Goal: Information Seeking & Learning: Learn about a topic

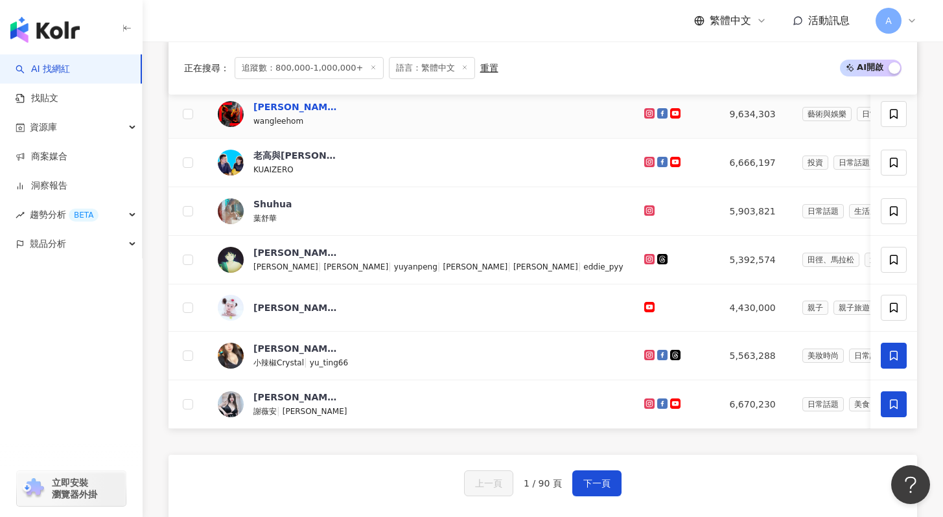
scroll to position [482, 0]
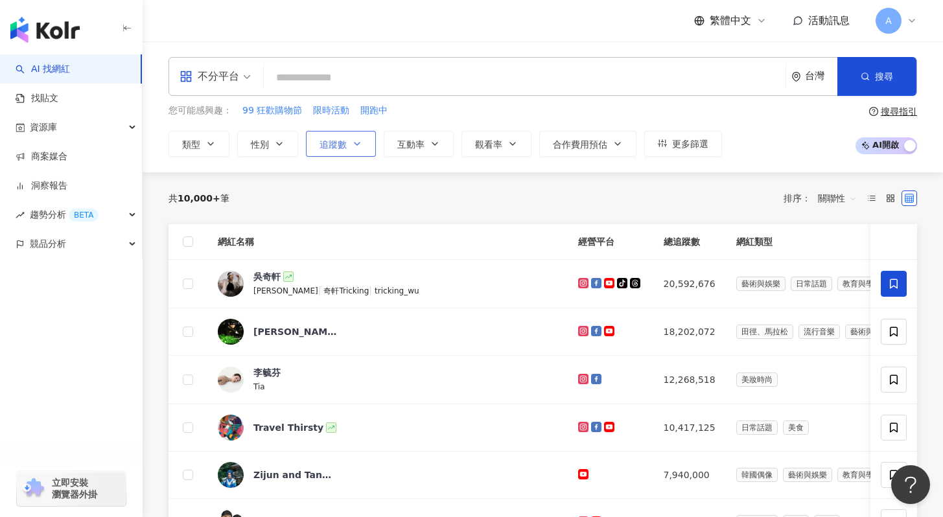
click at [326, 141] on span "追蹤數" at bounding box center [333, 144] width 27 height 10
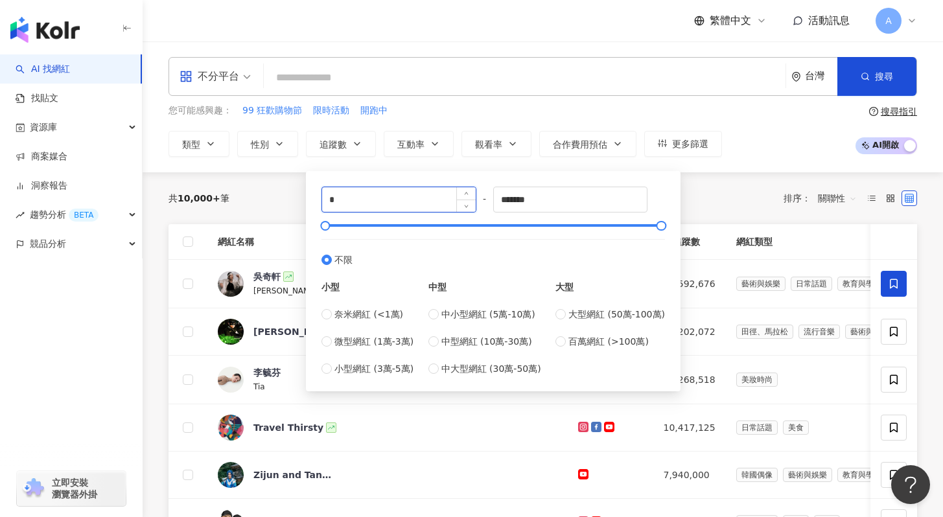
click at [434, 205] on input "*" at bounding box center [399, 199] width 154 height 25
click at [572, 342] on span "百萬網紅 (>100萬)" at bounding box center [609, 342] width 80 height 14
type input "*******"
type input "*********"
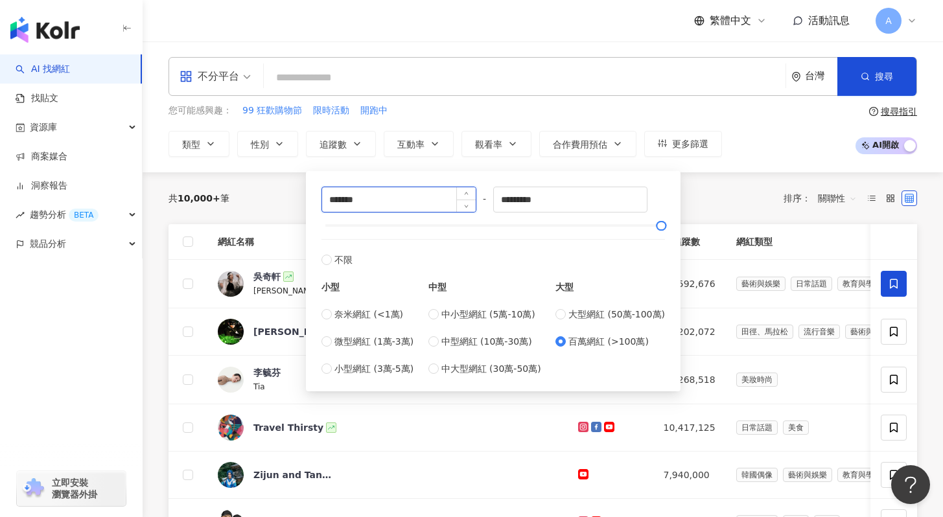
drag, startPoint x: 339, startPoint y: 202, endPoint x: 329, endPoint y: 202, distance: 9.7
click at [330, 202] on input "*******" at bounding box center [399, 199] width 154 height 25
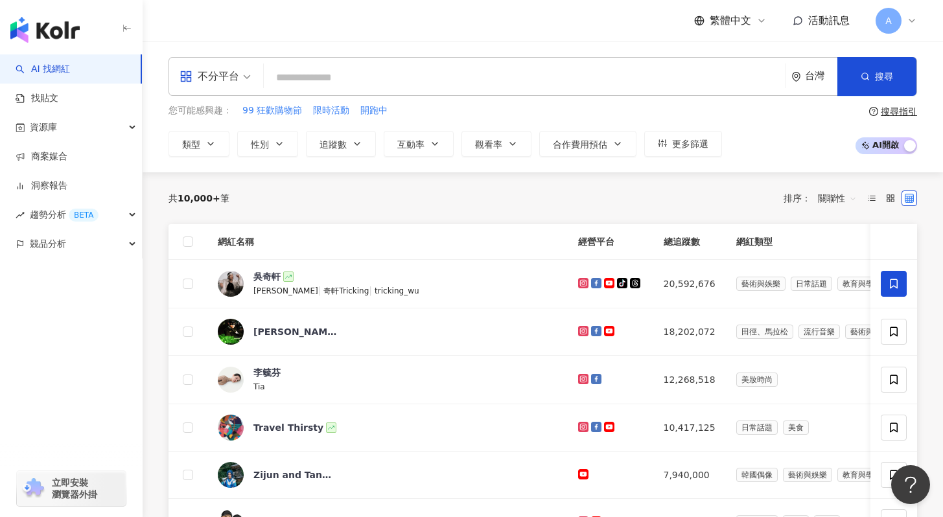
click at [726, 225] on th "網紅類型" at bounding box center [872, 242] width 293 height 36
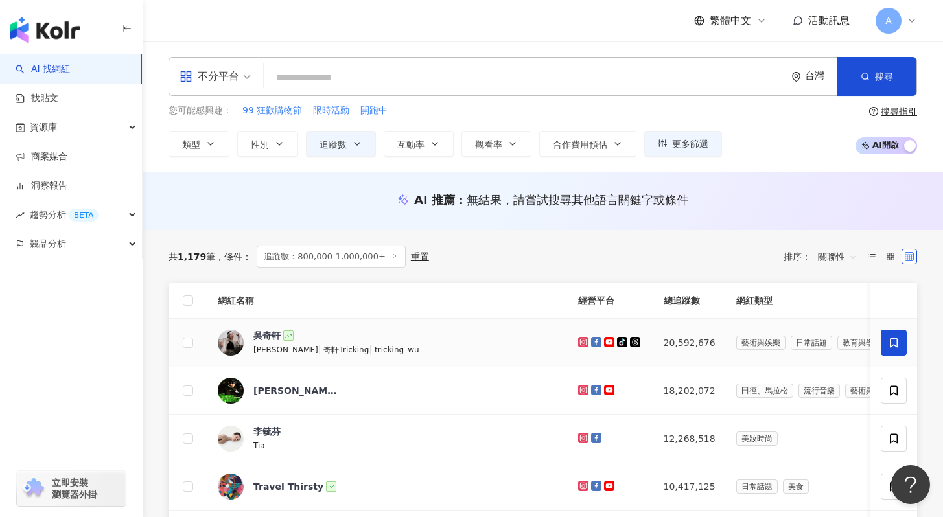
scroll to position [34, 0]
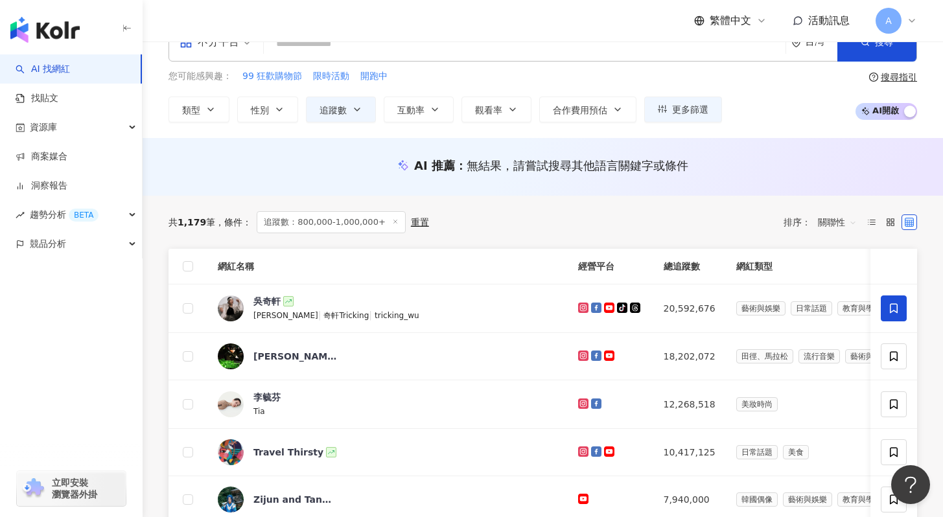
click at [642, 100] on div "類型 性別 追蹤數 互動率 觀看率 合作費用預估 更多篩選 ****** - ********* 不限 小型 奈米網紅 (<1萬) 微型網紅 (1萬-3萬) …" at bounding box center [446, 110] width 554 height 26
click at [670, 107] on button "更多篩選" at bounding box center [683, 110] width 78 height 26
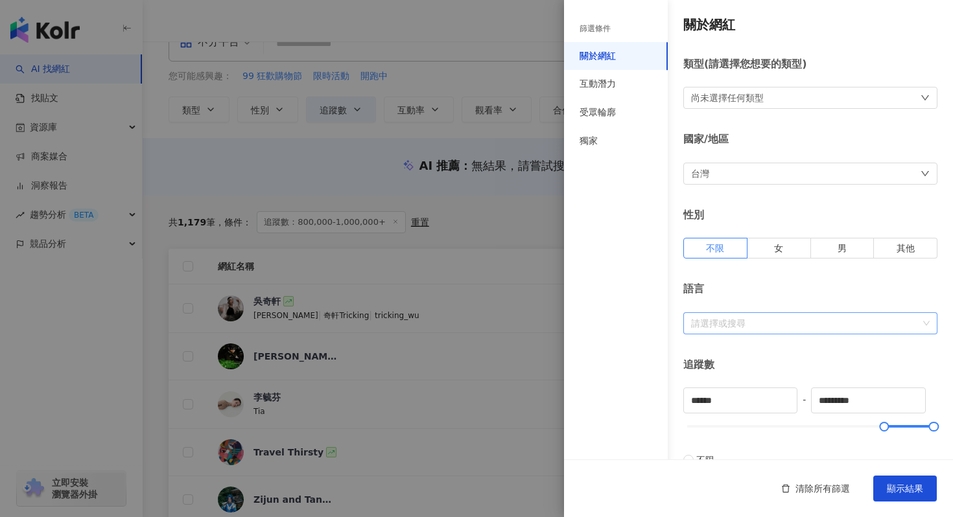
click at [772, 327] on div at bounding box center [803, 323] width 235 height 10
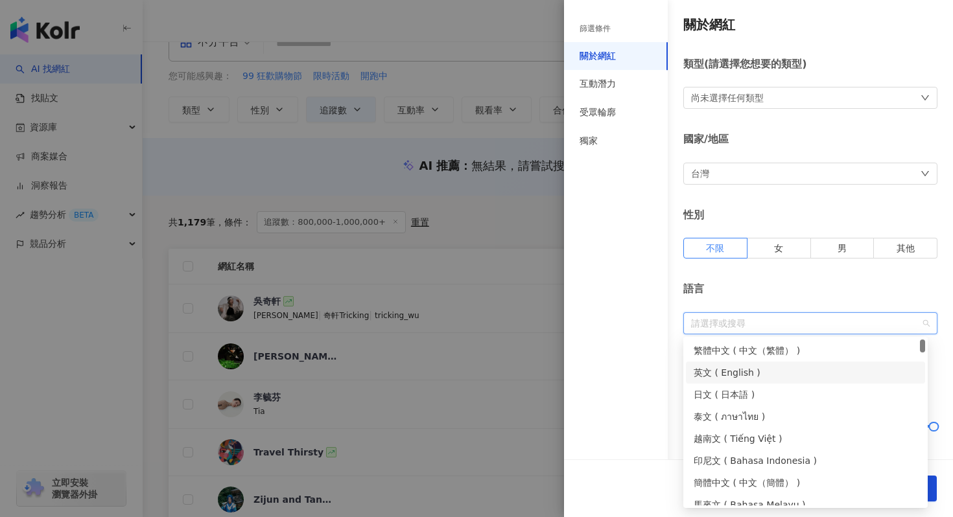
click at [768, 354] on div "繁體中文 ( 中文（繁體） )" at bounding box center [806, 351] width 224 height 14
click at [448, 202] on div at bounding box center [476, 258] width 953 height 517
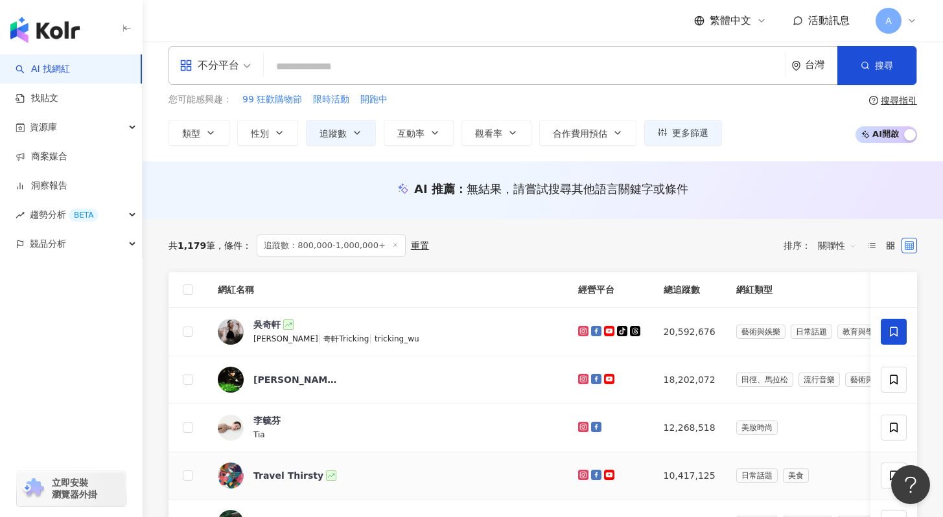
scroll to position [0, 0]
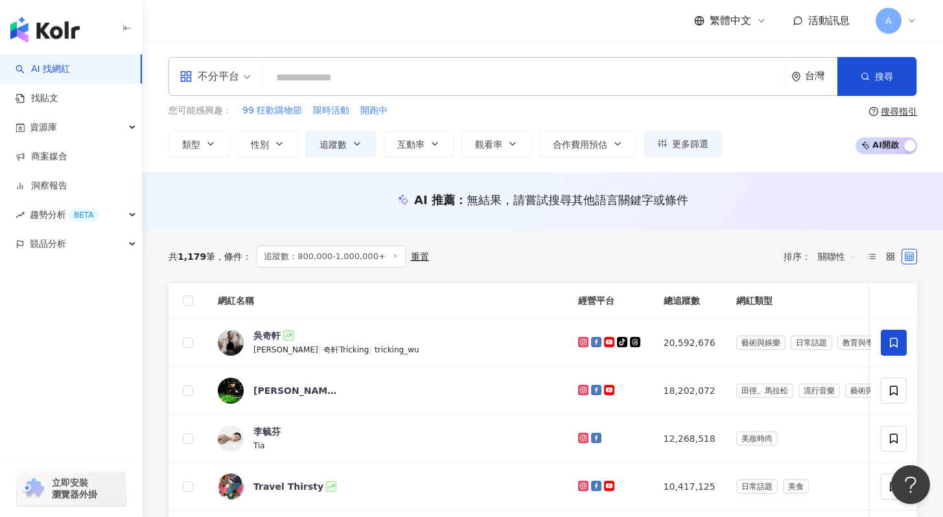
click at [418, 261] on div "重置" at bounding box center [420, 257] width 18 height 10
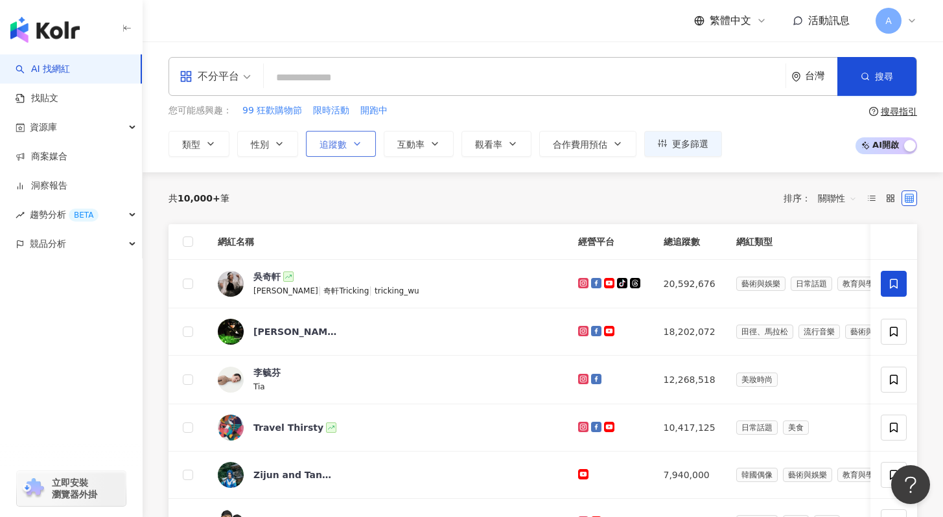
click at [335, 141] on span "追蹤數" at bounding box center [333, 144] width 27 height 10
type input "*"
type input "*******"
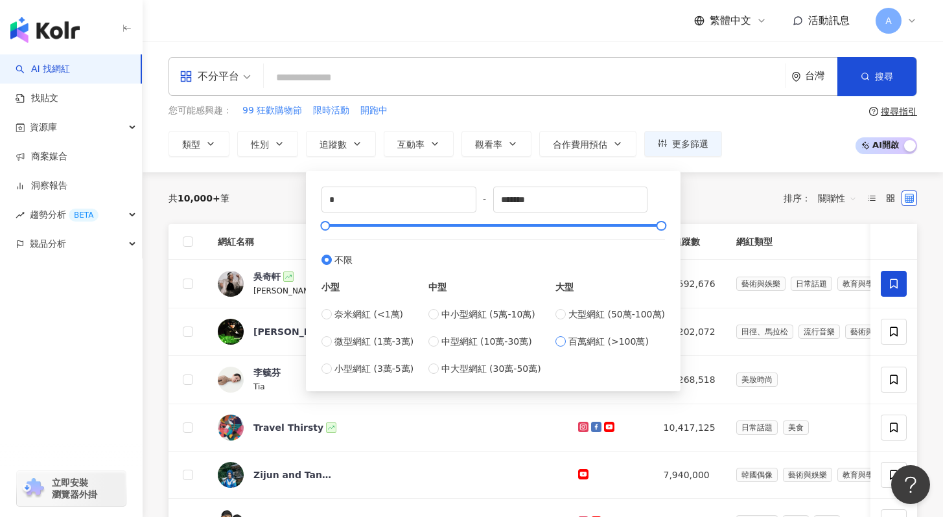
click at [602, 342] on span "百萬網紅 (>100萬)" at bounding box center [609, 342] width 80 height 14
type input "*******"
type input "*********"
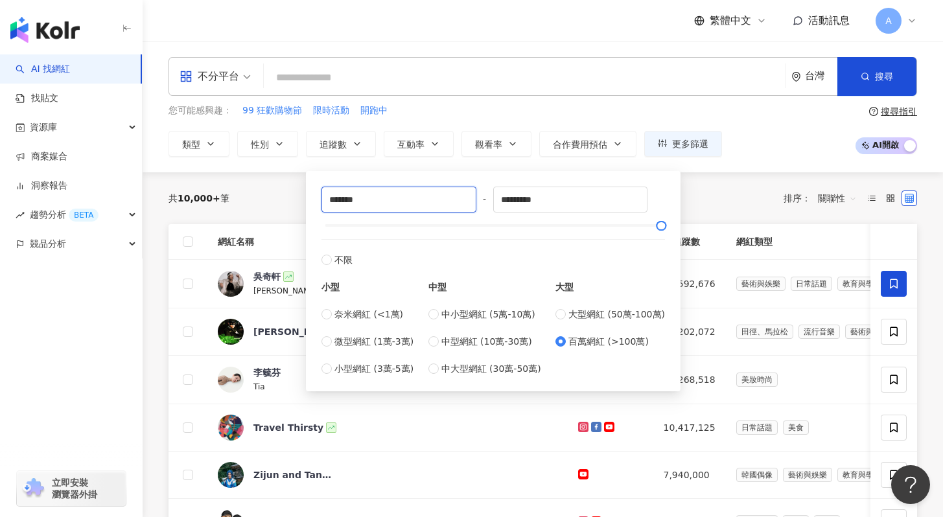
drag, startPoint x: 338, startPoint y: 204, endPoint x: 314, endPoint y: 204, distance: 23.3
click at [315, 204] on div "******* - ********* 不限 小型 奈米網紅 (<1萬) 微型網紅 (1萬-3萬) 小型網紅 (3萬-5萬) 中型 中小型網紅 (5萬-10萬…" at bounding box center [493, 281] width 359 height 205
type input "******"
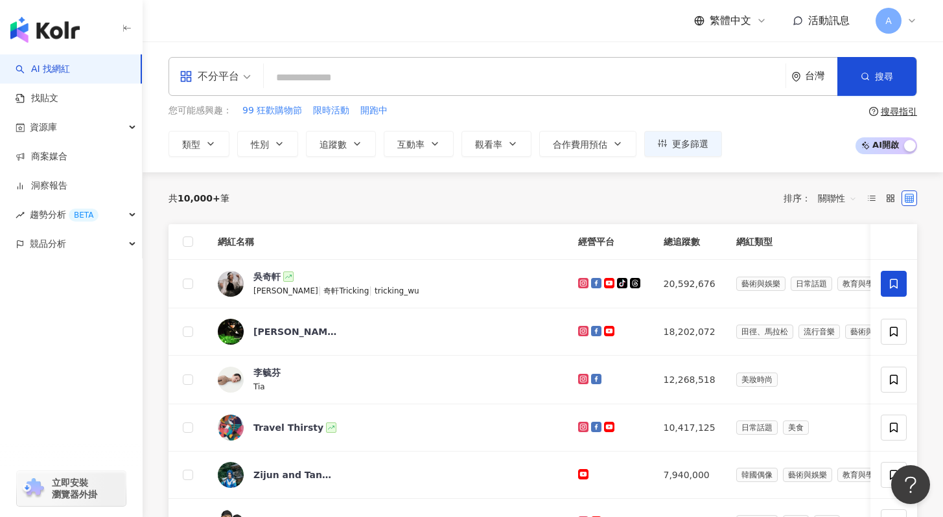
click at [763, 233] on th "網紅類型" at bounding box center [872, 242] width 293 height 36
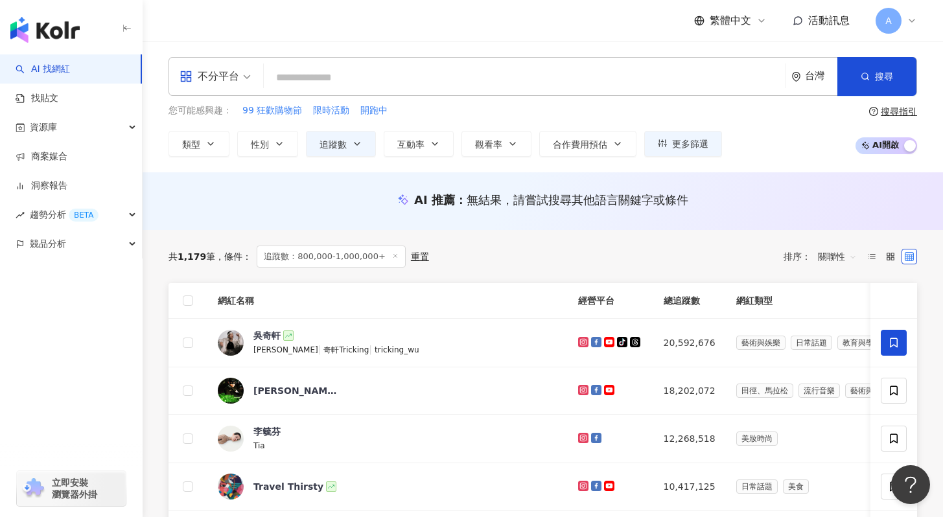
click at [827, 255] on span "關聯性" at bounding box center [837, 256] width 39 height 21
click at [703, 145] on span "更多篩選" at bounding box center [690, 144] width 36 height 10
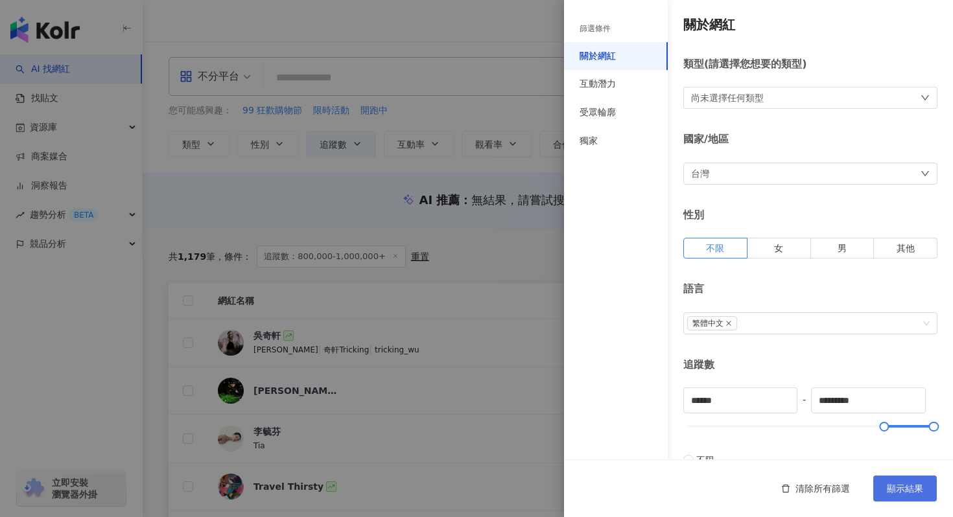
click at [904, 490] on span "顯示結果" at bounding box center [905, 489] width 36 height 10
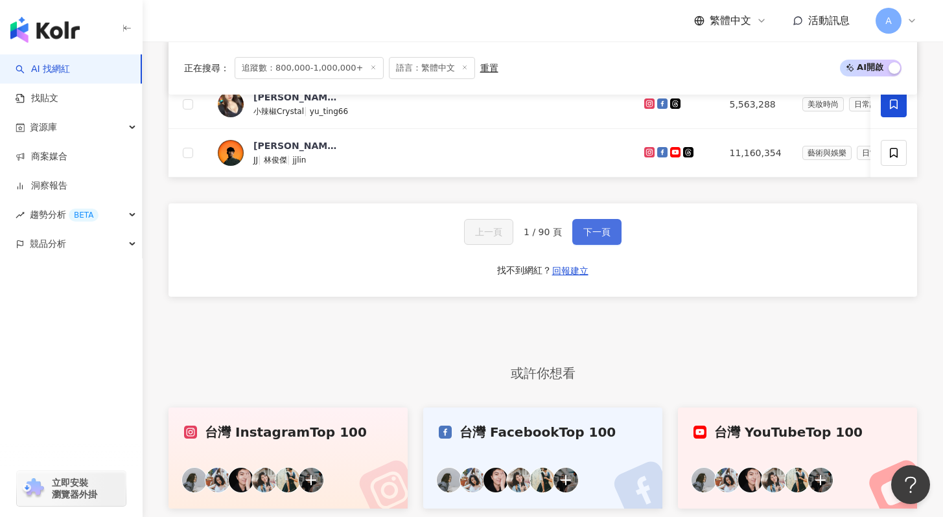
click at [593, 237] on span "下一頁" at bounding box center [596, 232] width 27 height 10
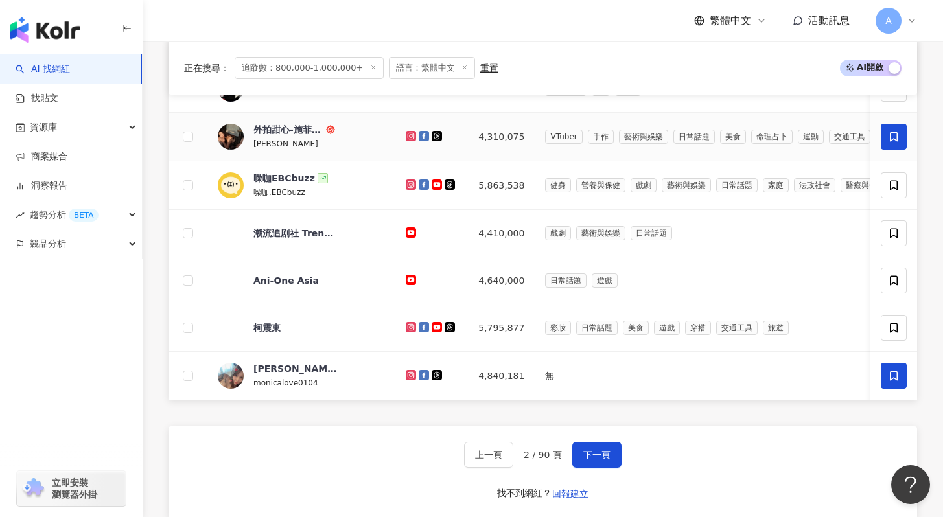
scroll to position [785, 0]
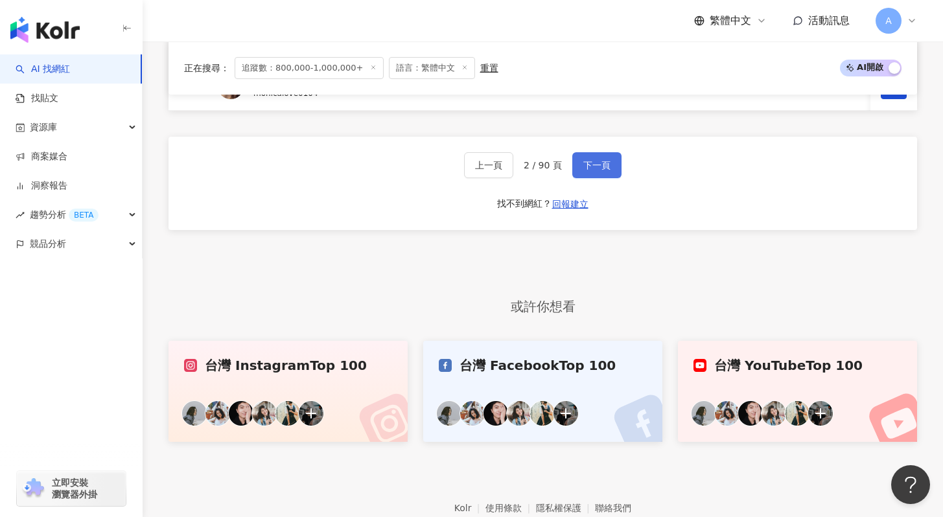
click at [606, 171] on span "下一頁" at bounding box center [596, 165] width 27 height 10
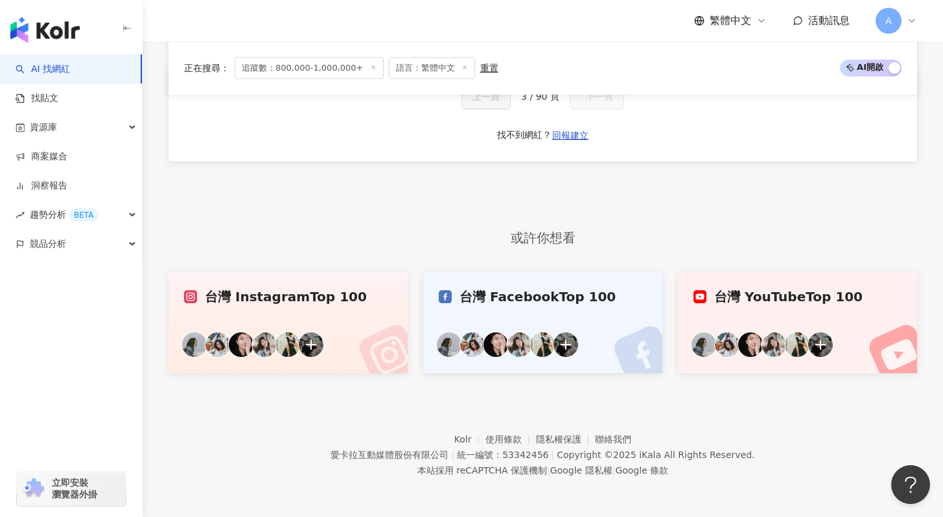
scroll to position [398, 0]
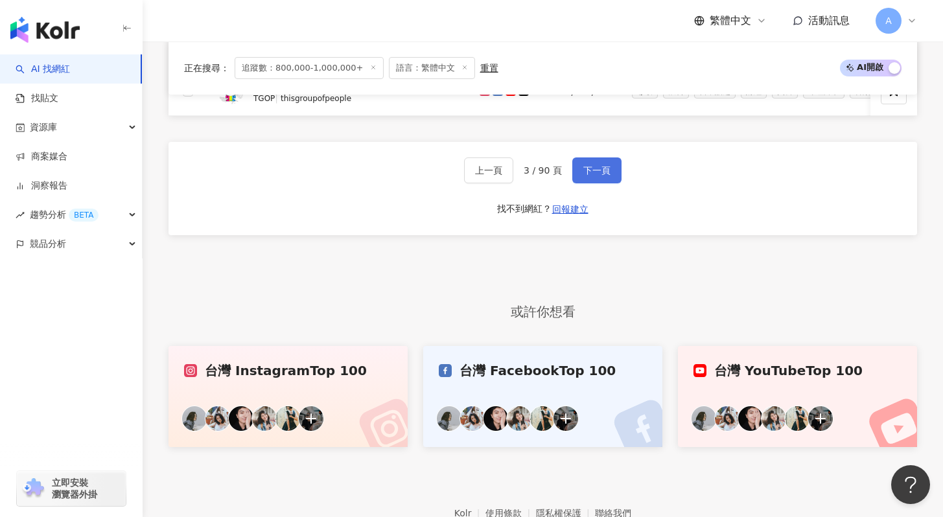
click at [615, 169] on button "下一頁" at bounding box center [596, 171] width 49 height 26
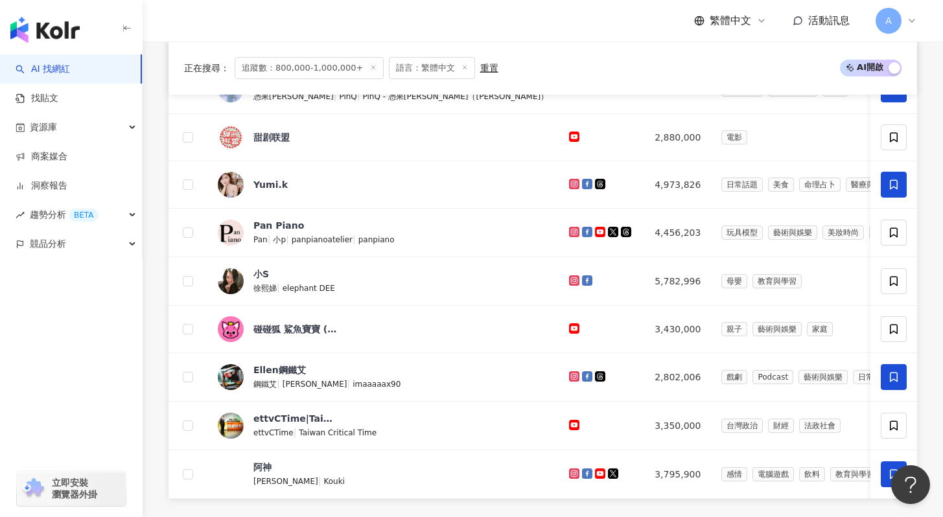
scroll to position [785, 0]
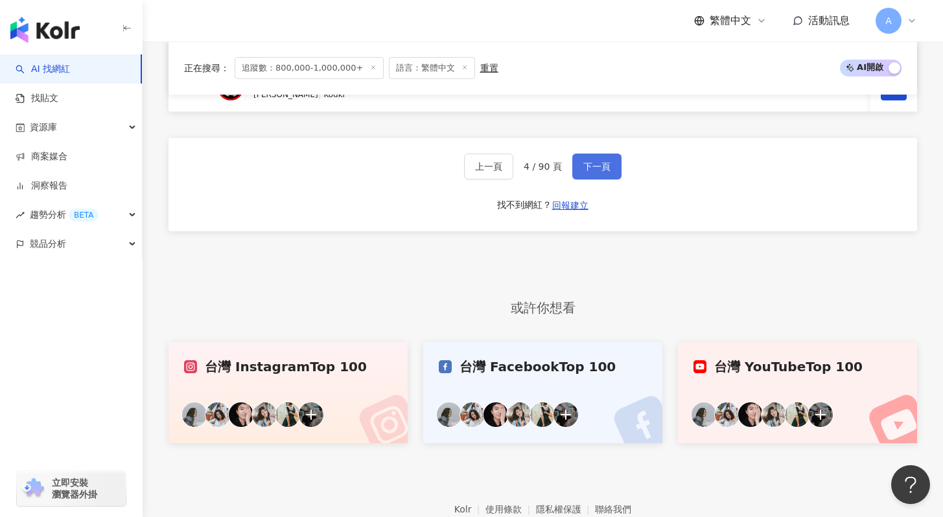
click at [610, 180] on button "下一頁" at bounding box center [596, 167] width 49 height 26
click at [600, 169] on button "下一頁" at bounding box center [596, 167] width 49 height 26
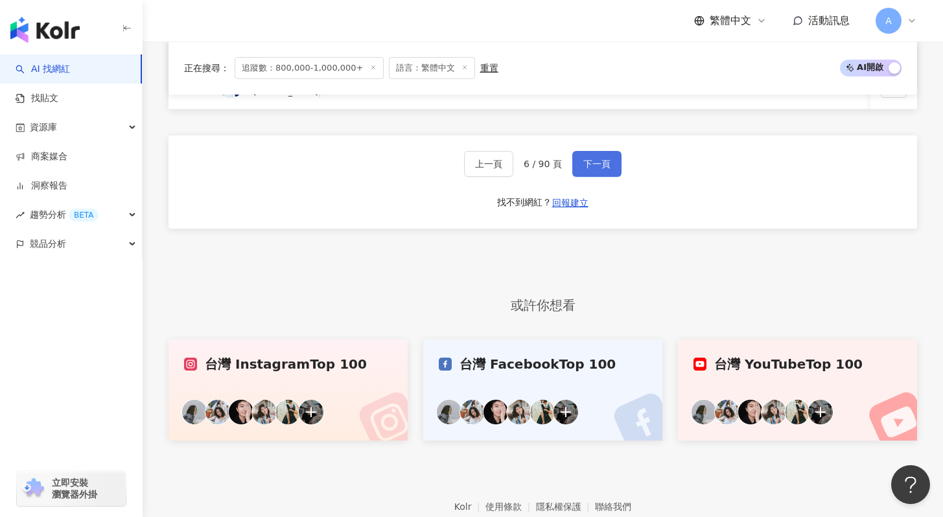
click at [579, 161] on button "下一頁" at bounding box center [596, 164] width 49 height 26
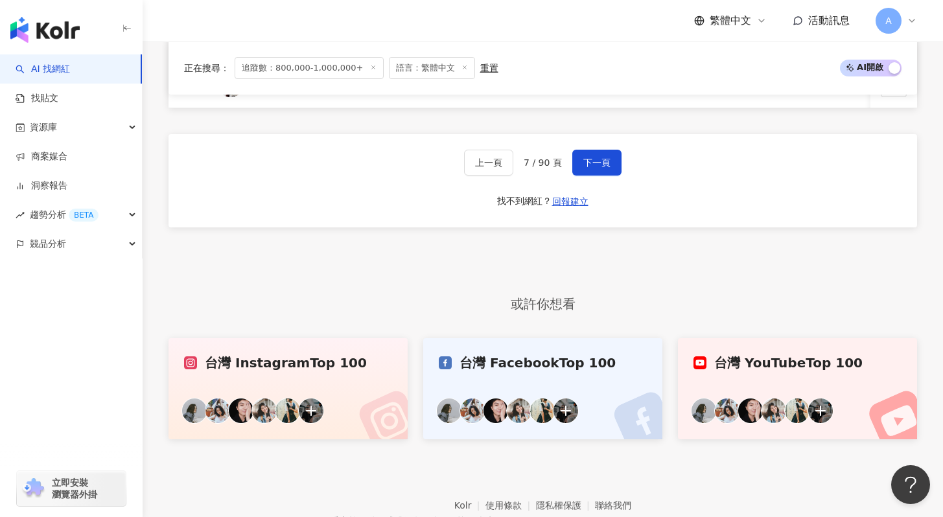
click at [602, 150] on div "上一頁 7 / 90 頁 下一頁 找不到網紅？ 回報建立" at bounding box center [543, 180] width 749 height 93
click at [600, 158] on div "上一頁 7 / 90 頁 下一頁 找不到網紅？ 回報建立" at bounding box center [543, 180] width 749 height 93
click at [599, 162] on button "下一頁" at bounding box center [596, 163] width 49 height 26
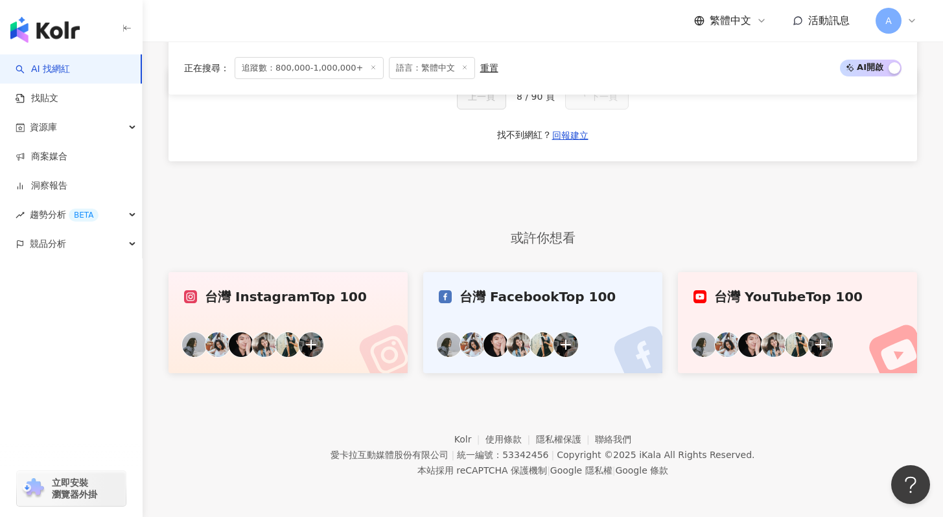
scroll to position [398, 0]
click at [599, 182] on div "網紅名稱 經營平台 總追蹤數 網紅類型 互動率 漲粉率 觀看率 操作 上一頁 8 / 90 頁 下一頁 找不到網紅？ 回報建立" at bounding box center [543, 52] width 749 height 335
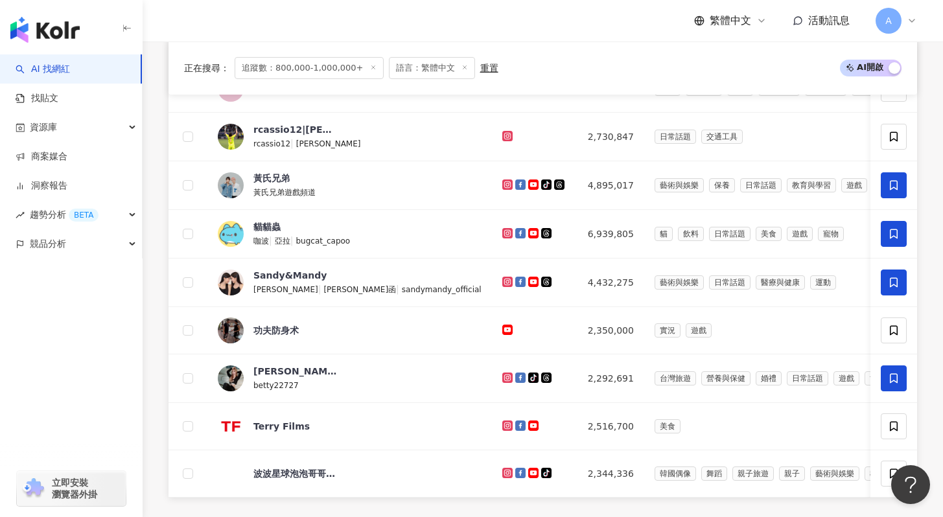
scroll to position [785, 0]
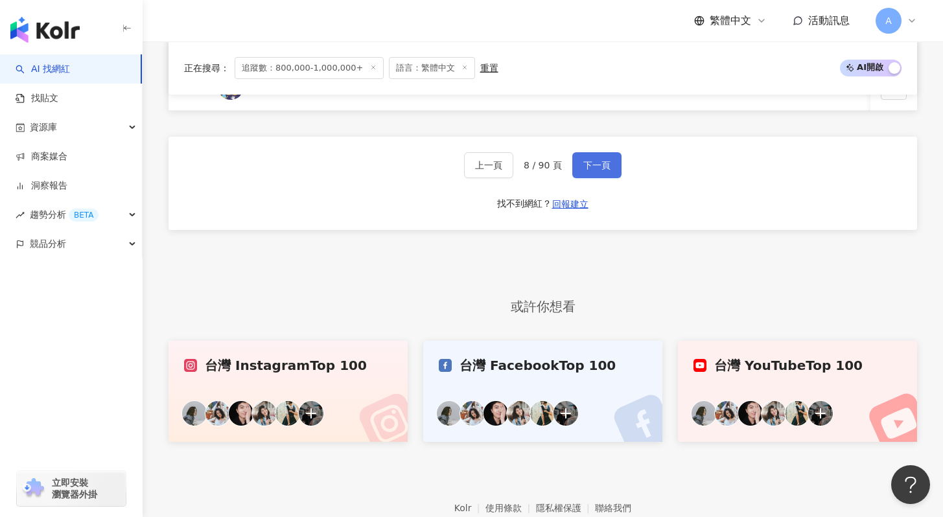
click at [600, 171] on span "下一頁" at bounding box center [596, 165] width 27 height 10
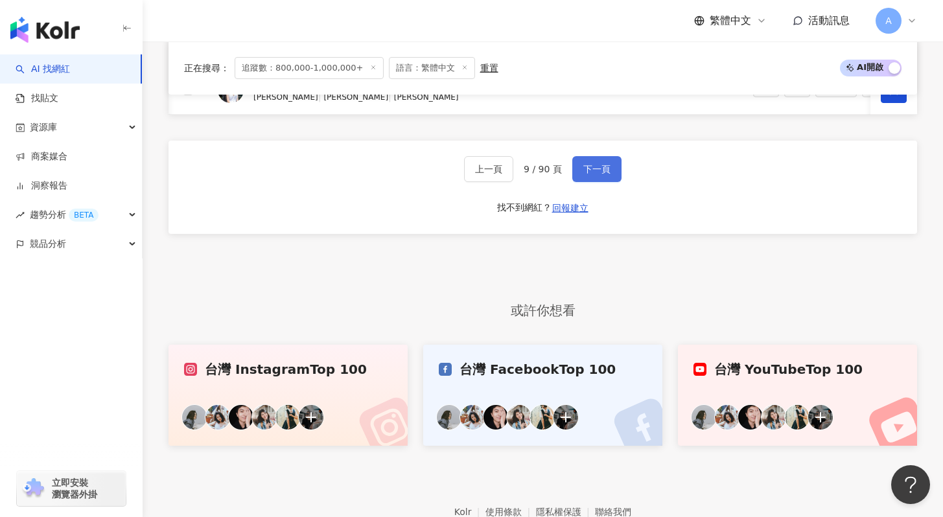
click at [582, 182] on button "下一頁" at bounding box center [596, 169] width 49 height 26
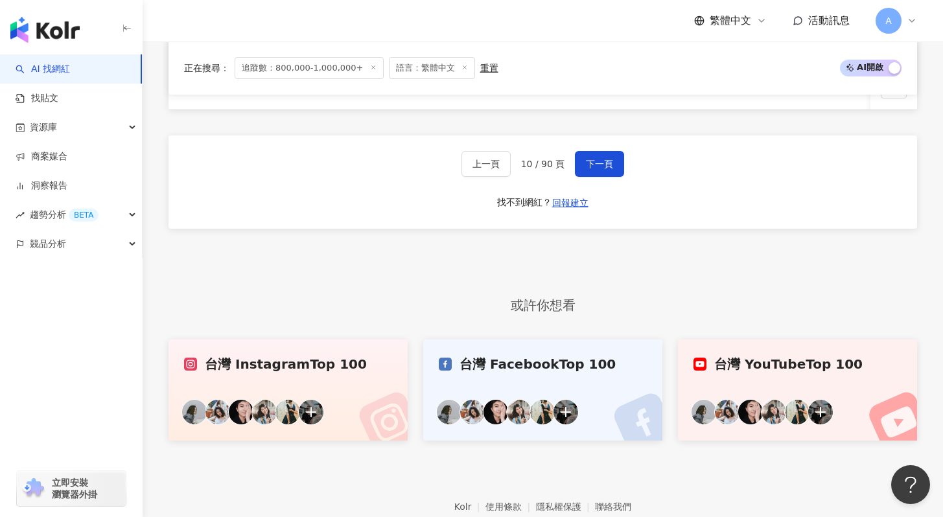
click at [596, 194] on div "上一頁 10 / 90 頁 下一頁 找不到網紅？ 回報建立" at bounding box center [543, 181] width 749 height 93
click at [596, 149] on div "上一頁 10 / 90 頁 下一頁 找不到網紅？ 回報建立" at bounding box center [543, 181] width 749 height 93
click at [586, 177] on button "下一頁" at bounding box center [599, 164] width 49 height 26
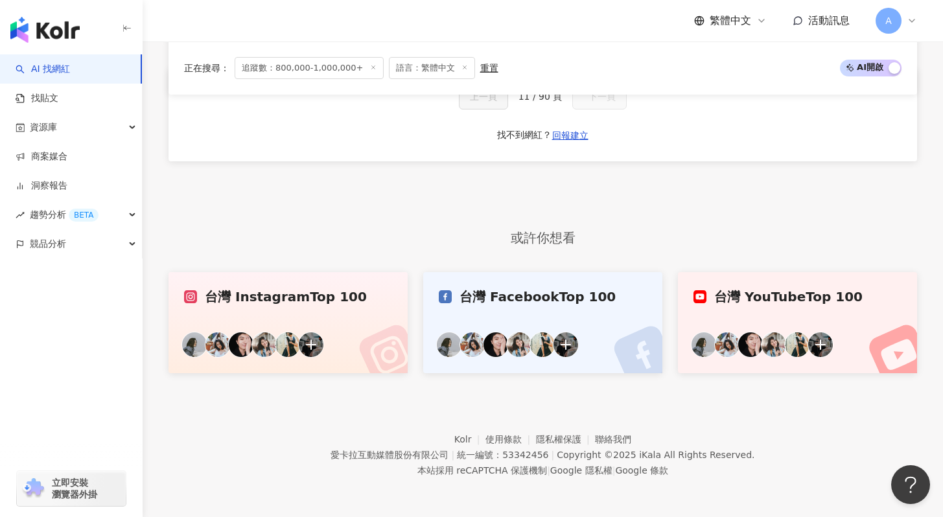
scroll to position [398, 0]
click at [624, 126] on div "上一頁 11 / 90 頁 下一頁 找不到網紅？ 回報建立" at bounding box center [543, 114] width 749 height 93
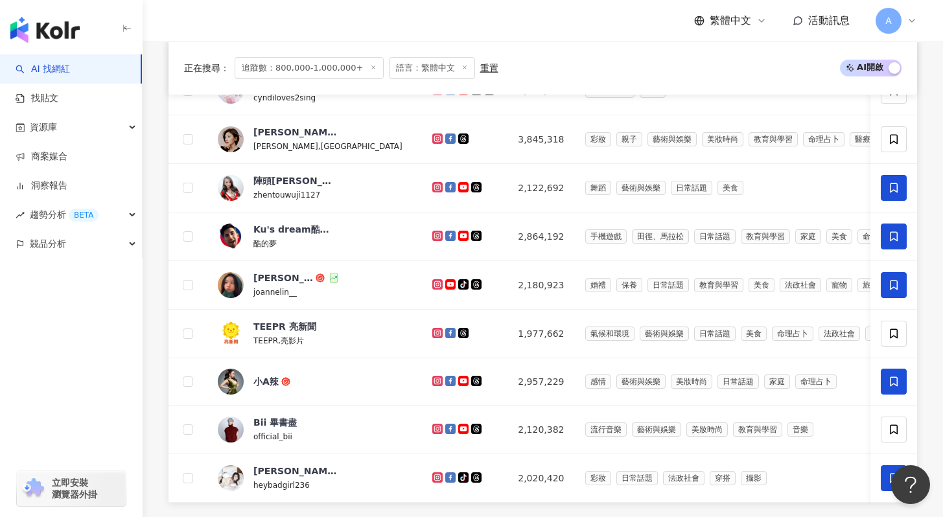
scroll to position [785, 0]
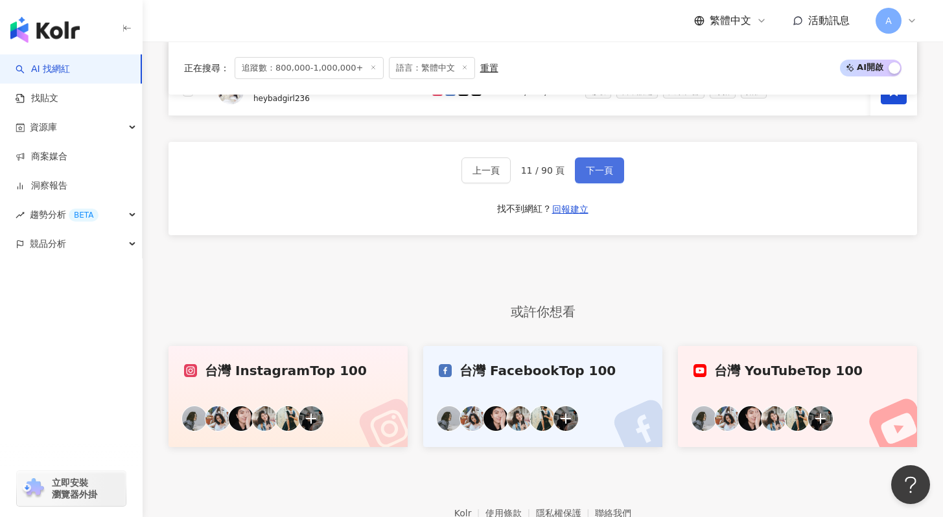
click at [600, 176] on span "下一頁" at bounding box center [599, 170] width 27 height 10
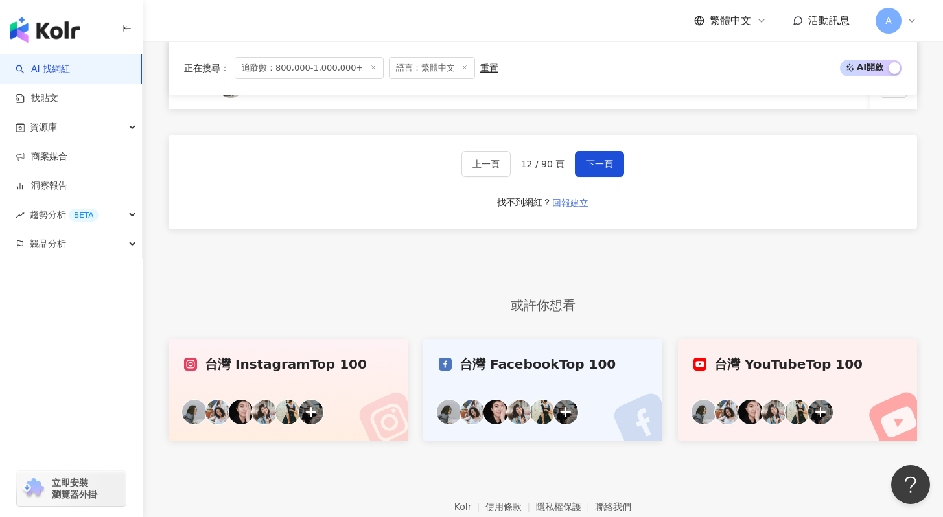
click at [579, 205] on button "回報建立" at bounding box center [571, 203] width 38 height 21
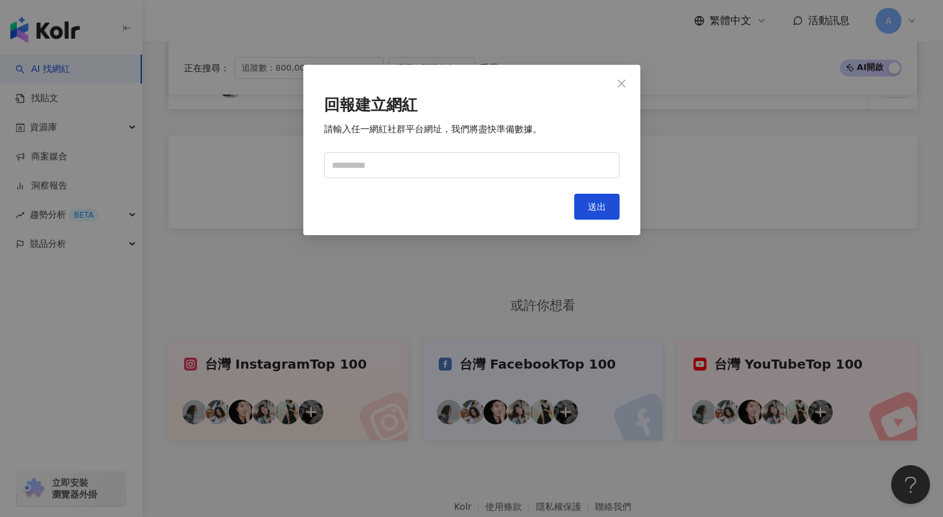
click at [712, 165] on div "回報建立網紅 請輸入任一網紅社群平台網址，我們將盡快準備數據。 Cancel 送出" at bounding box center [471, 258] width 943 height 517
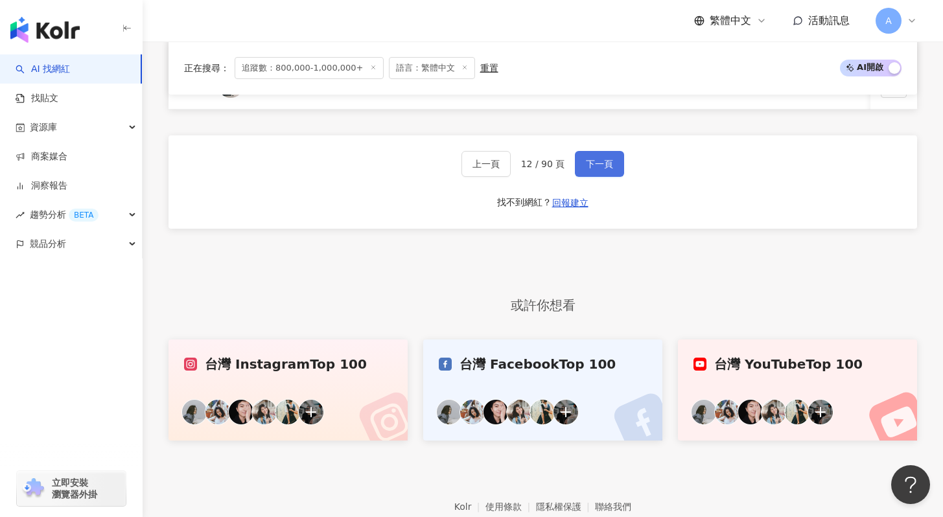
click at [597, 177] on button "下一頁" at bounding box center [599, 164] width 49 height 26
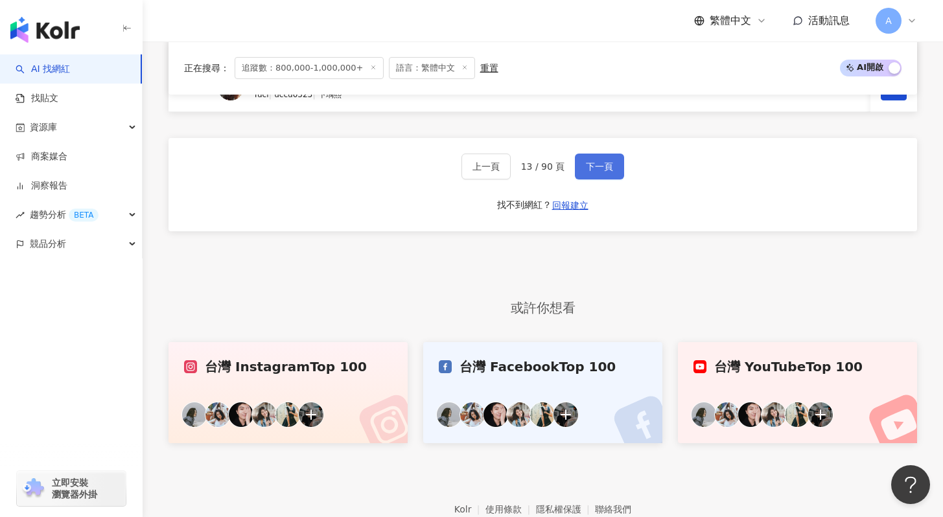
click at [582, 174] on button "下一頁" at bounding box center [599, 167] width 49 height 26
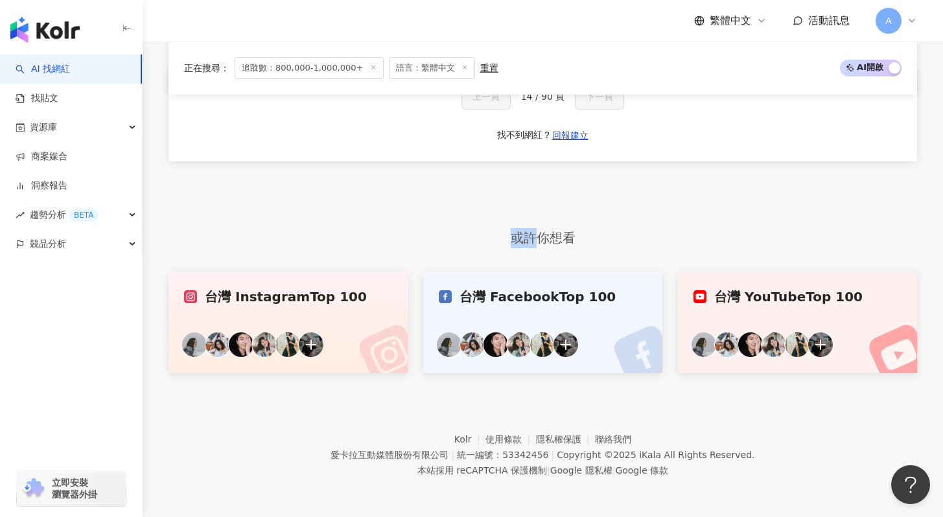
click at [595, 175] on div "網紅名稱 經營平台 總追蹤數 網紅類型 互動率 漲粉率 觀看率 操作 上一頁 14 / 90 頁 下一頁 找不到網紅？ 回報建立" at bounding box center [543, 52] width 749 height 335
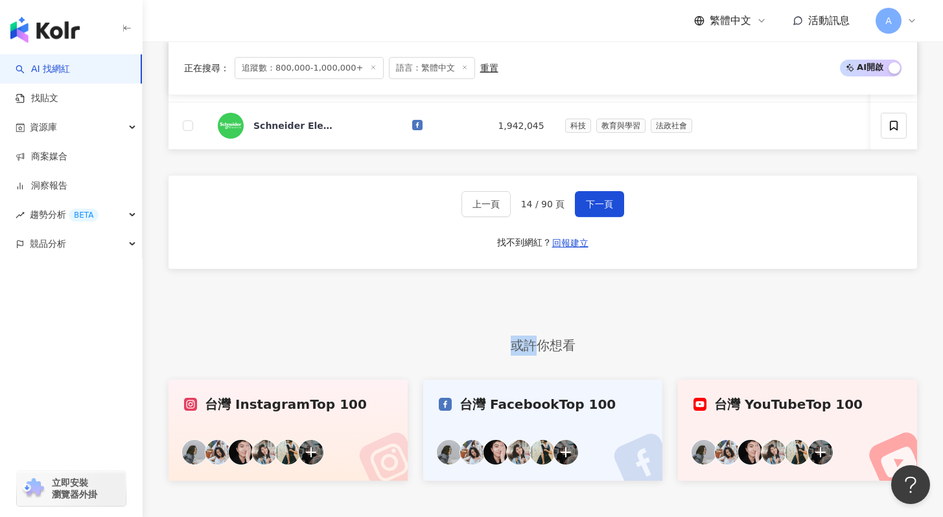
scroll to position [865, 0]
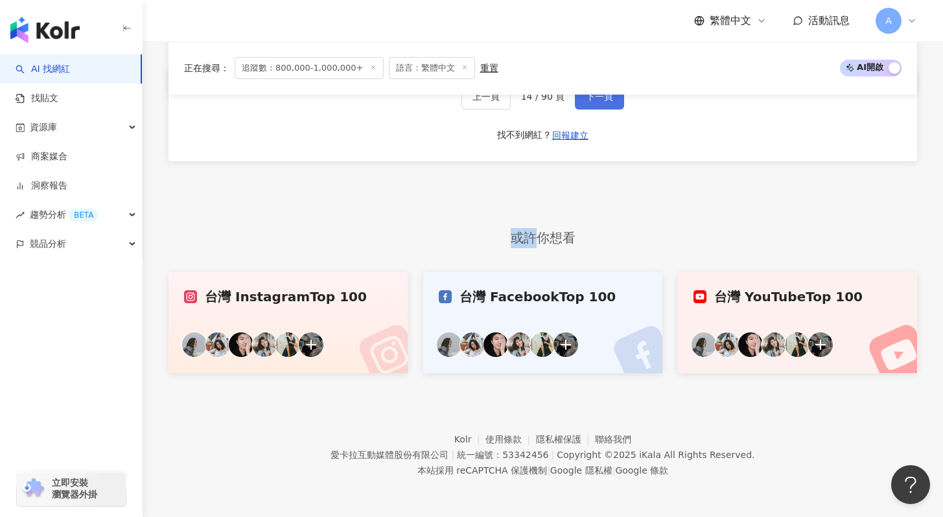
click at [600, 104] on button "下一頁" at bounding box center [599, 97] width 49 height 26
click at [605, 99] on span "下一頁" at bounding box center [599, 96] width 27 height 10
click at [611, 106] on button "下一頁" at bounding box center [599, 97] width 49 height 26
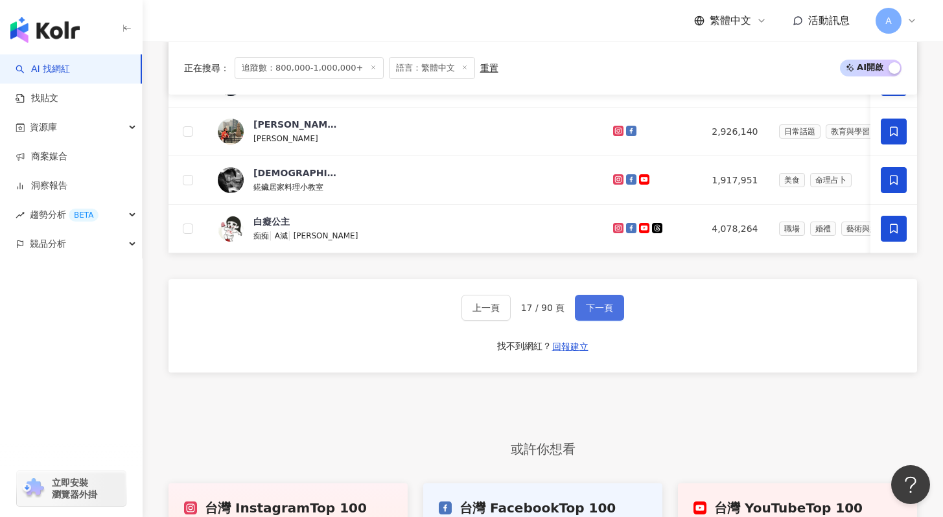
click at [598, 313] on span "下一頁" at bounding box center [599, 308] width 27 height 10
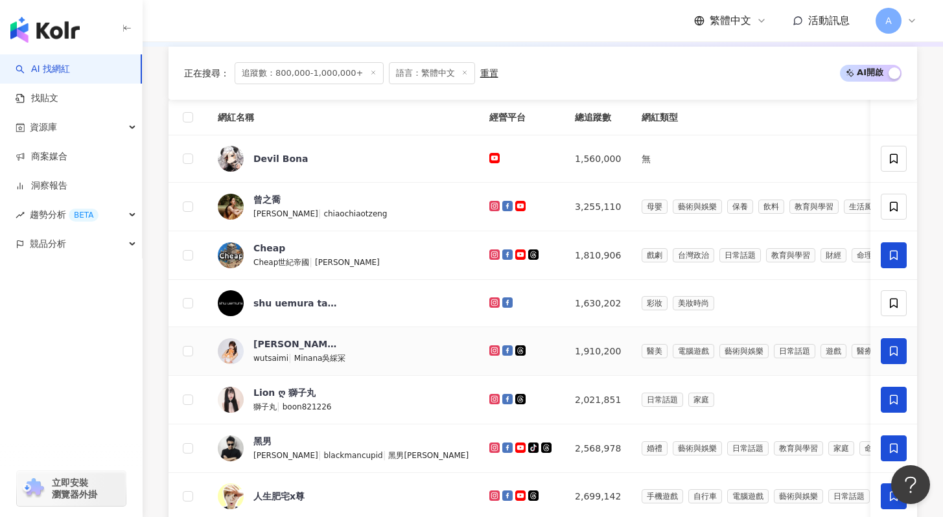
scroll to position [788, 0]
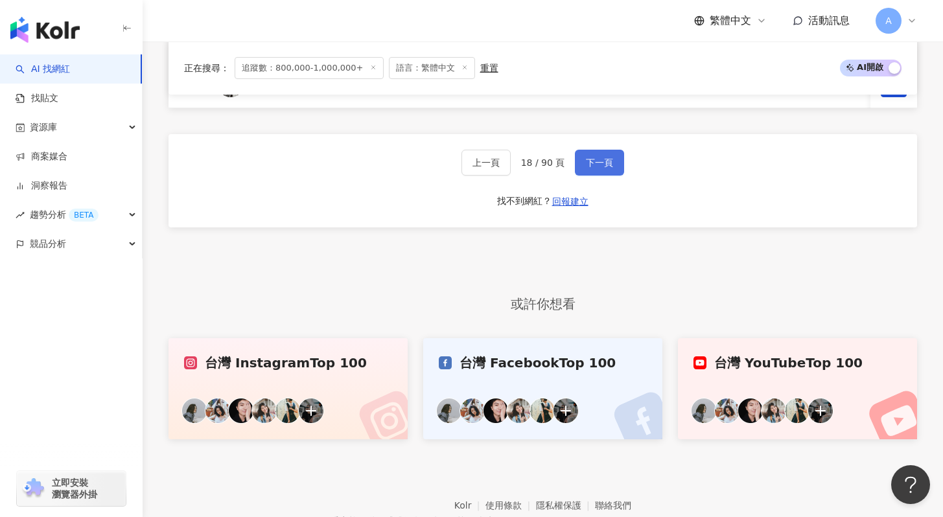
click at [601, 168] on span "下一頁" at bounding box center [599, 163] width 27 height 10
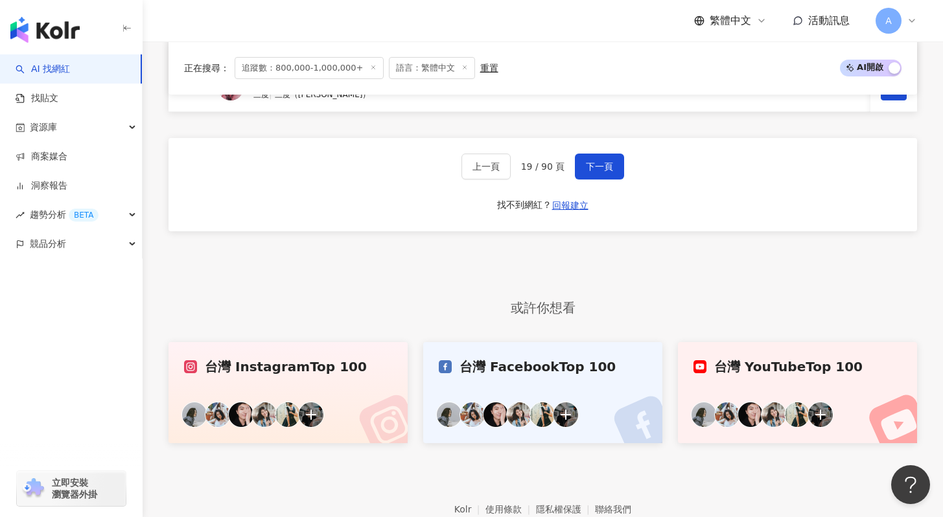
click at [596, 192] on div "上一頁 19 / 90 頁 下一頁 找不到網紅？ 回報建立" at bounding box center [543, 184] width 749 height 93
click at [596, 180] on button "下一頁" at bounding box center [599, 167] width 49 height 26
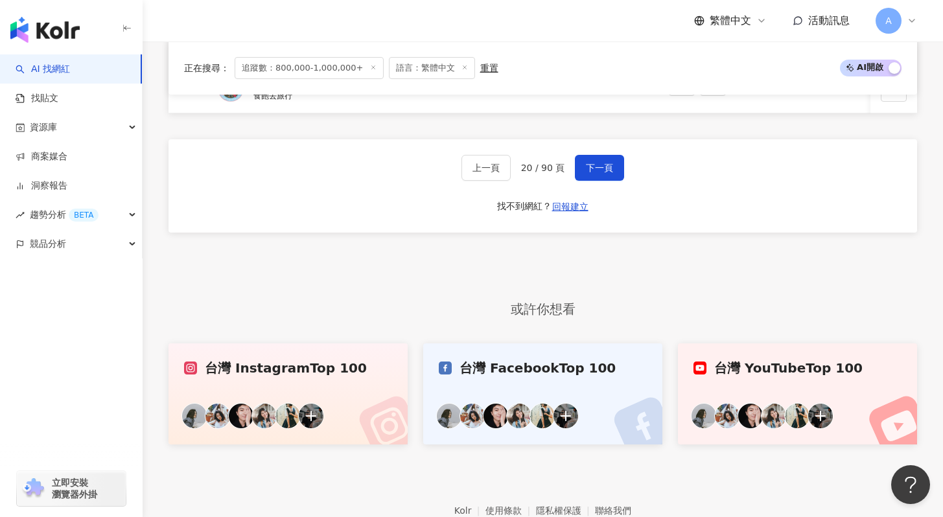
click at [761, 320] on div "或許你想看" at bounding box center [543, 310] width 749 height 20
click at [607, 181] on button "下一頁" at bounding box center [599, 168] width 49 height 26
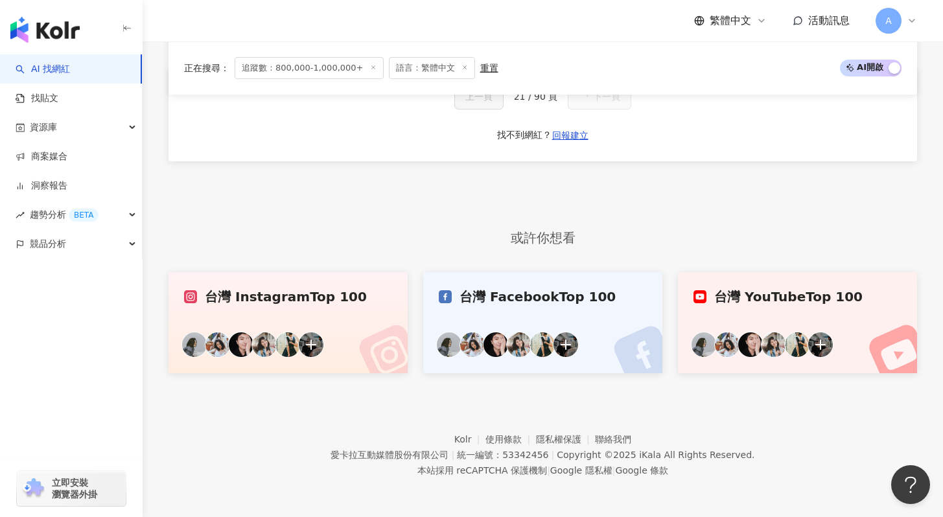
click at [524, 96] on span "21 / 90 頁" at bounding box center [536, 96] width 44 height 10
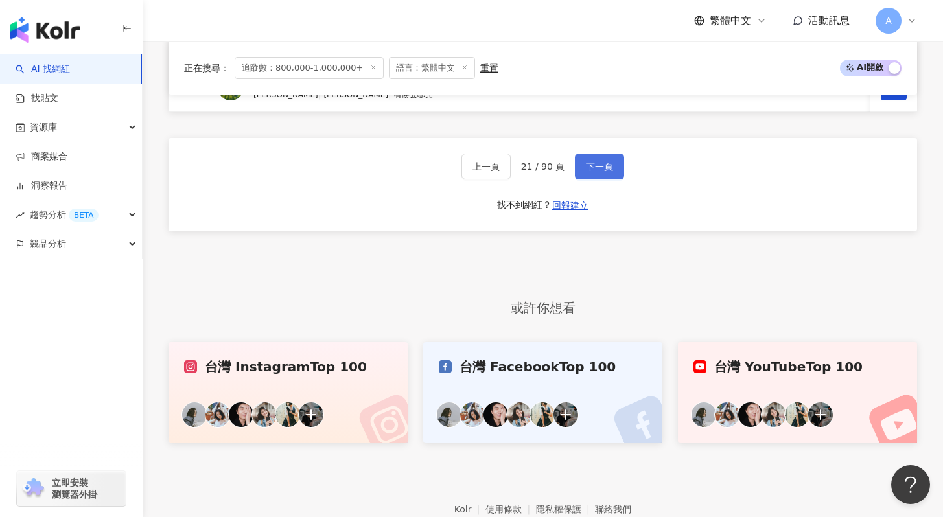
click at [617, 174] on button "下一頁" at bounding box center [599, 167] width 49 height 26
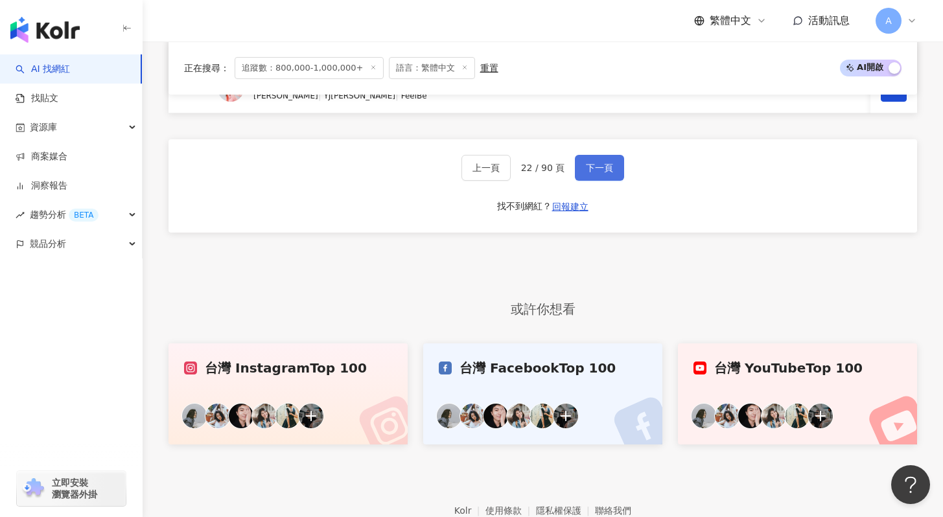
click at [602, 172] on span "下一頁" at bounding box center [599, 168] width 27 height 10
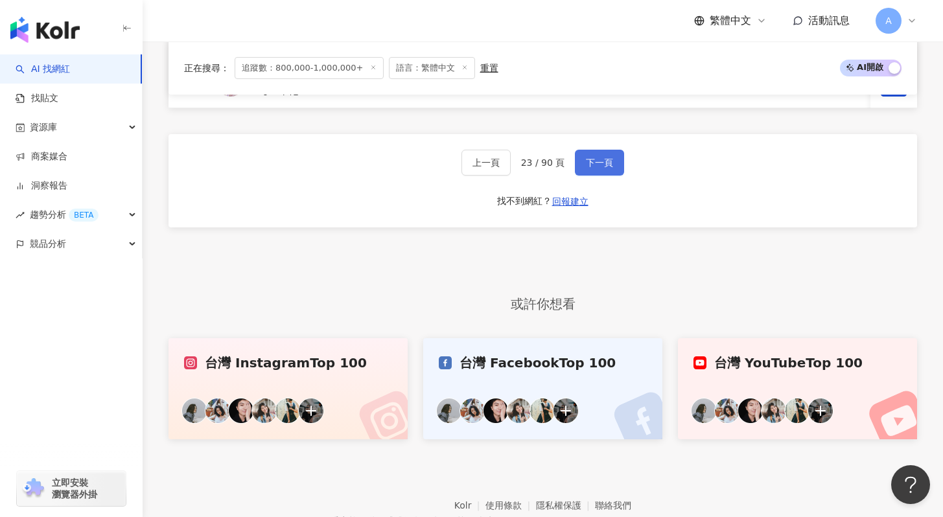
click at [585, 176] on button "下一頁" at bounding box center [599, 163] width 49 height 26
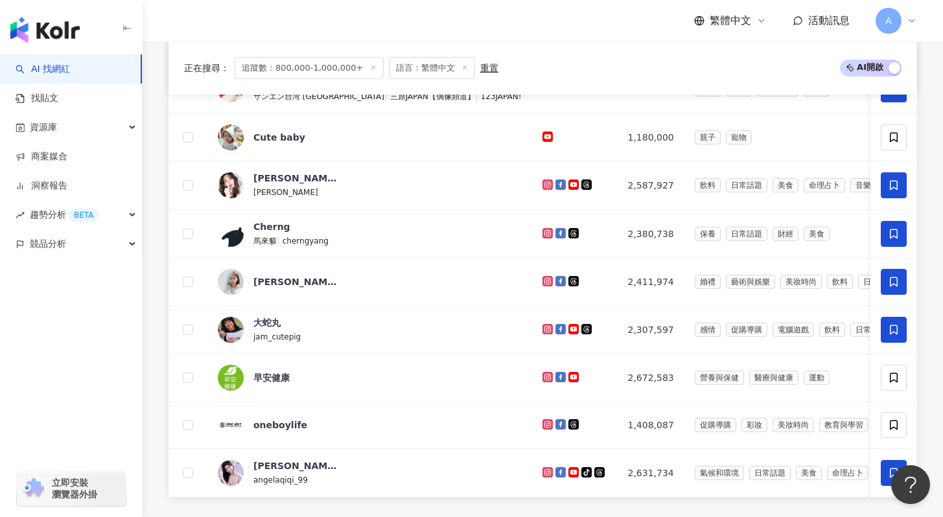
click at [586, 182] on div "網紅名稱 經營平台 總追蹤數 網紅類型 互動率 漲粉率 觀看率 操作 郭雪芙 aohsuehfu | Puff | Kuo Hsueh Fu 2,965,29…" at bounding box center [543, 280] width 749 height 790
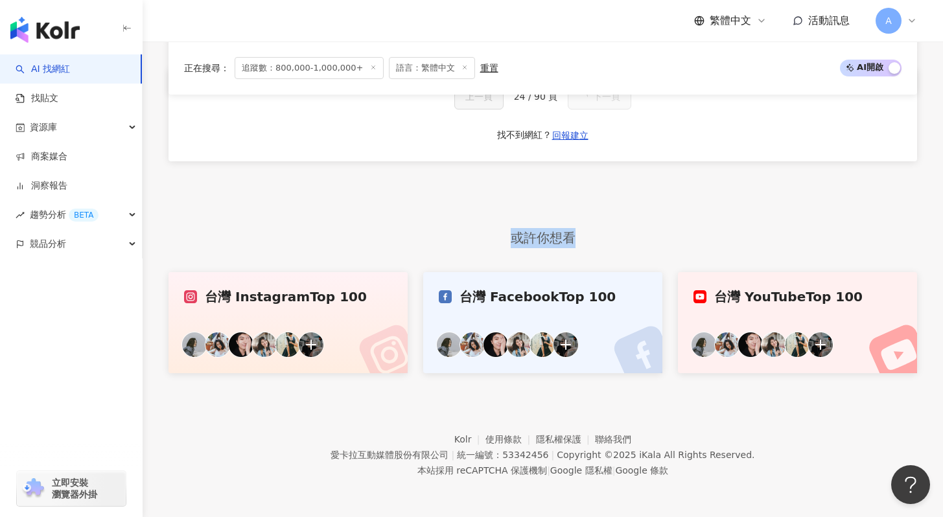
click at [586, 182] on div "網紅名稱 經營平台 總追蹤數 網紅類型 互動率 漲粉率 觀看率 操作 上一頁 24 / 90 頁 下一頁 找不到網紅？ 回報建立" at bounding box center [543, 52] width 749 height 335
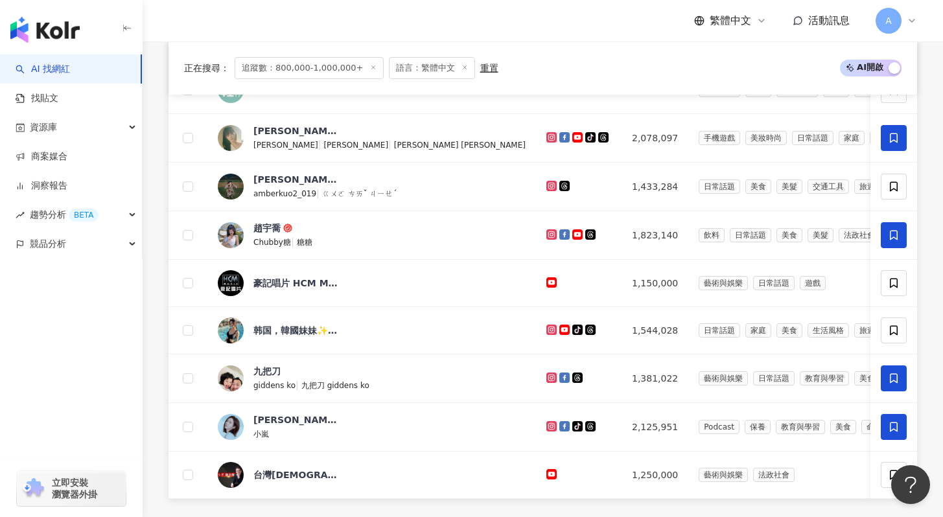
scroll to position [788, 0]
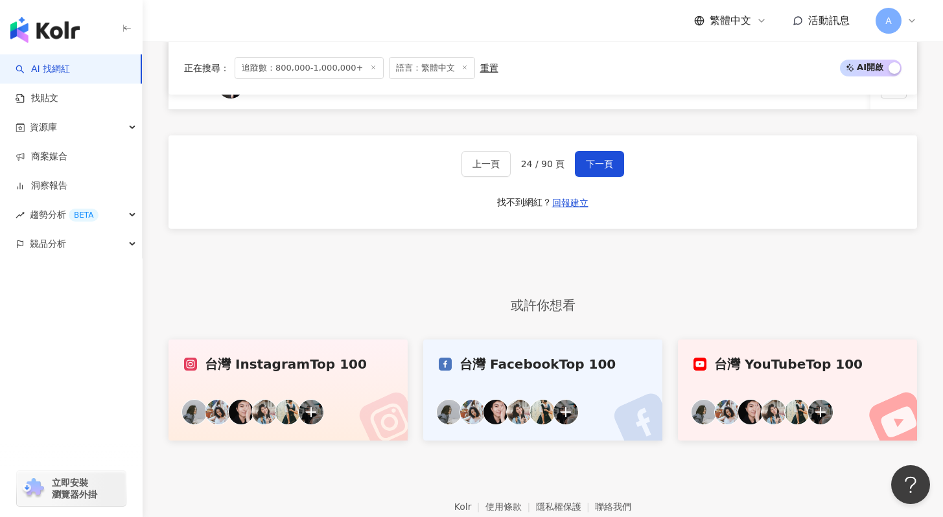
click at [589, 187] on div "上一頁 24 / 90 頁 下一頁 找不到網紅？ 回報建立" at bounding box center [543, 181] width 749 height 93
click at [589, 169] on span "下一頁" at bounding box center [599, 164] width 27 height 10
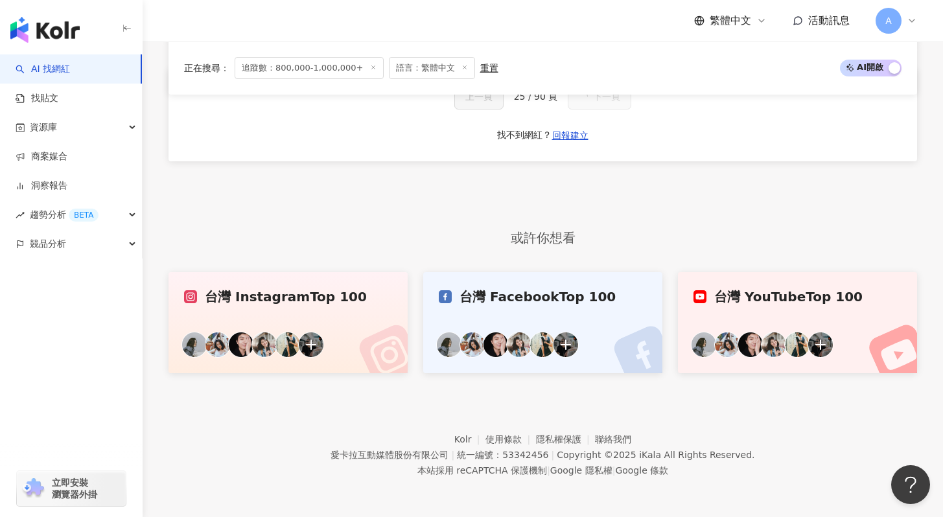
click at [589, 176] on div "網紅名稱 經營平台 總追蹤數 網紅類型 互動率 漲粉率 觀看率 操作 上一頁 25 / 90 頁 下一頁 找不到網紅？ 回報建立" at bounding box center [543, 52] width 749 height 335
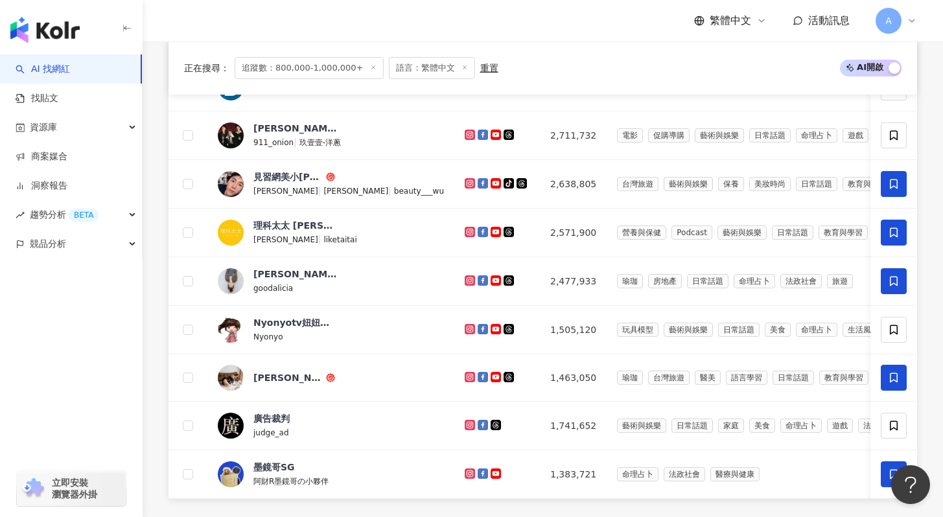
scroll to position [788, 0]
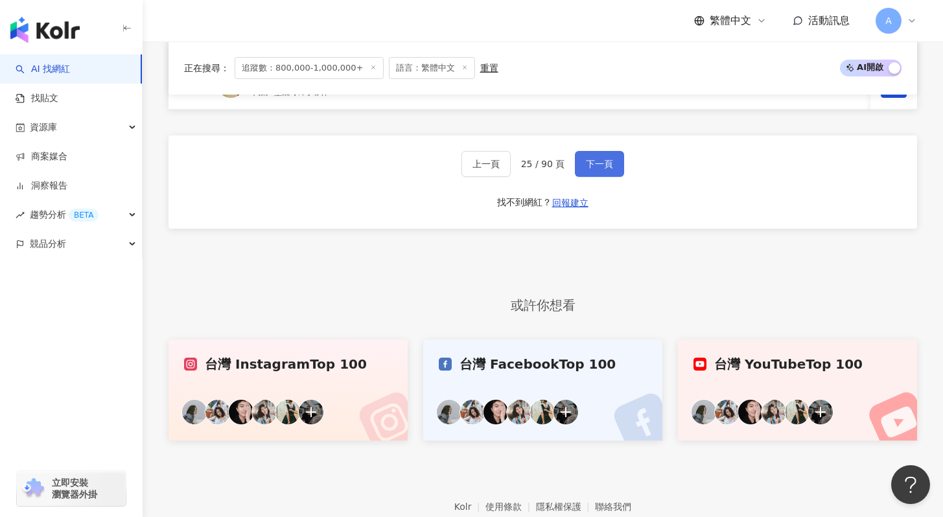
click at [604, 169] on span "下一頁" at bounding box center [599, 164] width 27 height 10
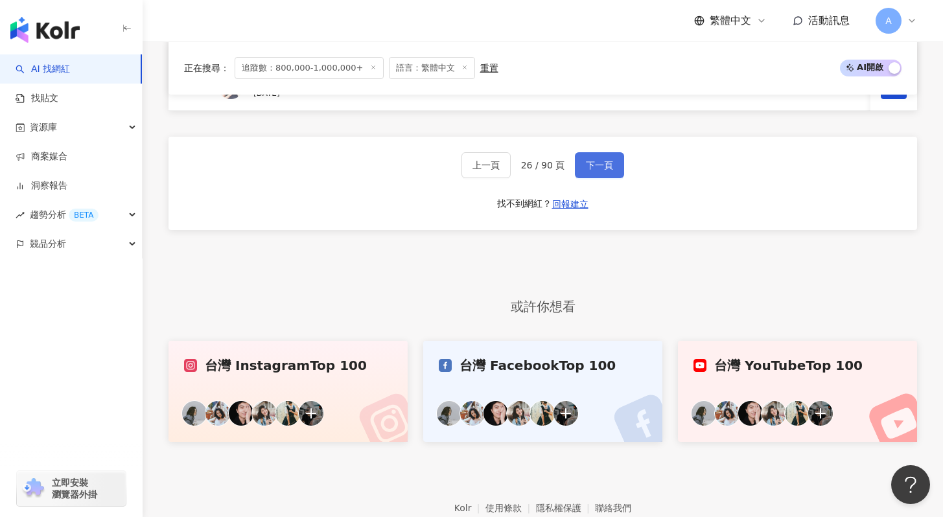
click at [602, 167] on button "下一頁" at bounding box center [599, 165] width 49 height 26
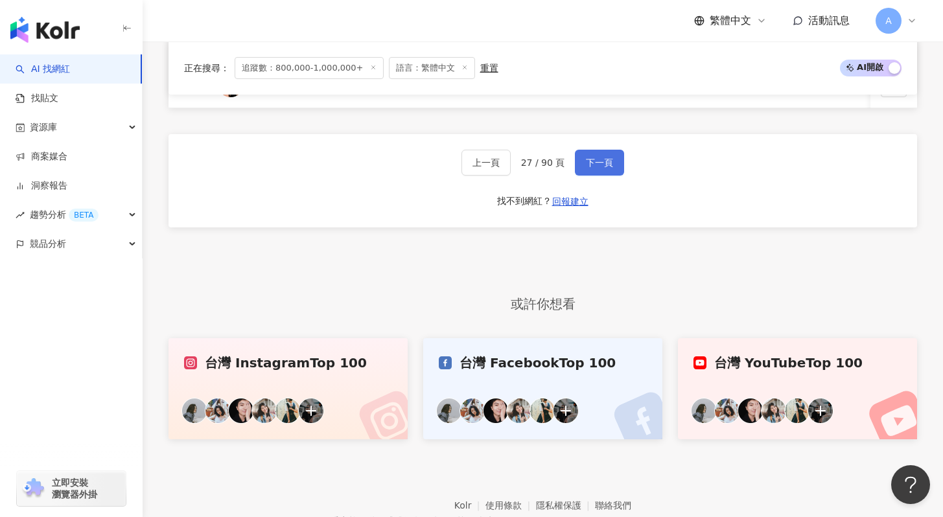
click at [607, 168] on span "下一頁" at bounding box center [599, 163] width 27 height 10
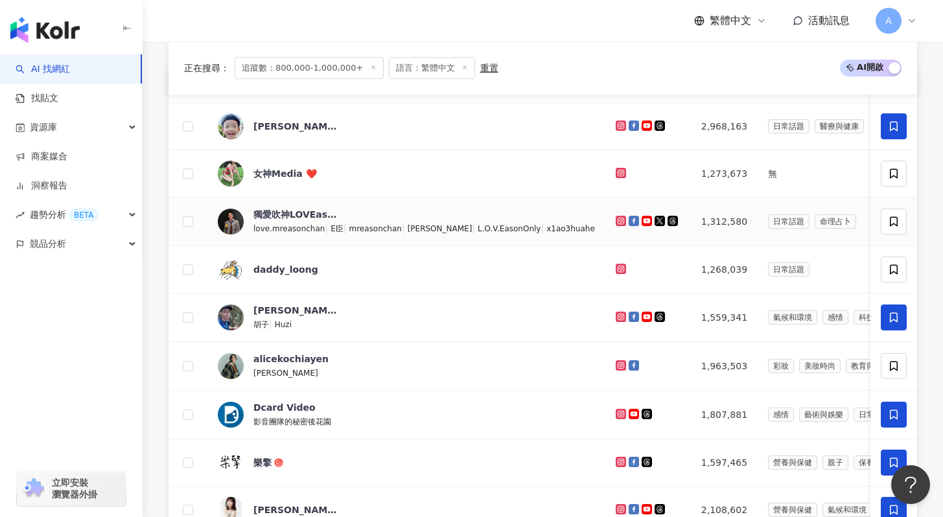
click at [612, 241] on td at bounding box center [649, 222] width 86 height 49
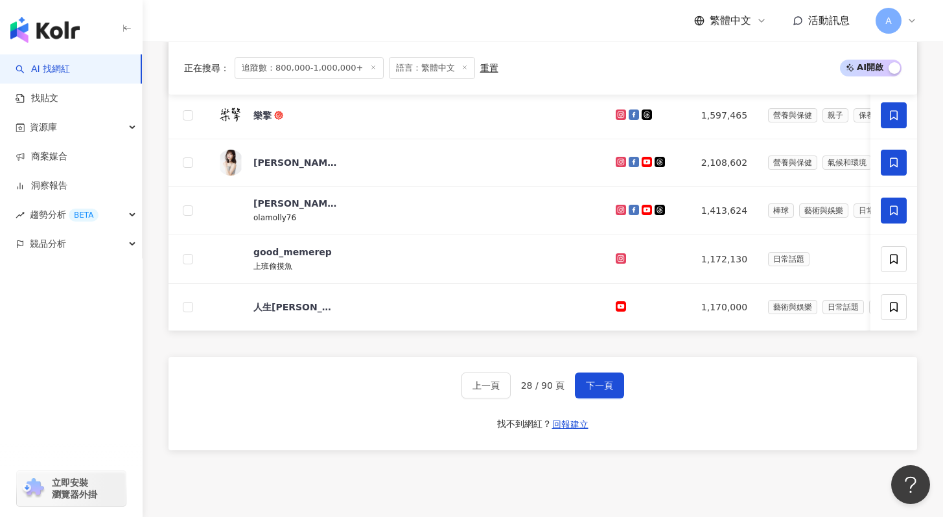
scroll to position [862, 0]
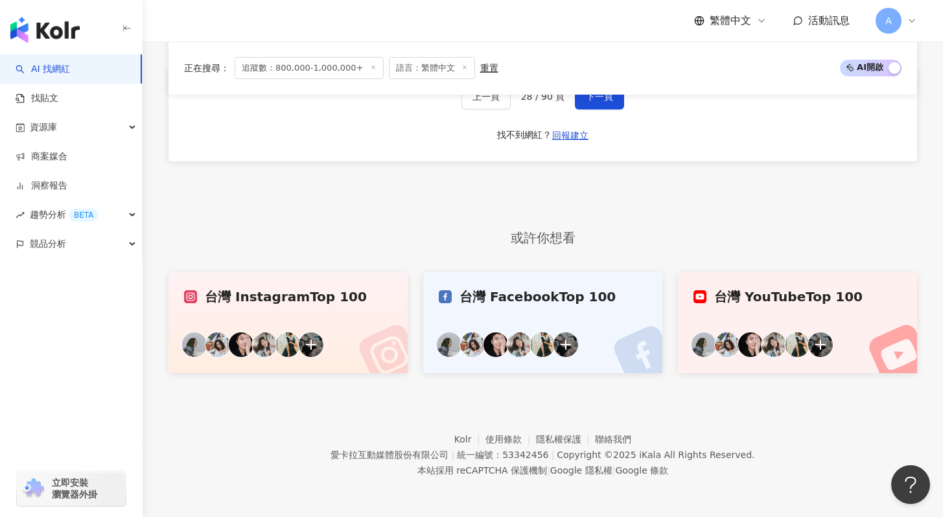
click at [615, 114] on div "上一頁 28 / 90 頁 下一頁 找不到網紅？ 回報建立" at bounding box center [543, 114] width 749 height 93
click at [615, 107] on button "下一頁" at bounding box center [599, 97] width 49 height 26
click at [615, 110] on button "下一頁" at bounding box center [599, 97] width 49 height 26
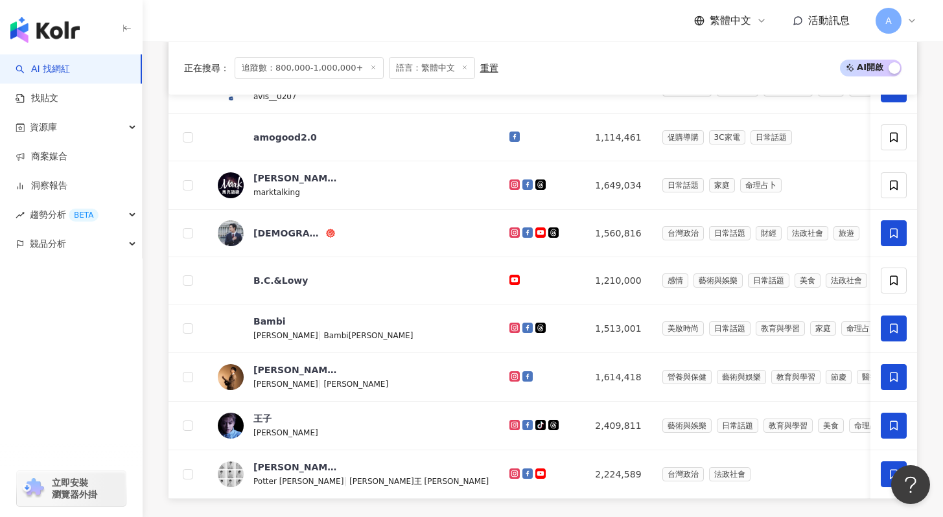
scroll to position [862, 0]
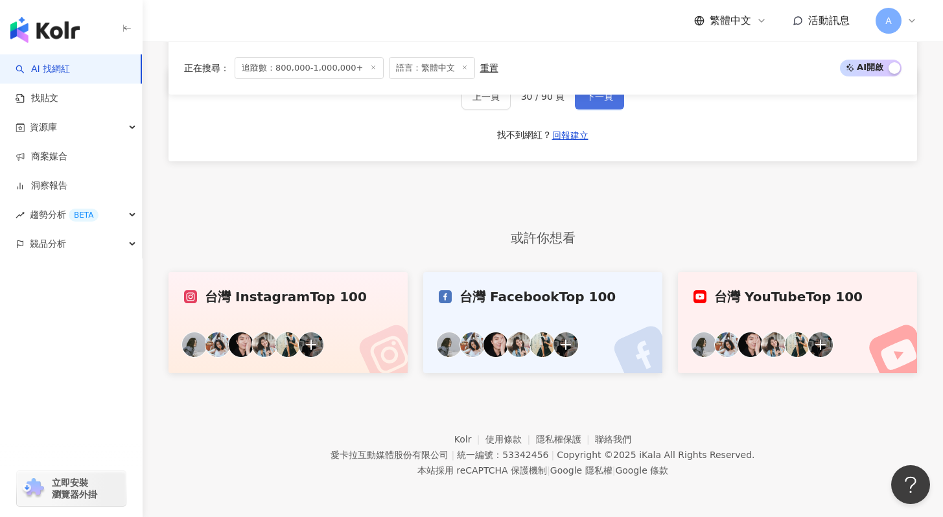
click at [608, 102] on span "下一頁" at bounding box center [599, 96] width 27 height 10
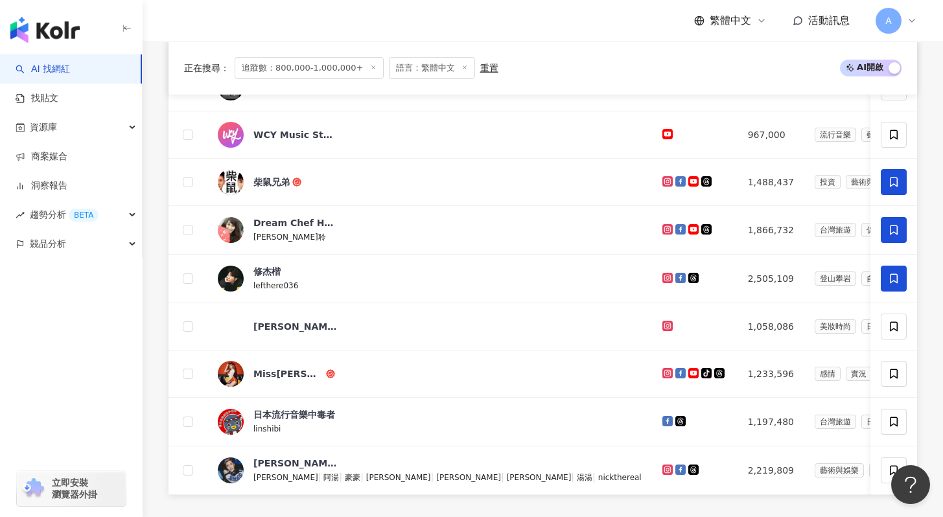
scroll to position [861, 0]
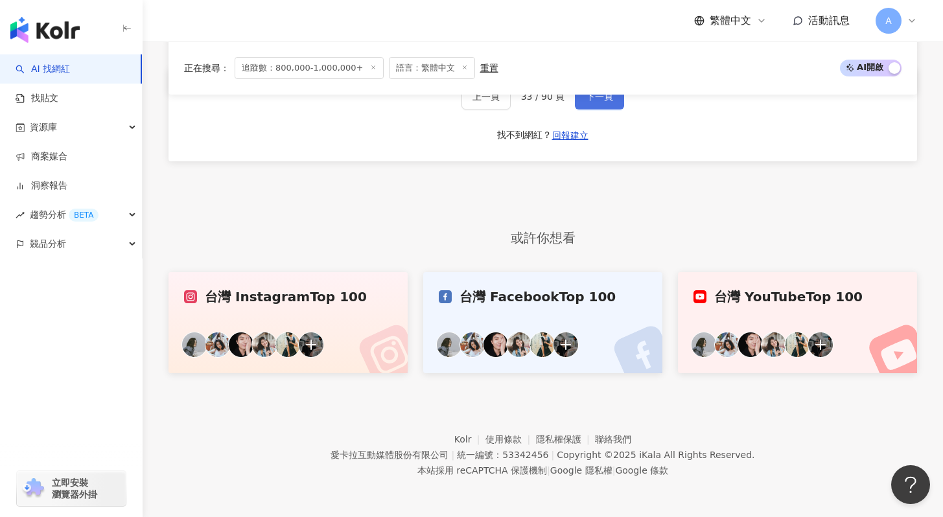
click at [608, 104] on button "下一頁" at bounding box center [599, 97] width 49 height 26
click at [602, 99] on span "下一頁" at bounding box center [599, 96] width 27 height 10
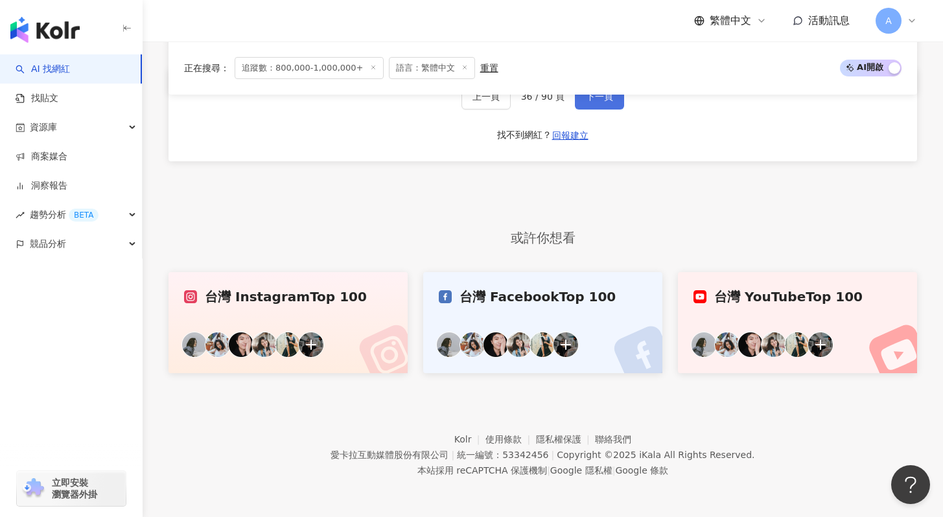
click at [594, 110] on button "下一頁" at bounding box center [599, 97] width 49 height 26
click at [591, 99] on span "下一頁" at bounding box center [599, 96] width 27 height 10
click at [598, 102] on span "下一頁" at bounding box center [599, 96] width 27 height 10
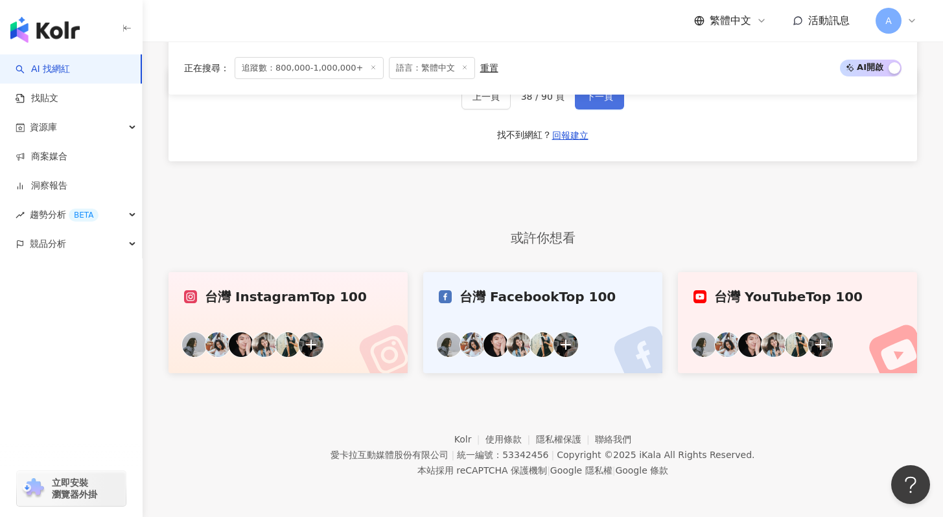
click at [598, 102] on span "下一頁" at bounding box center [599, 96] width 27 height 10
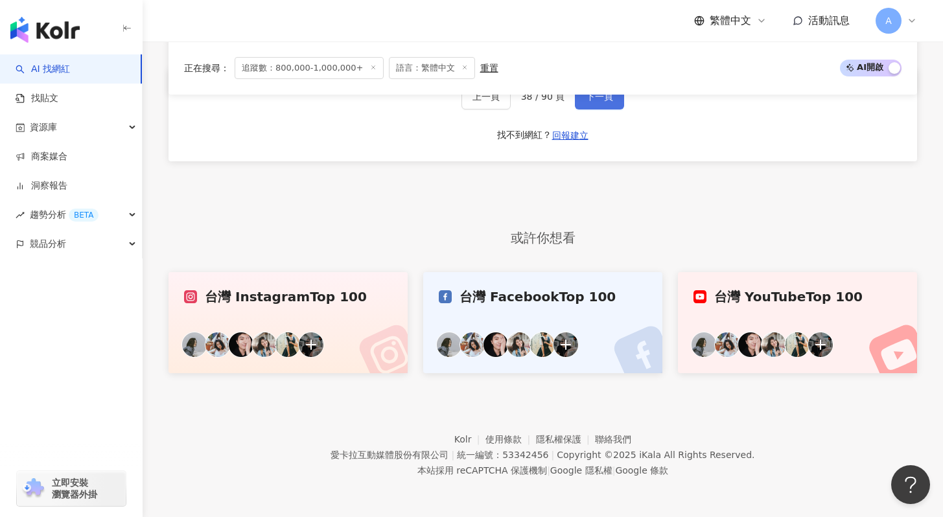
click at [598, 102] on span "下一頁" at bounding box center [599, 96] width 27 height 10
click at [606, 102] on span "下一頁" at bounding box center [599, 96] width 27 height 10
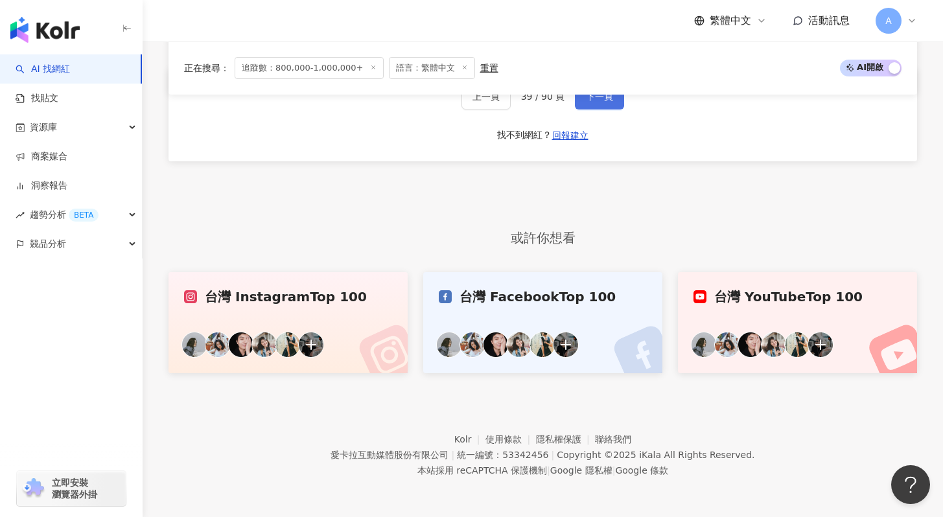
click at [606, 102] on span "下一頁" at bounding box center [599, 96] width 27 height 10
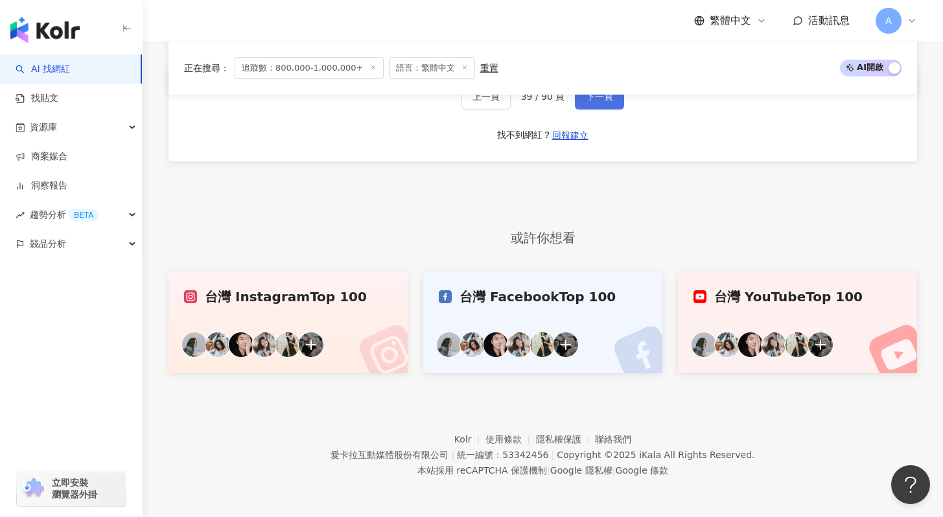
click at [606, 102] on span "下一頁" at bounding box center [599, 96] width 27 height 10
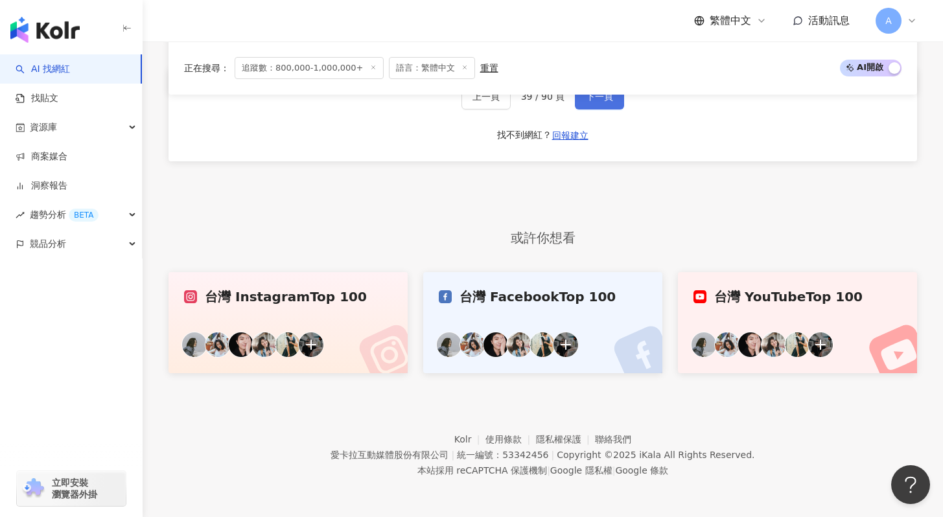
click at [606, 102] on span "下一頁" at bounding box center [599, 96] width 27 height 10
click at [605, 117] on div "上一頁 40 / 90 頁 下一頁 找不到網紅？ 回報建立" at bounding box center [543, 114] width 749 height 93
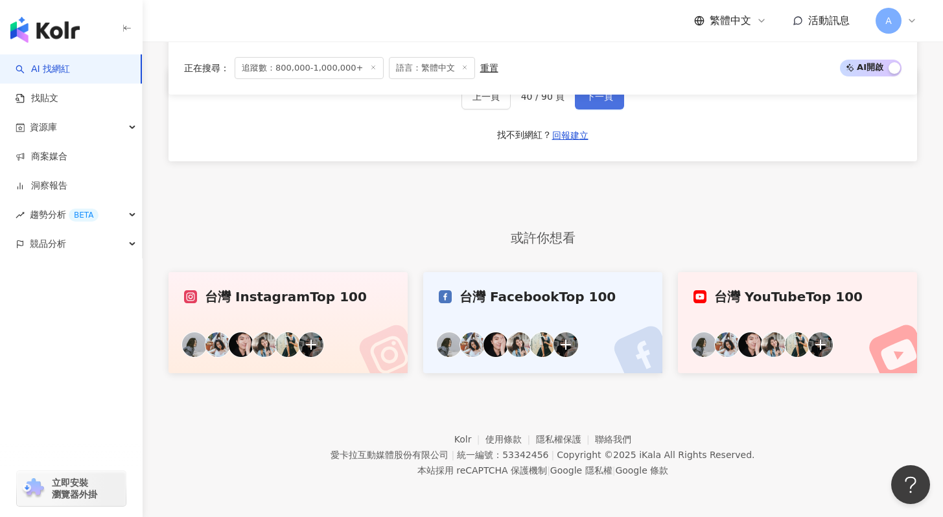
click at [600, 97] on span "下一頁" at bounding box center [599, 96] width 27 height 10
click at [600, 99] on span "下一頁" at bounding box center [599, 96] width 27 height 10
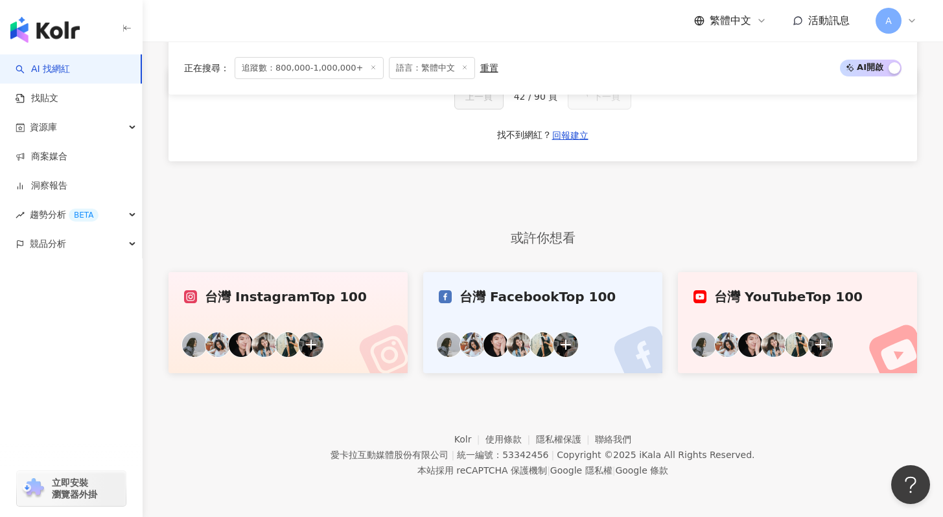
scroll to position [861, 0]
click at [599, 102] on span "下一頁" at bounding box center [599, 96] width 27 height 10
click at [597, 99] on span "下一頁" at bounding box center [599, 96] width 27 height 10
click at [598, 100] on span "下一頁" at bounding box center [599, 96] width 27 height 10
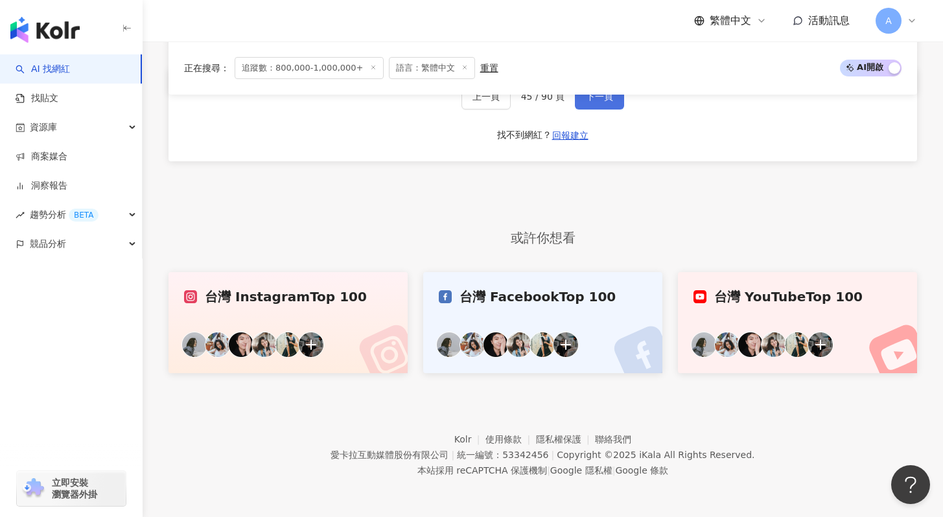
click at [598, 100] on span "下一頁" at bounding box center [599, 96] width 27 height 10
click at [609, 108] on button "下一頁" at bounding box center [599, 97] width 49 height 26
click at [607, 107] on button "下一頁" at bounding box center [599, 97] width 49 height 26
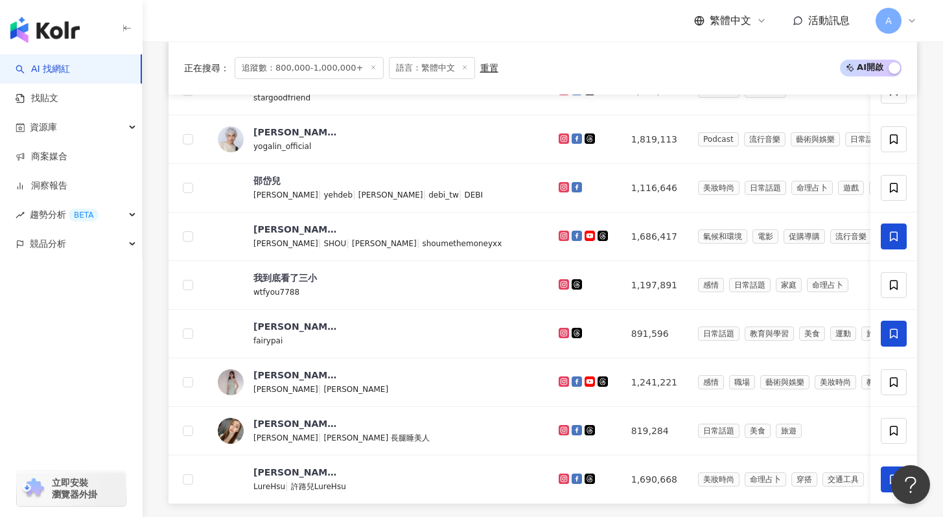
scroll to position [861, 0]
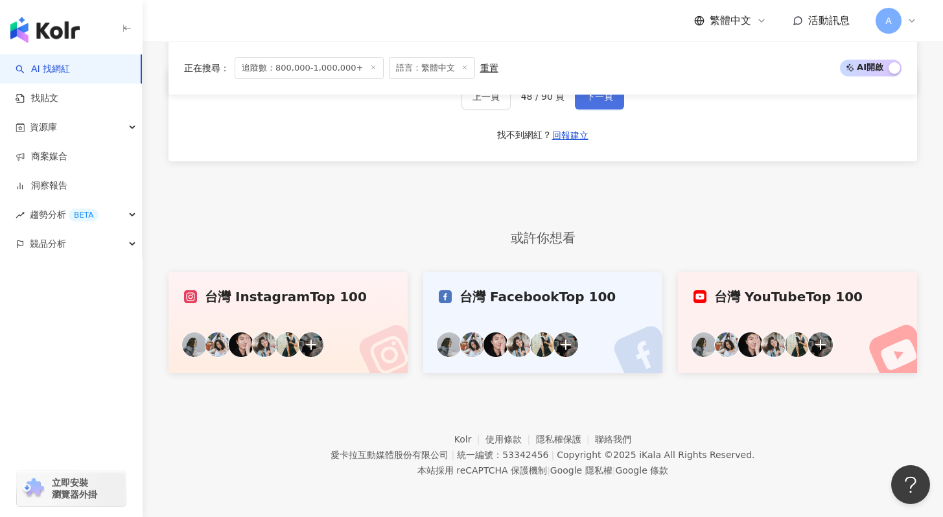
click at [595, 110] on button "下一頁" at bounding box center [599, 97] width 49 height 26
click at [593, 102] on span "下一頁" at bounding box center [599, 96] width 27 height 10
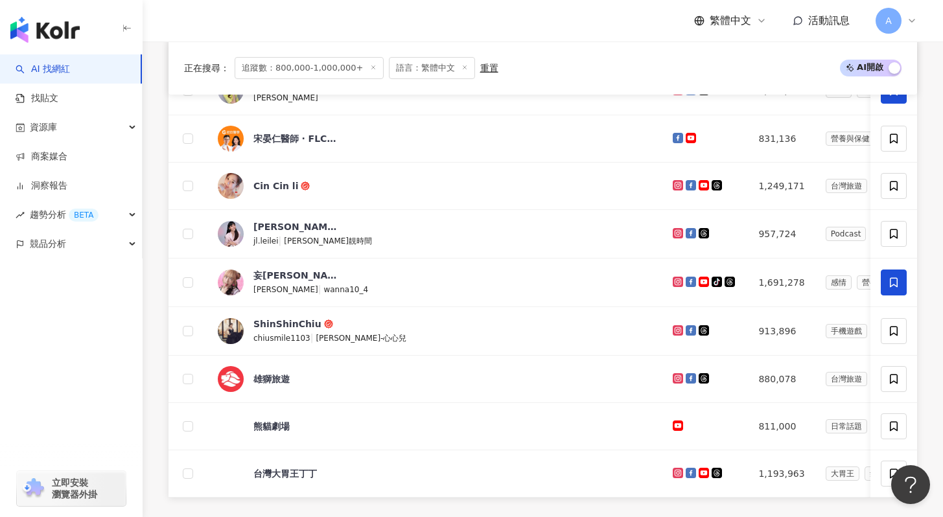
scroll to position [861, 0]
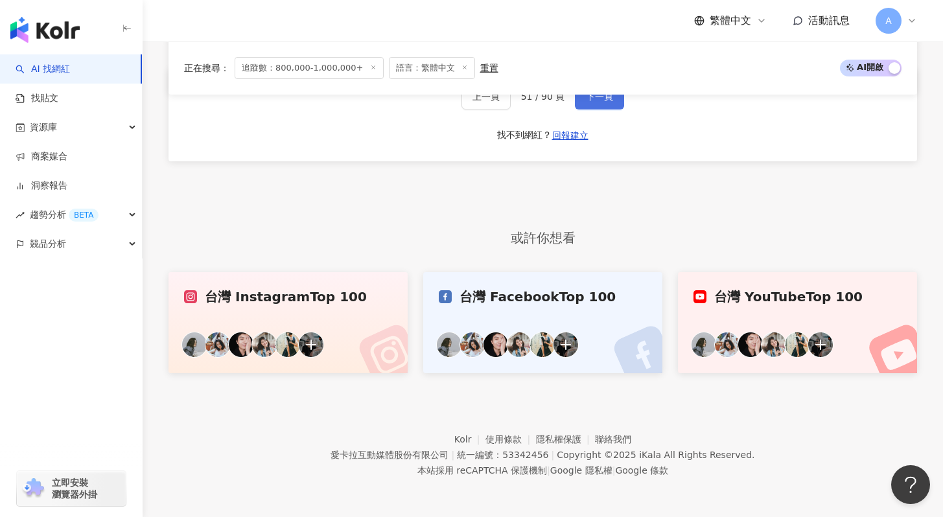
click at [594, 106] on button "下一頁" at bounding box center [599, 97] width 49 height 26
click at [594, 102] on span "下一頁" at bounding box center [599, 96] width 27 height 10
click at [597, 102] on span "下一頁" at bounding box center [599, 96] width 27 height 10
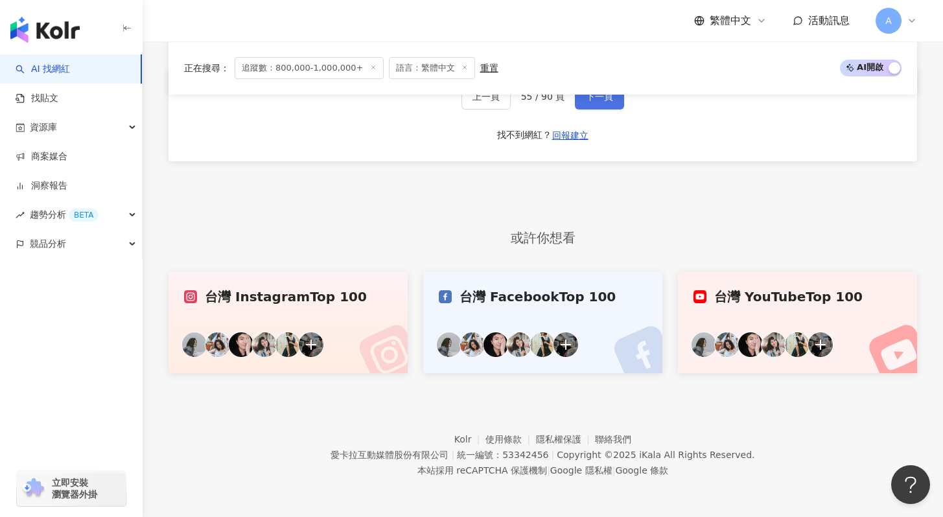
click at [596, 104] on button "下一頁" at bounding box center [599, 97] width 49 height 26
click at [596, 102] on span "下一頁" at bounding box center [599, 96] width 27 height 10
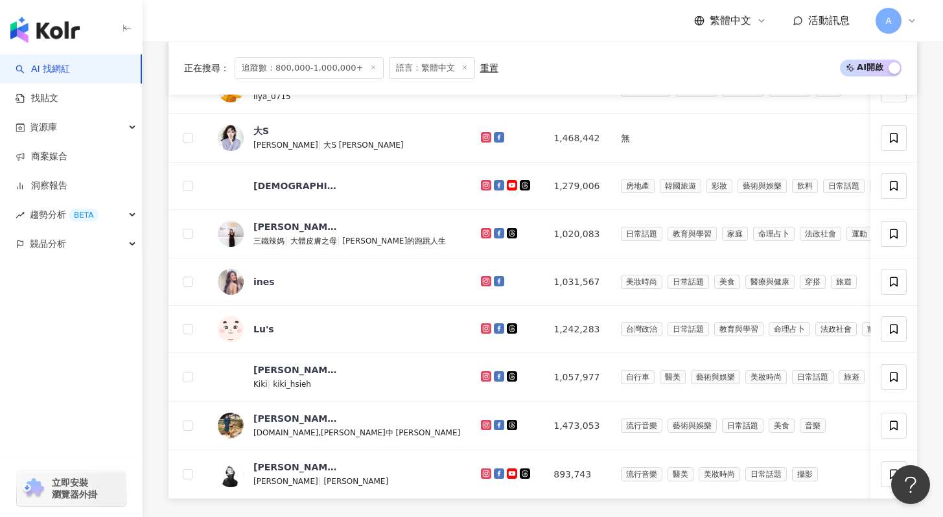
scroll to position [861, 0]
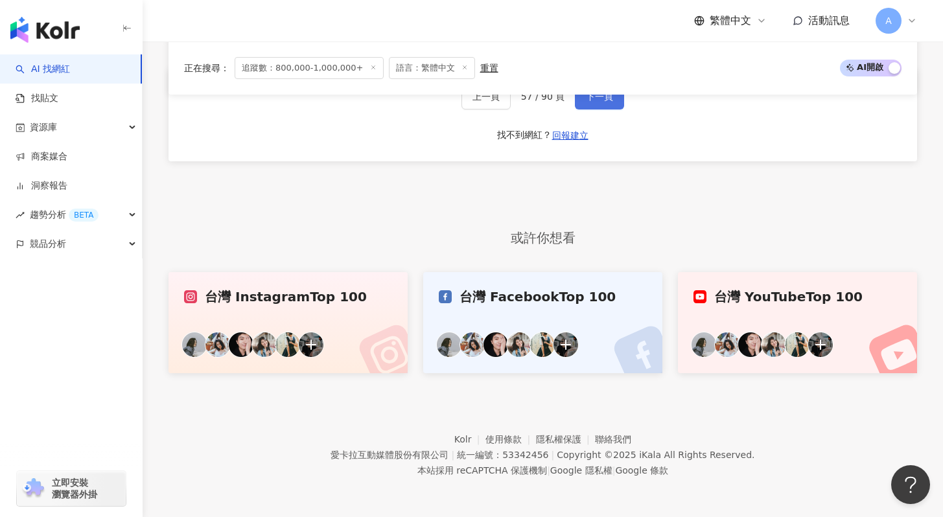
click at [596, 102] on span "下一頁" at bounding box center [599, 96] width 27 height 10
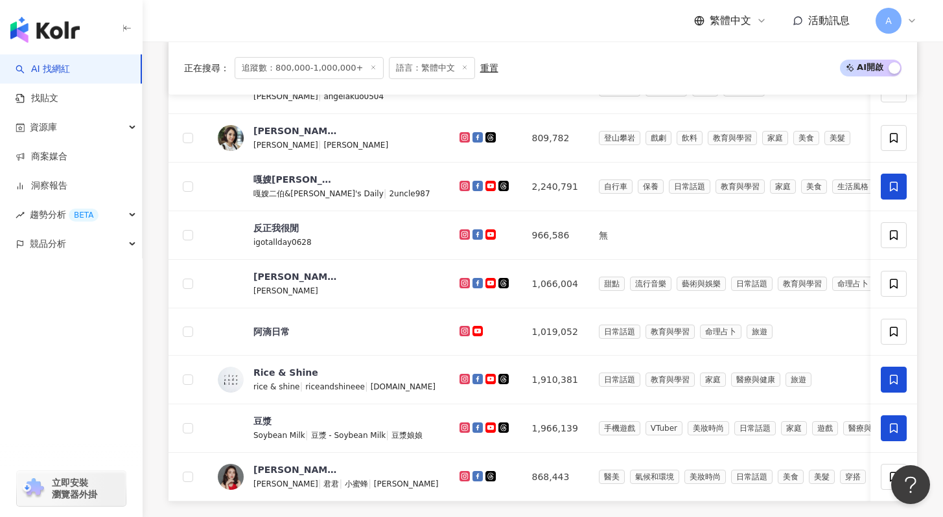
scroll to position [861, 0]
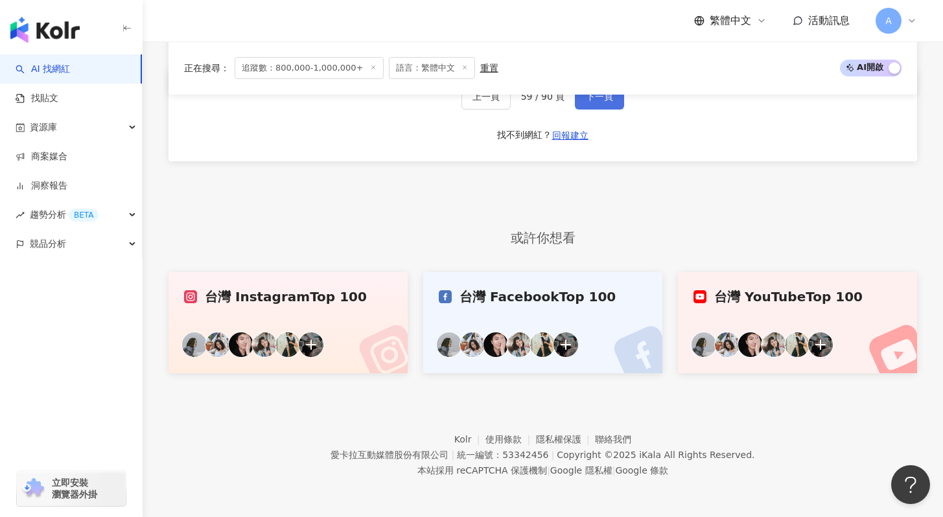
click at [596, 102] on span "下一頁" at bounding box center [599, 96] width 27 height 10
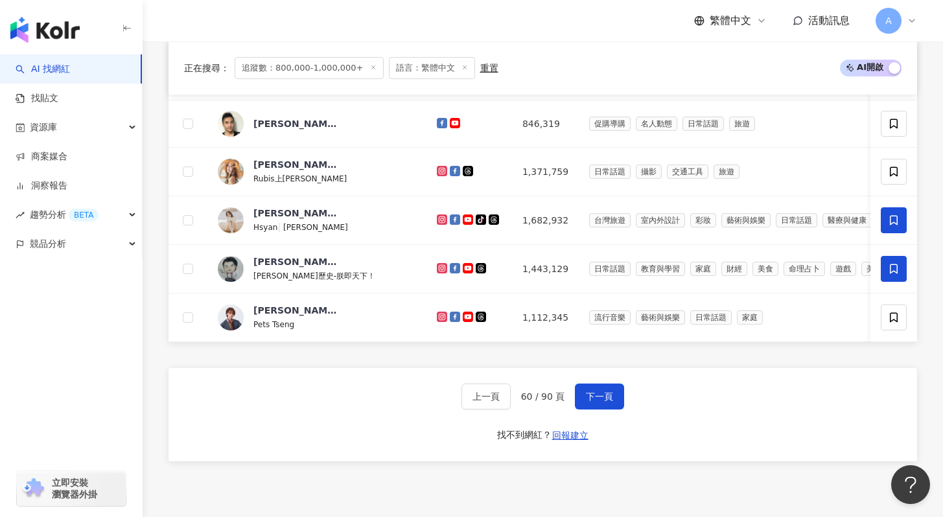
scroll to position [0, 0]
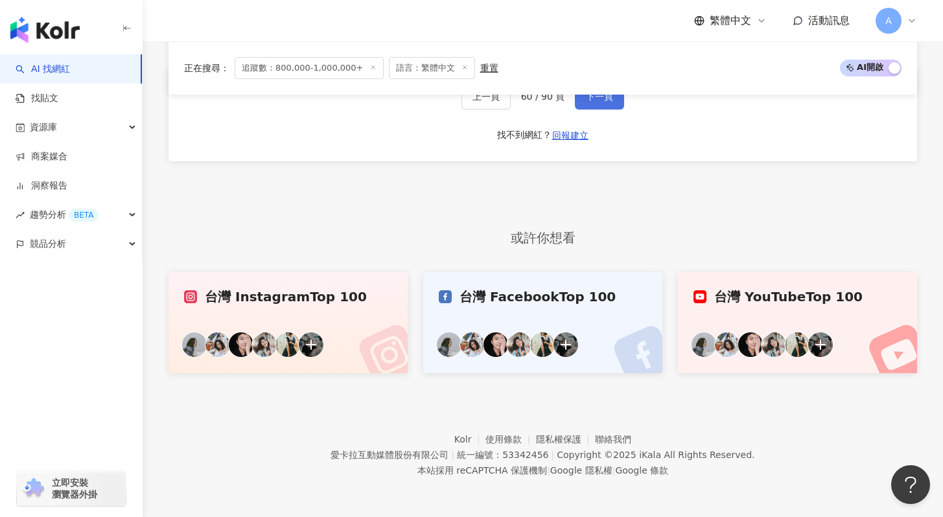
click at [594, 96] on span "下一頁" at bounding box center [599, 96] width 27 height 10
click at [588, 106] on button "下一頁" at bounding box center [599, 97] width 49 height 26
click at [627, 194] on div "網紅名稱 經營平台 總追蹤數 網紅類型 互動率 漲粉率 觀看率 操作 上一頁 62 / 90 頁 下一頁 找不到網紅？ 回報建立" at bounding box center [543, 52] width 749 height 335
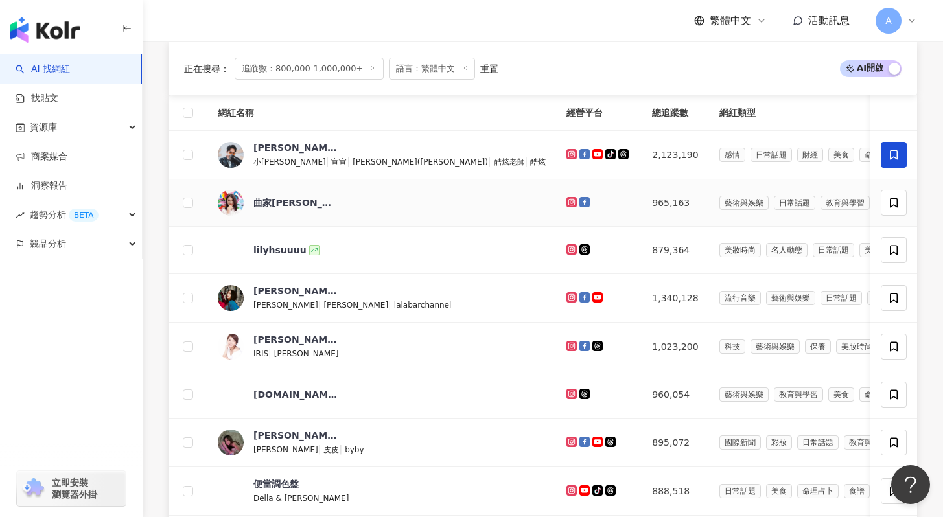
scroll to position [197, 0]
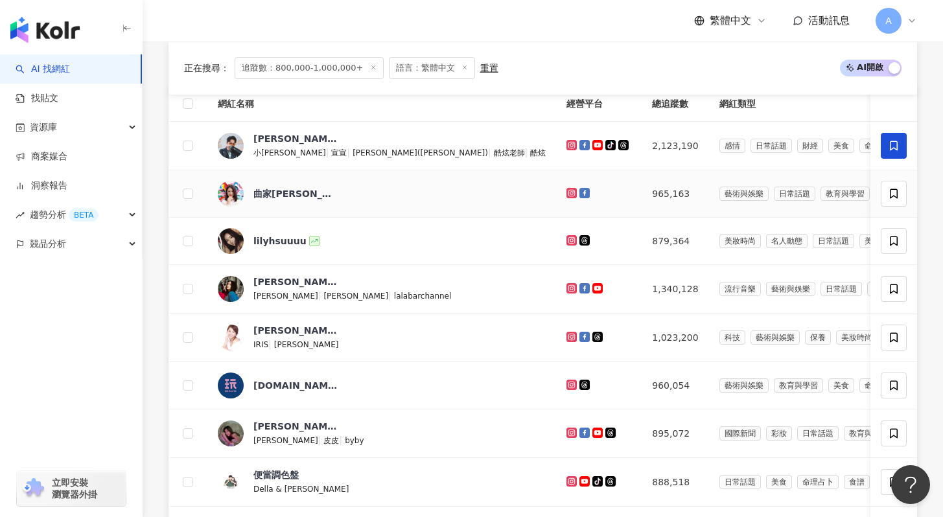
click at [930, 194] on span "交通工具" at bounding box center [950, 194] width 41 height 14
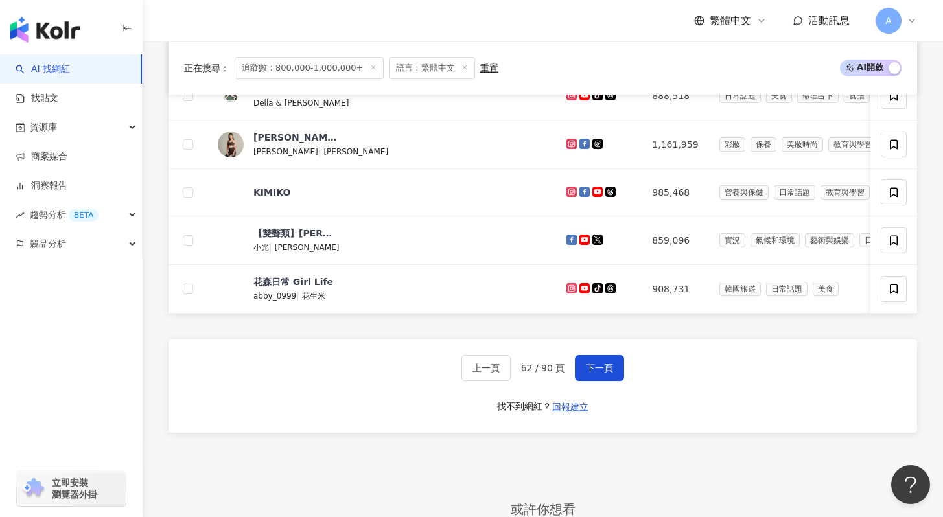
scroll to position [583, 0]
click at [895, 135] on span at bounding box center [894, 145] width 26 height 26
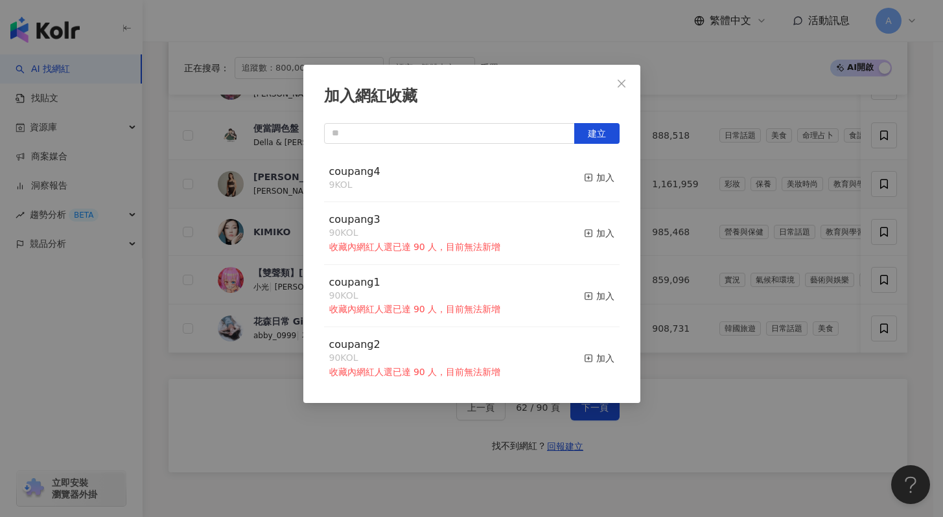
scroll to position [513, 0]
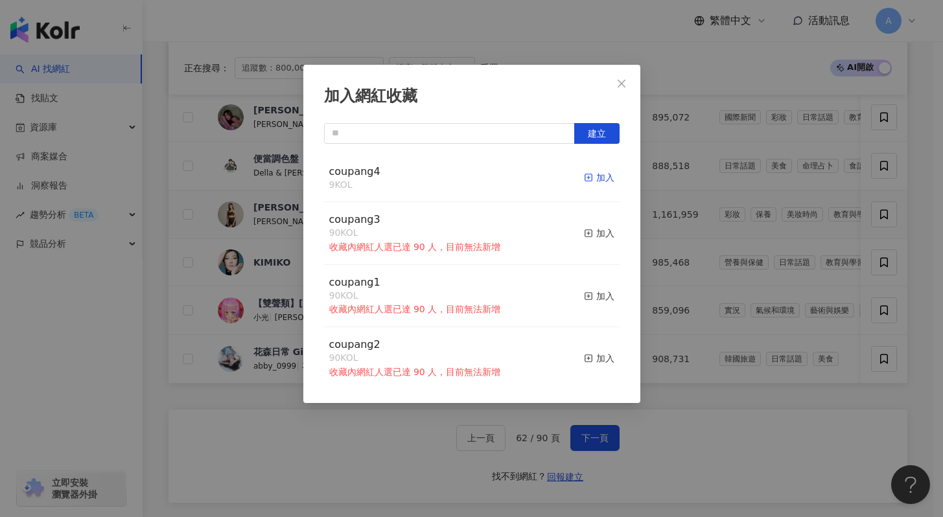
click at [598, 179] on div "加入" at bounding box center [599, 178] width 30 height 14
click at [615, 82] on span "Close" at bounding box center [622, 83] width 26 height 10
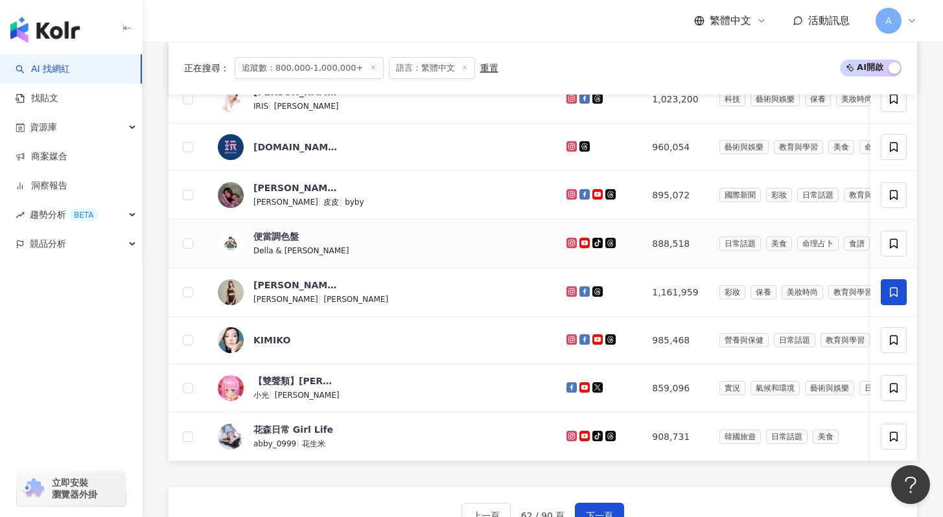
scroll to position [366, 0]
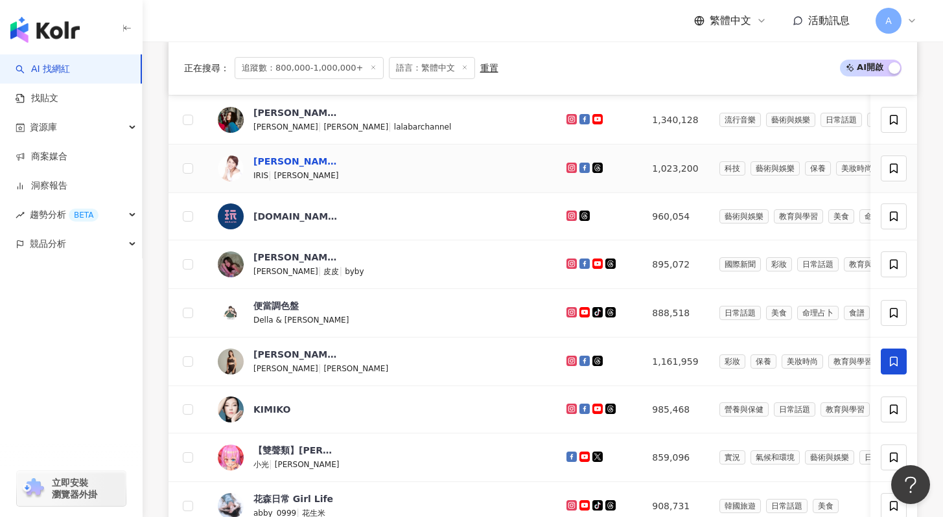
click at [270, 156] on div "艾莉絲" at bounding box center [295, 161] width 84 height 13
click at [891, 169] on icon at bounding box center [894, 169] width 12 height 12
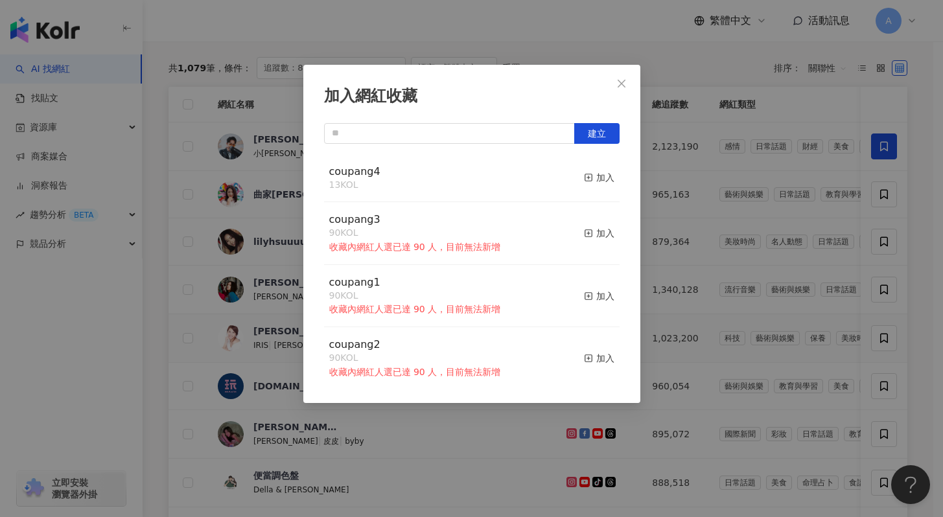
scroll to position [183, 0]
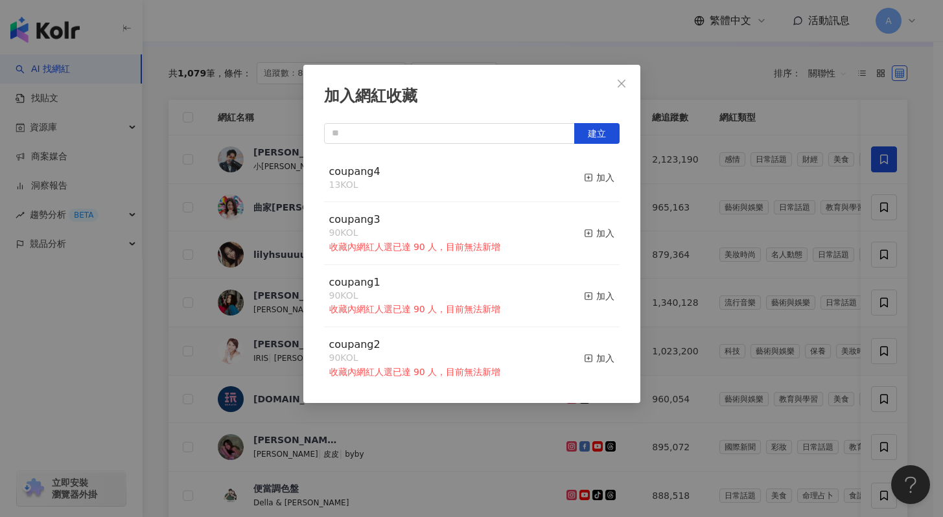
click at [587, 185] on button "加入" at bounding box center [599, 178] width 30 height 27
click at [617, 86] on icon "close" at bounding box center [622, 83] width 10 height 10
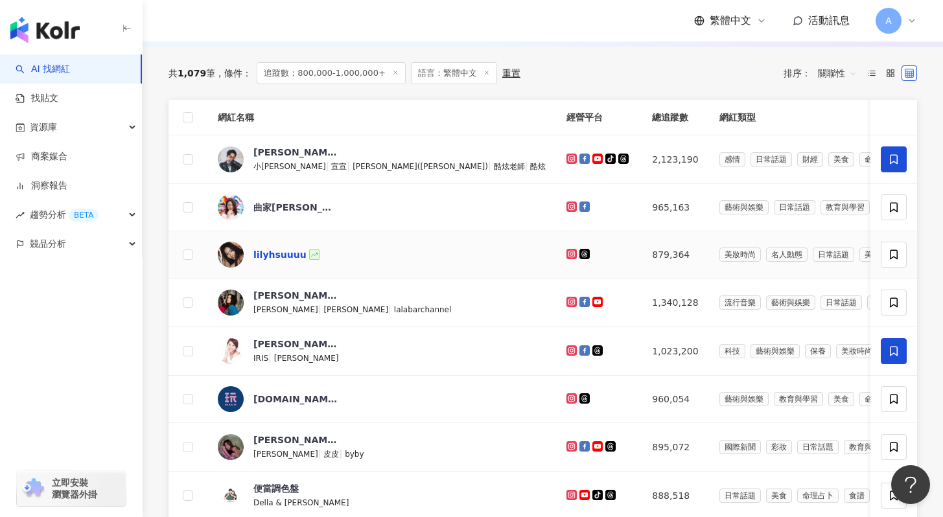
click at [279, 253] on div "lilyhsuuuu" at bounding box center [279, 254] width 53 height 13
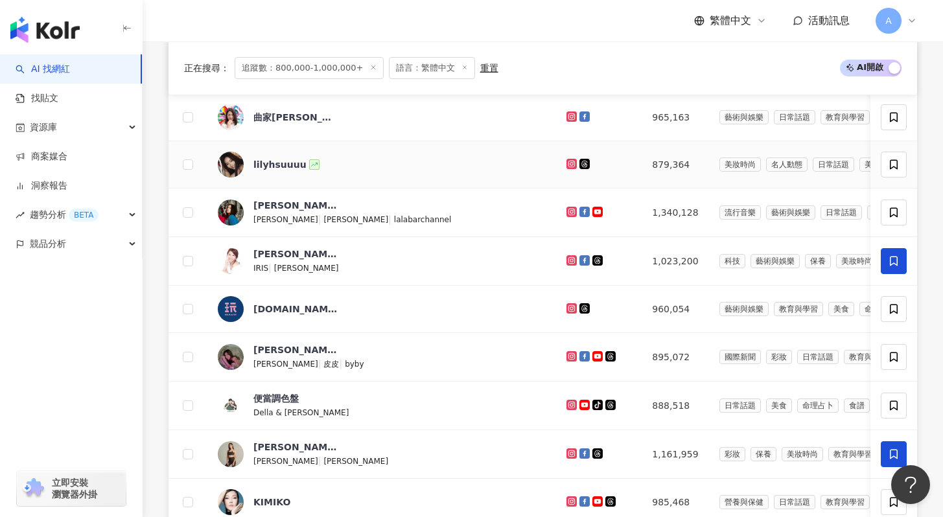
scroll to position [278, 0]
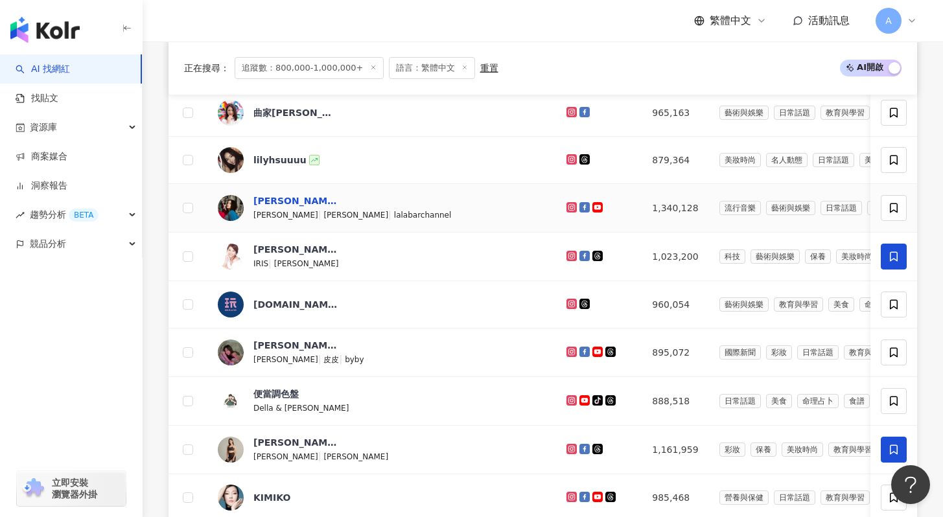
click at [275, 204] on div "LaLa徐佳瑩" at bounding box center [295, 200] width 84 height 13
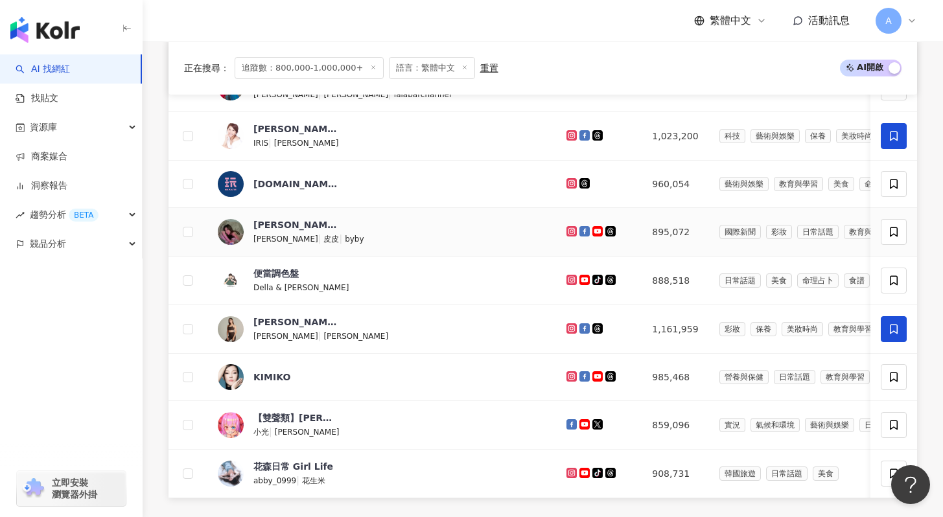
scroll to position [408, 0]
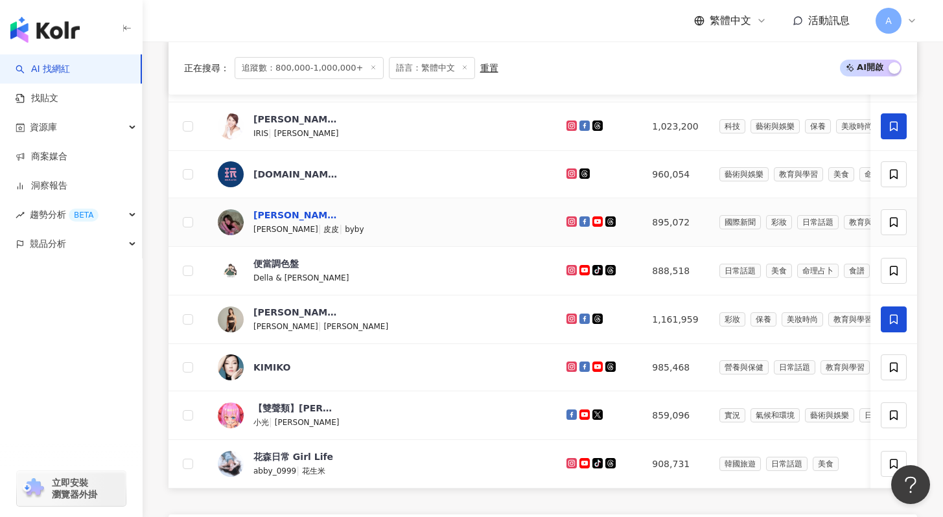
click at [298, 211] on div "巫思霈 -皮皮" at bounding box center [295, 215] width 84 height 13
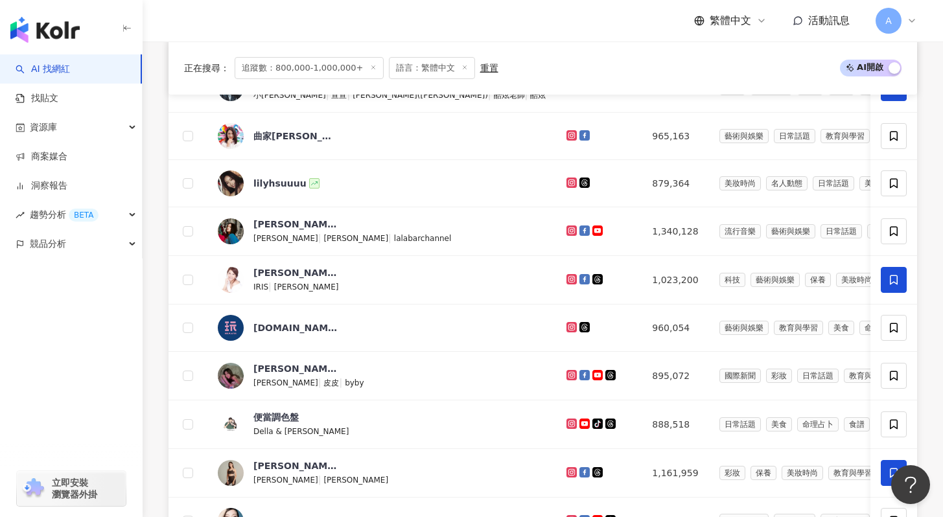
scroll to position [237, 0]
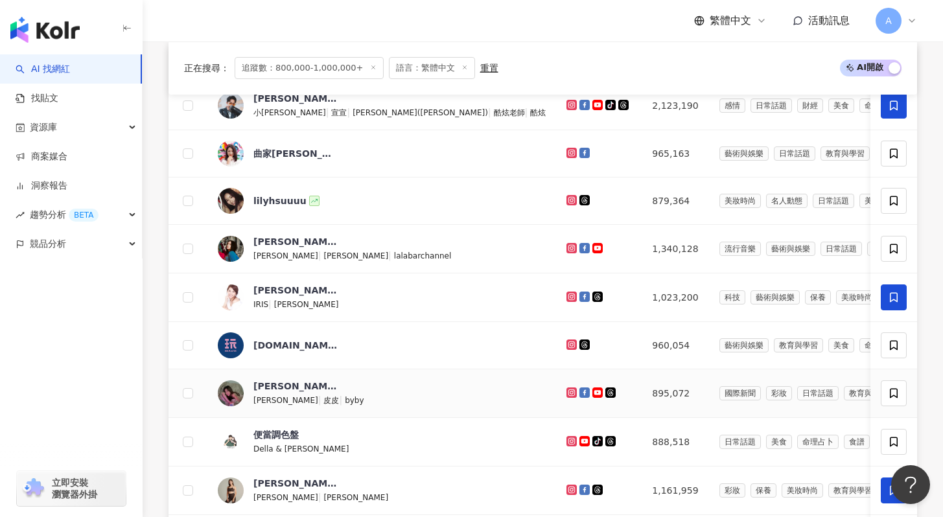
click at [580, 393] on icon at bounding box center [585, 393] width 10 height 10
click at [594, 393] on icon at bounding box center [598, 393] width 8 height 6
click at [607, 392] on icon at bounding box center [610, 392] width 7 height 7
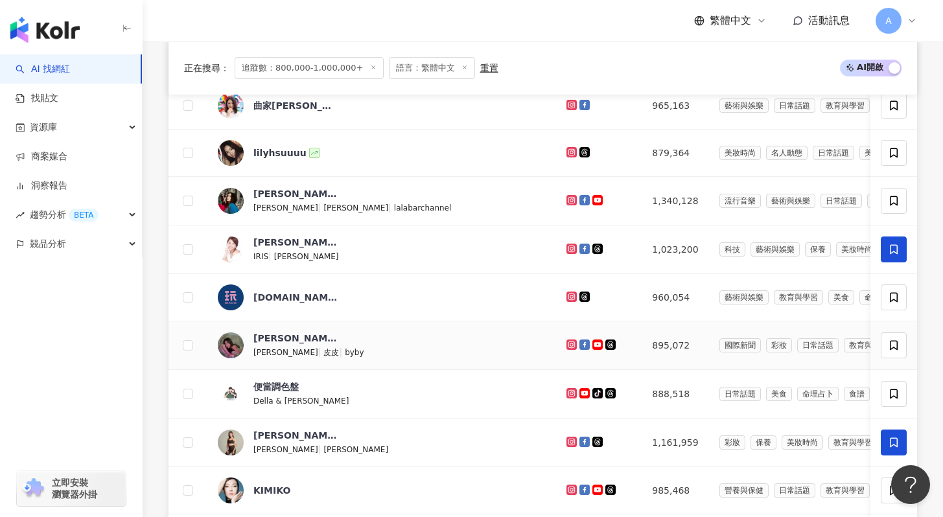
click at [568, 345] on icon at bounding box center [572, 345] width 8 height 8
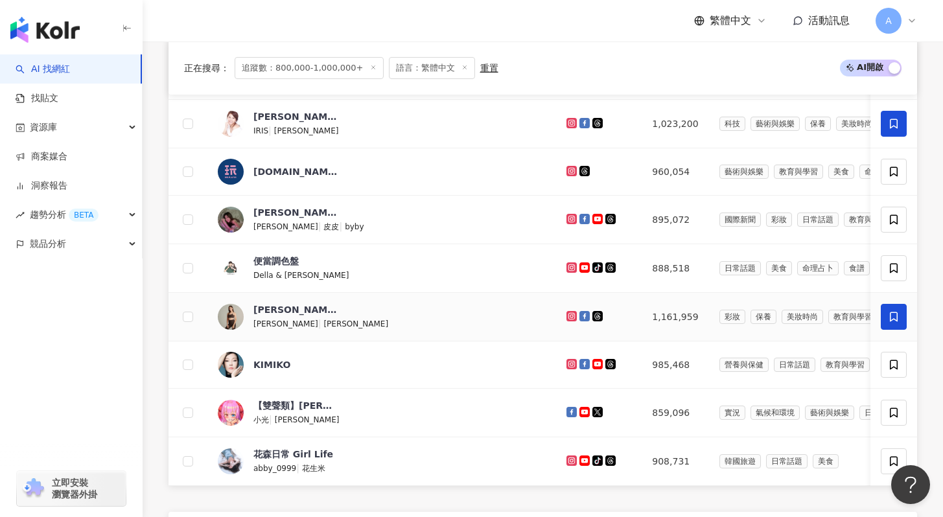
scroll to position [412, 0]
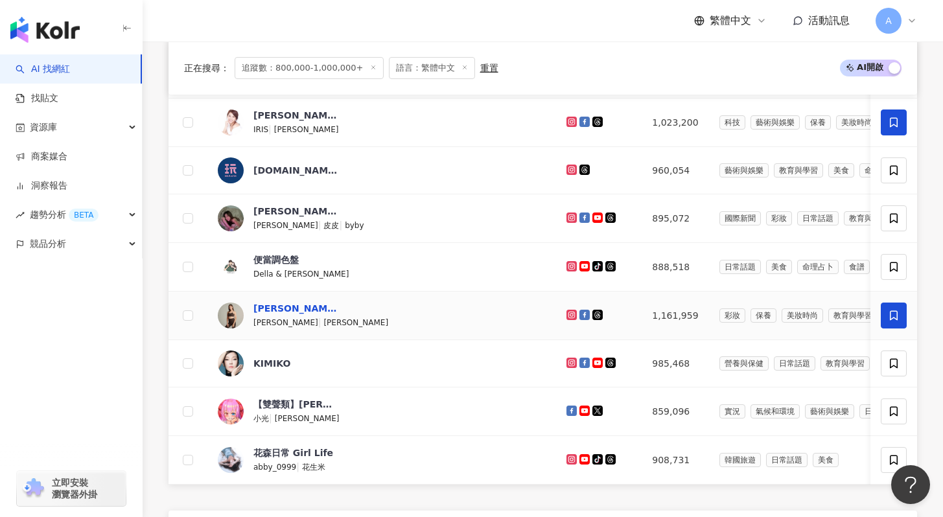
click at [272, 309] on div "林可彤 Hope Lin" at bounding box center [295, 308] width 84 height 13
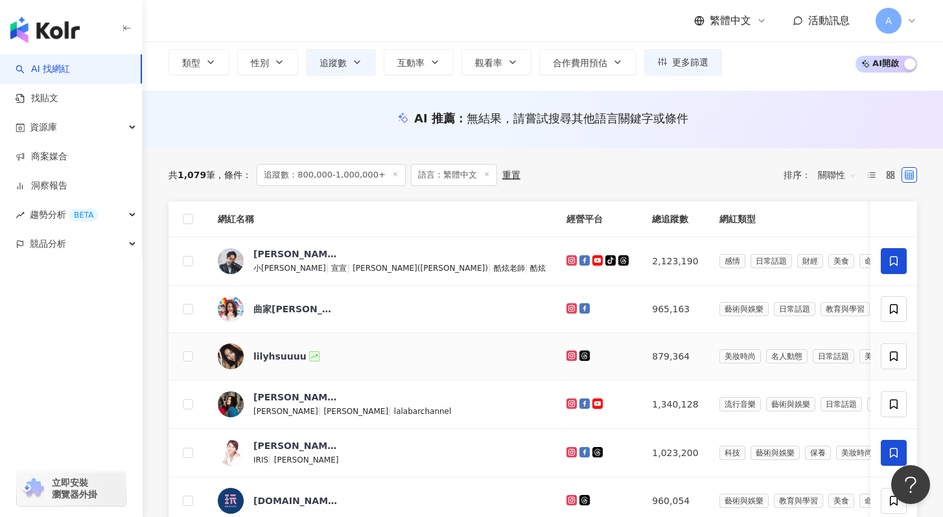
scroll to position [123, 0]
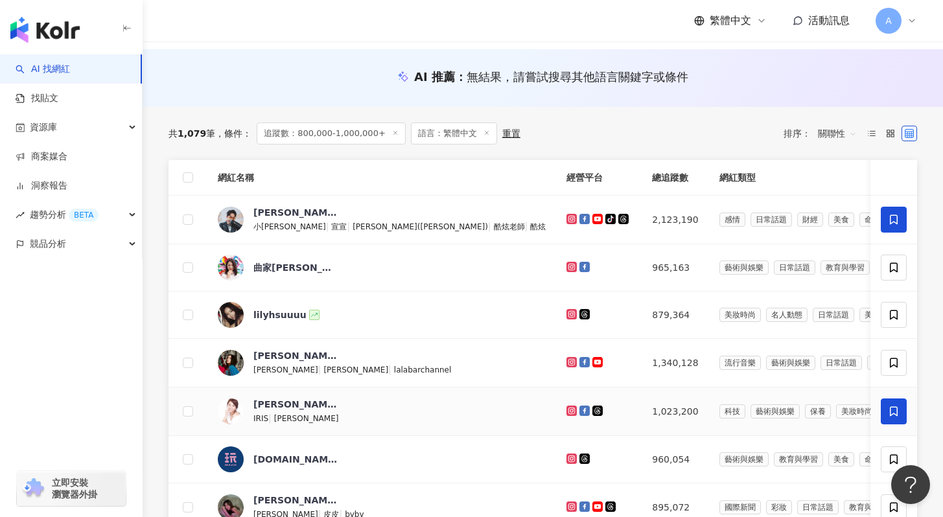
click at [582, 408] on icon at bounding box center [585, 410] width 7 height 7
click at [890, 413] on icon at bounding box center [894, 411] width 8 height 10
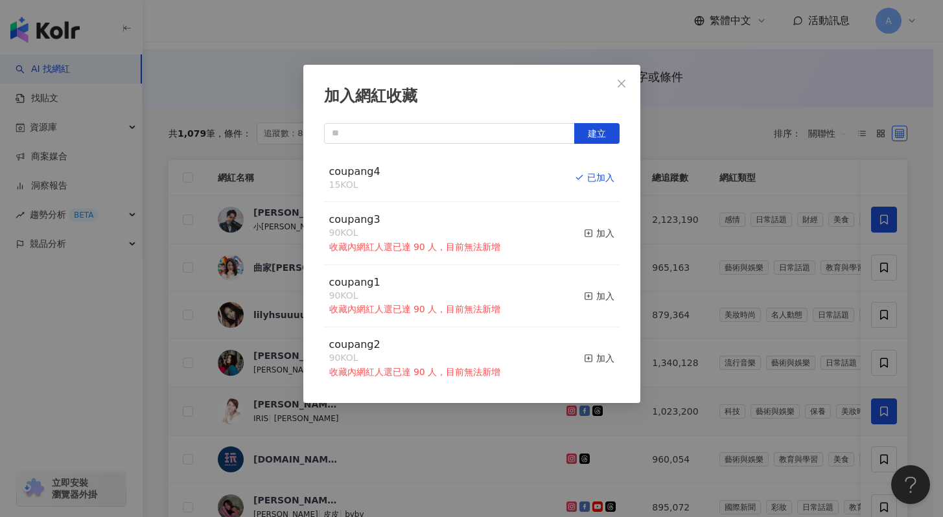
click at [628, 97] on div "加入網紅收藏 建立 coupang4 15 KOL 已加入 coupang3 90 KOL 收藏內網紅人選已達 90 人，目前無法新增 加入 coupang1…" at bounding box center [471, 234] width 337 height 338
click at [620, 84] on icon "close" at bounding box center [622, 83] width 10 height 10
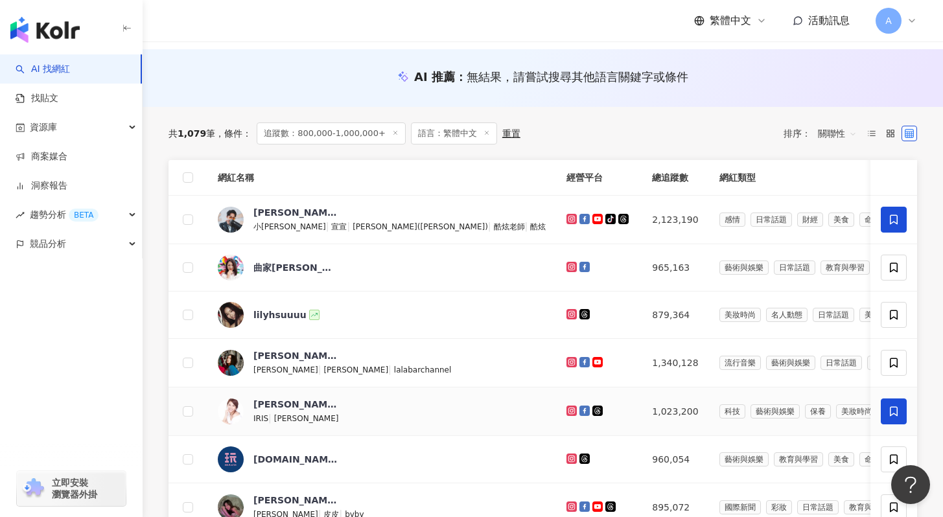
click at [889, 405] on span at bounding box center [894, 412] width 26 height 26
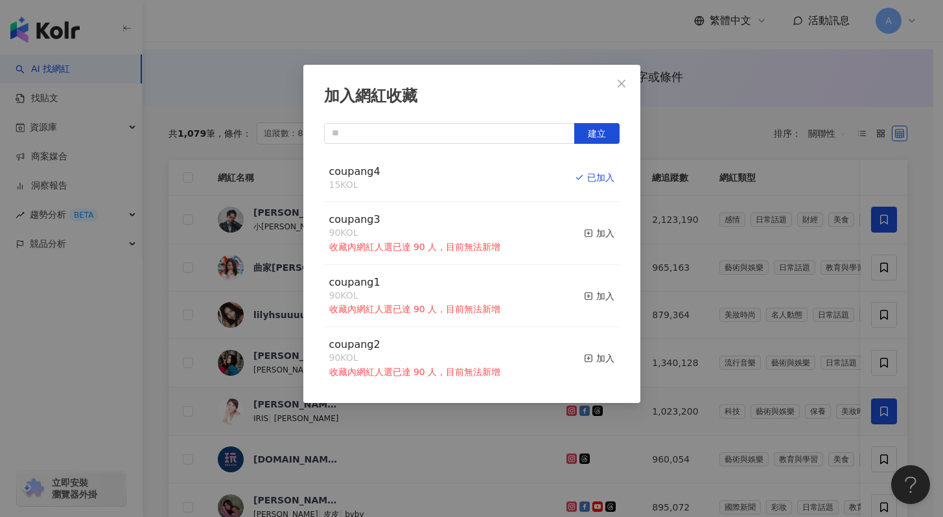
scroll to position [84, 0]
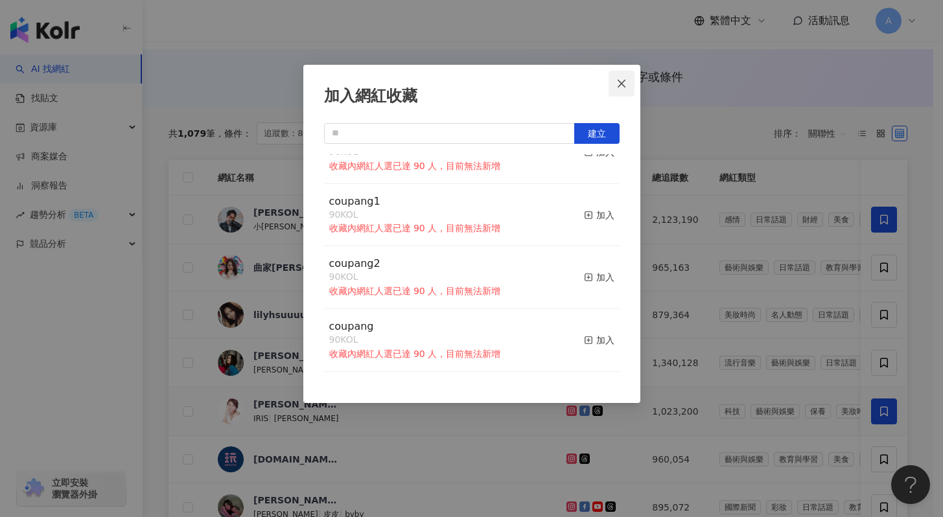
click at [620, 96] on button "Close" at bounding box center [622, 84] width 26 height 26
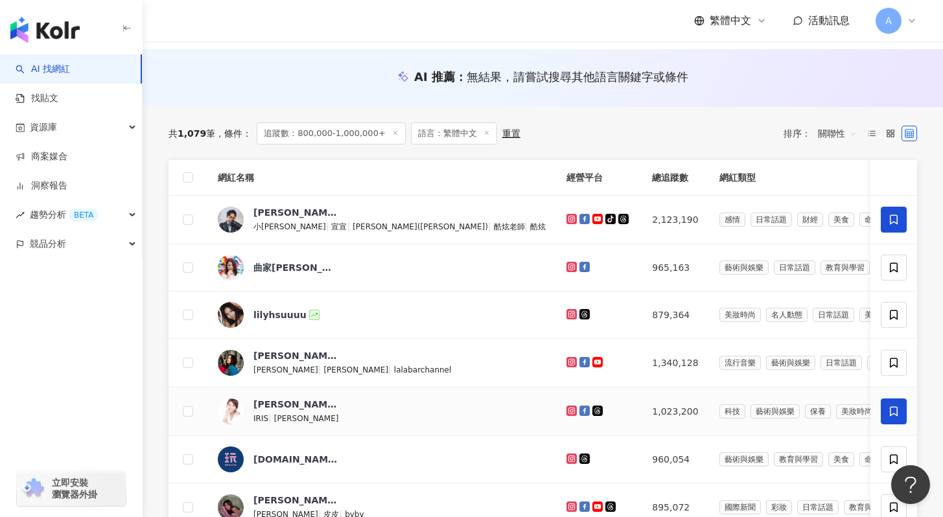
click at [889, 406] on icon at bounding box center [894, 412] width 12 height 12
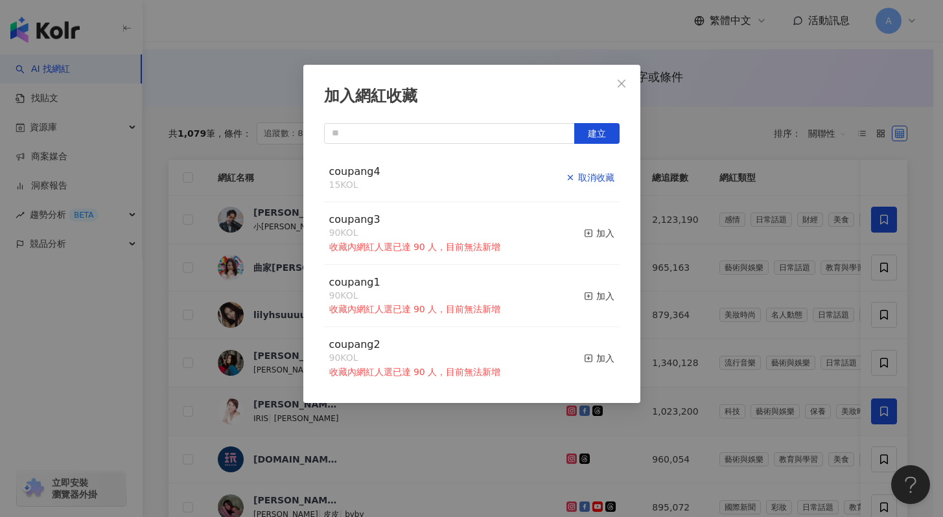
click at [587, 172] on div "取消收藏" at bounding box center [590, 178] width 49 height 14
click at [754, 102] on div "加入網紅收藏 建立 coupang4 23 KOL 加入 coupang3 90 KOL 收藏內網紅人選已達 90 人，目前無法新增 加入 coupang1 …" at bounding box center [471, 258] width 943 height 517
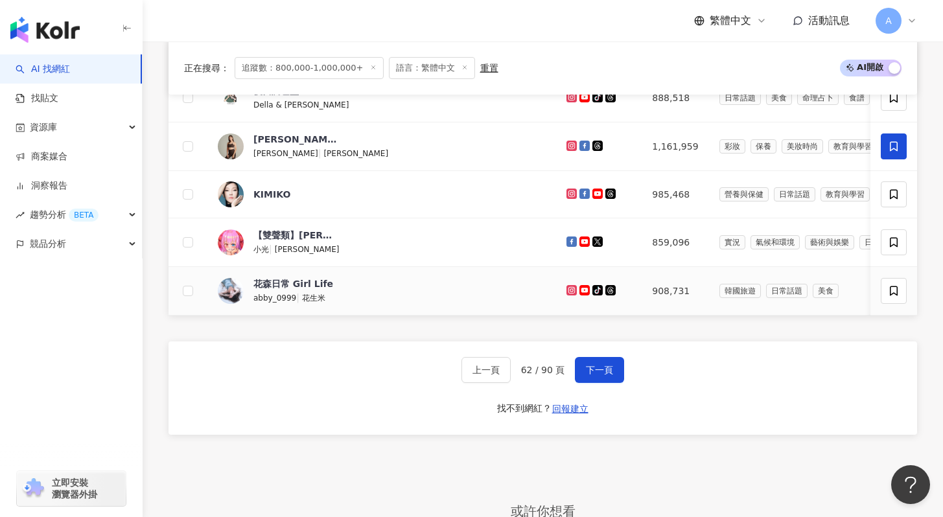
scroll to position [577, 0]
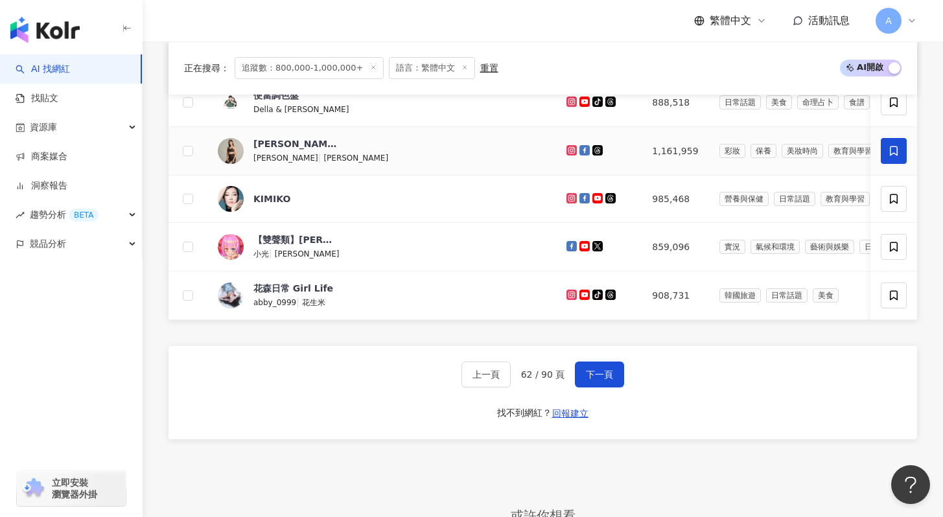
click at [888, 159] on span at bounding box center [894, 151] width 26 height 26
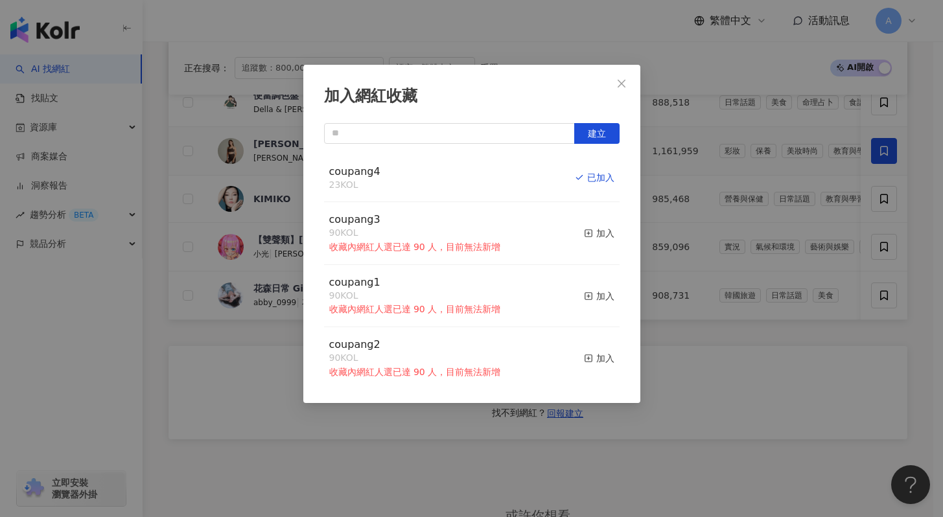
scroll to position [84, 0]
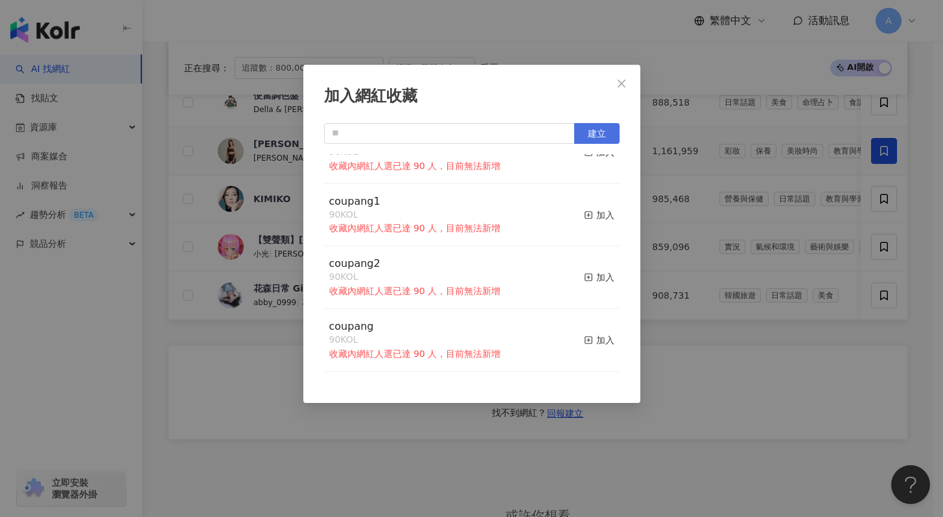
click at [600, 137] on span "建立" at bounding box center [597, 133] width 18 height 10
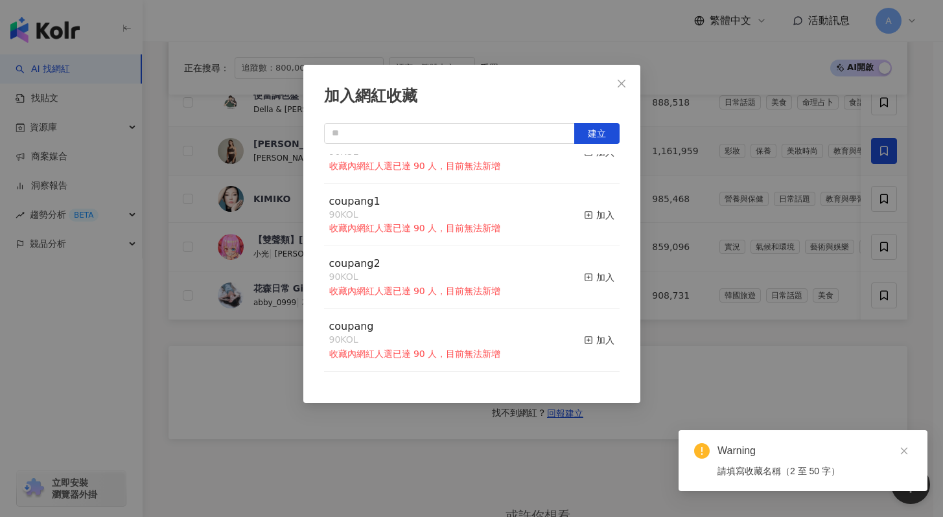
scroll to position [0, 0]
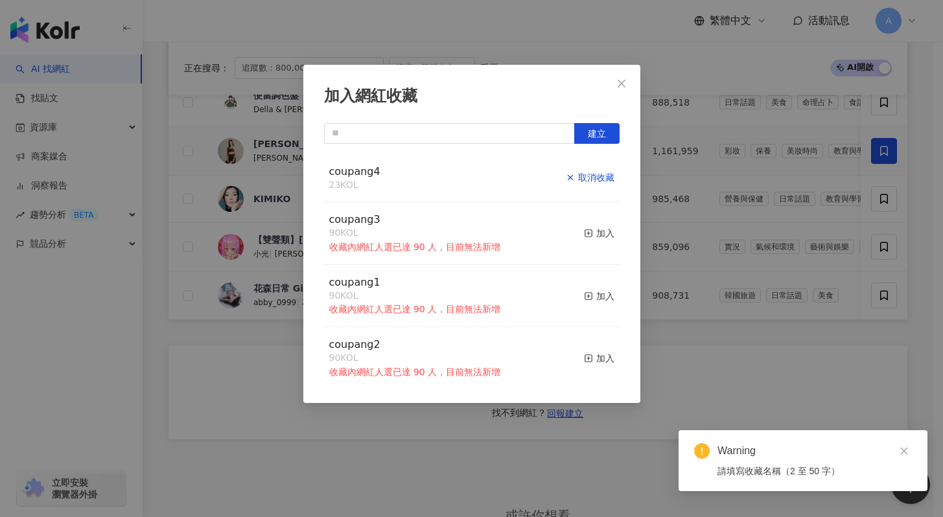
click at [578, 187] on button "取消收藏" at bounding box center [590, 178] width 49 height 27
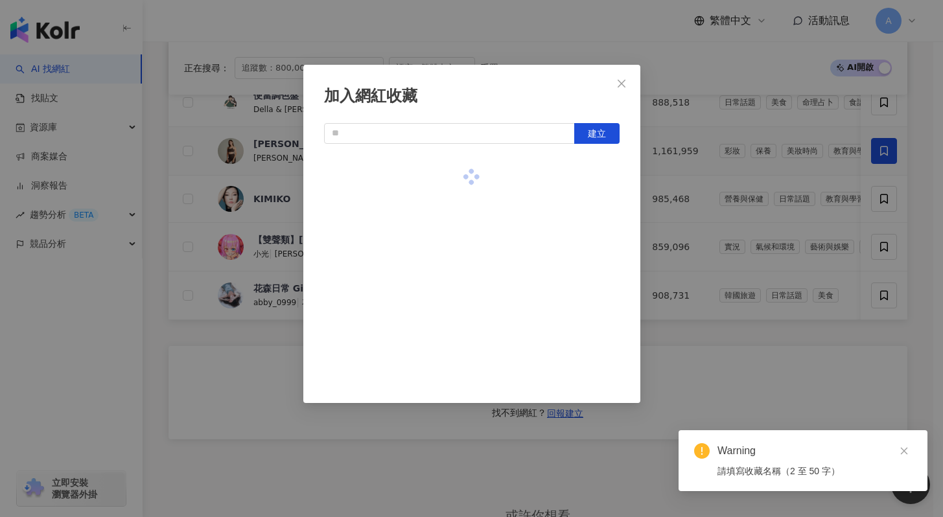
click at [578, 178] on div at bounding box center [472, 177] width 296 height 46
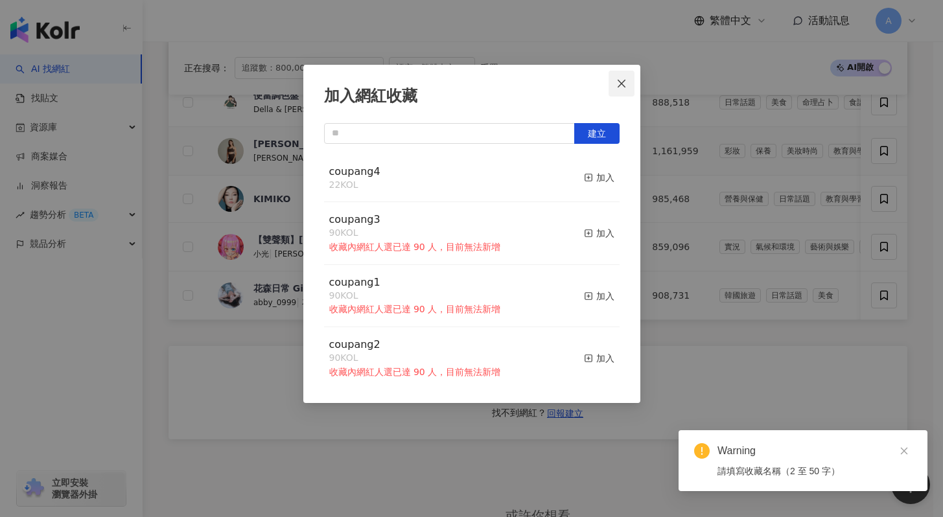
click at [624, 80] on icon "close" at bounding box center [622, 83] width 8 height 8
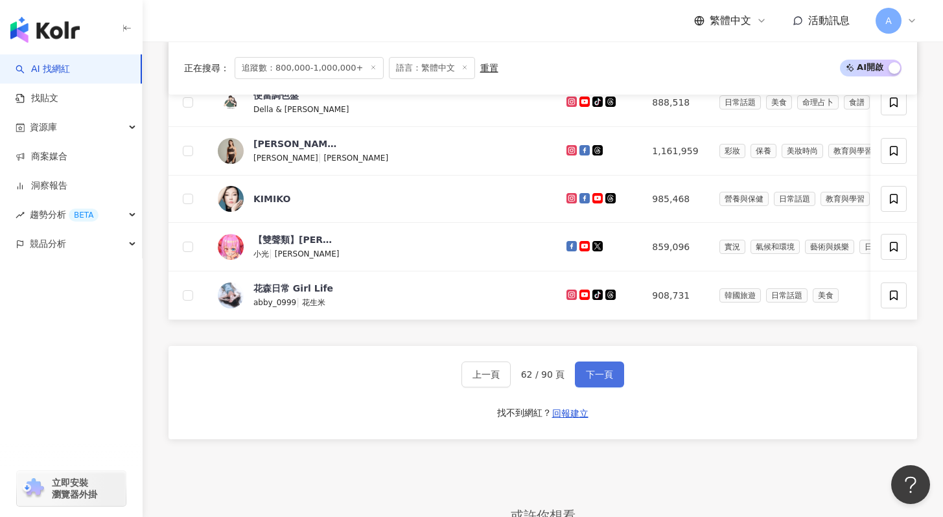
click at [591, 380] on span "下一頁" at bounding box center [599, 375] width 27 height 10
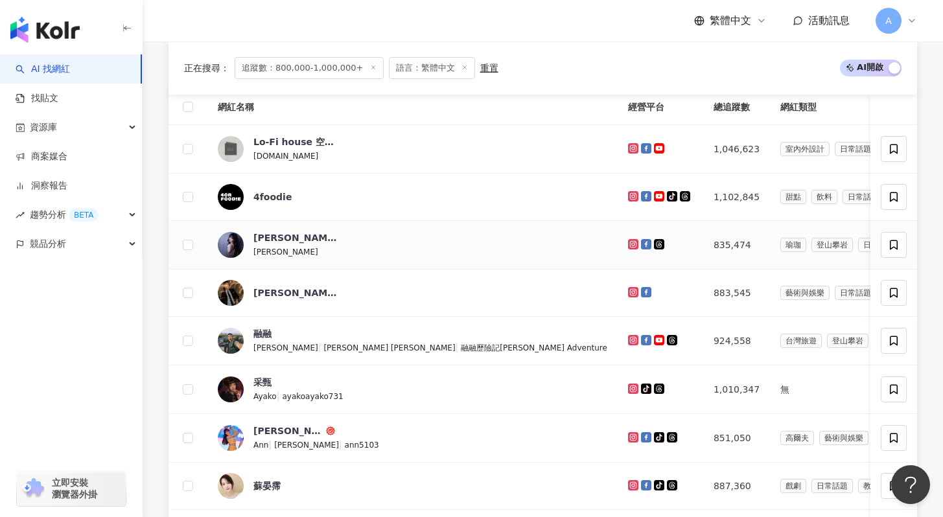
scroll to position [199, 0]
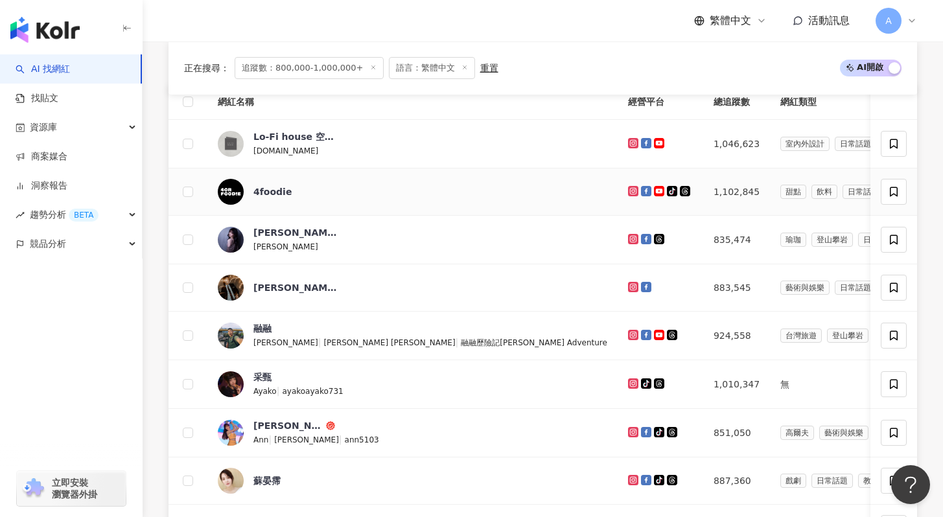
click at [630, 190] on icon at bounding box center [634, 191] width 8 height 8
click at [641, 189] on icon at bounding box center [646, 191] width 10 height 10
click at [272, 234] on div "謝翔雅" at bounding box center [295, 232] width 84 height 13
click at [631, 240] on icon at bounding box center [633, 239] width 5 height 5
click at [641, 235] on icon at bounding box center [646, 239] width 10 height 10
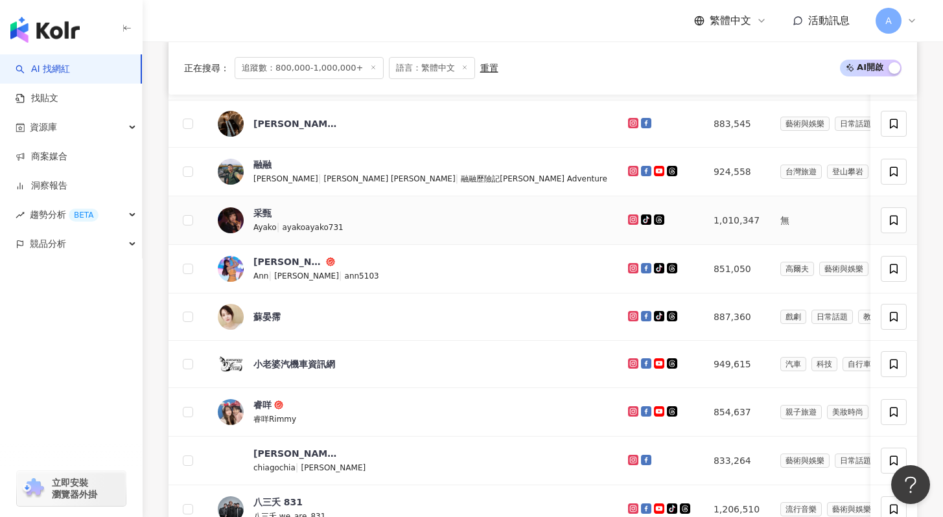
scroll to position [0, 3]
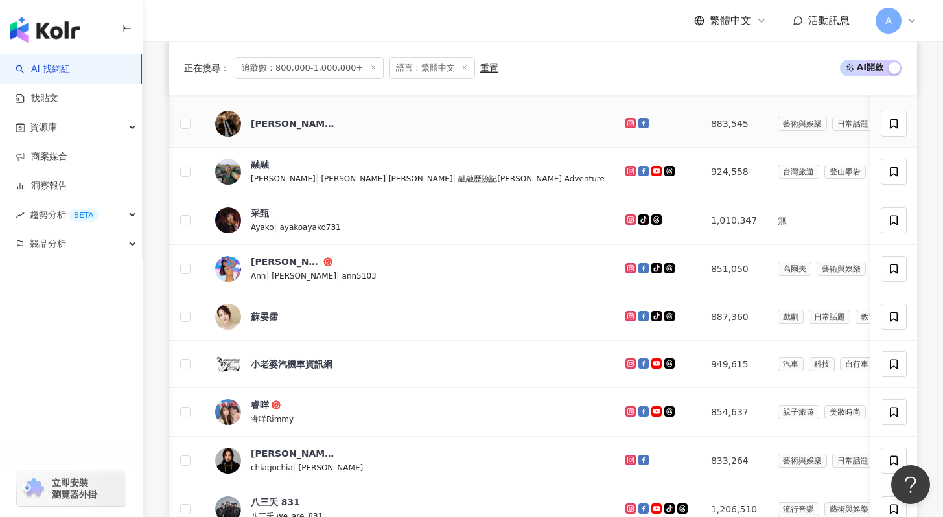
click at [641, 124] on icon at bounding box center [644, 122] width 7 height 7
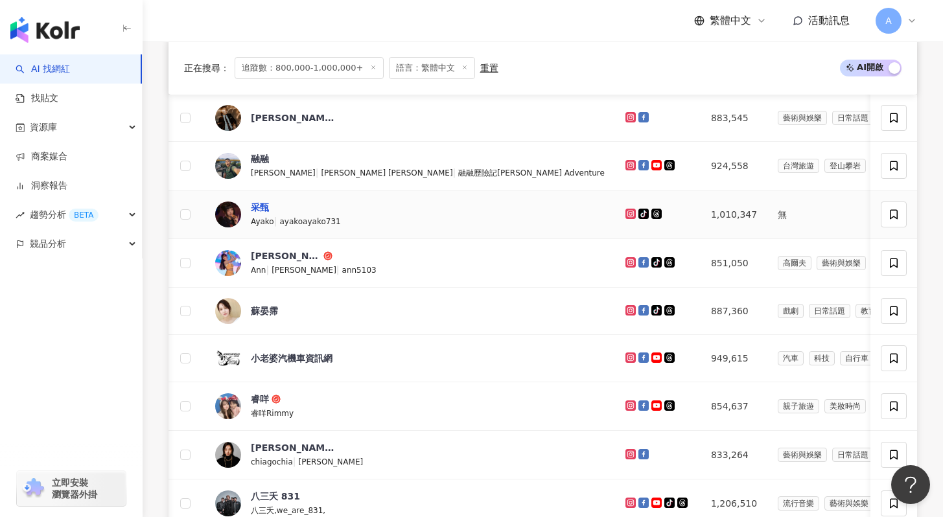
scroll to position [289, 0]
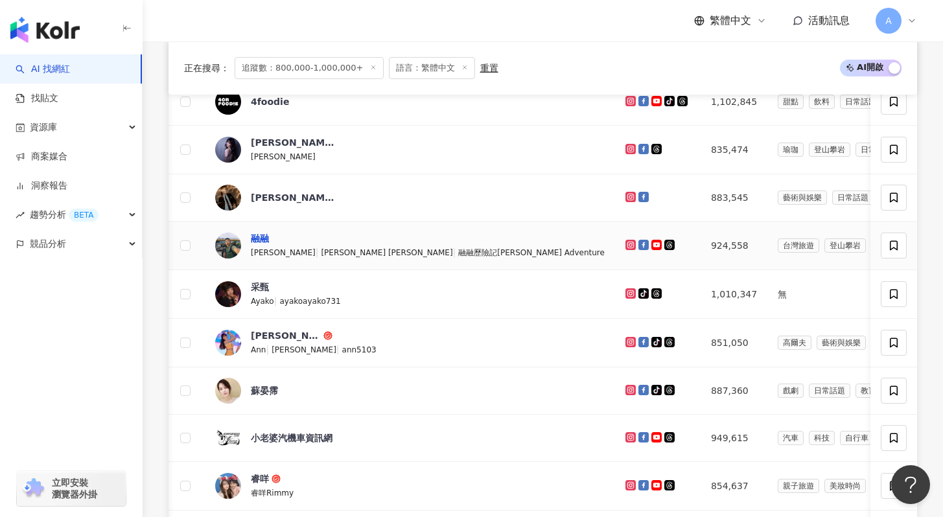
click at [266, 241] on div "融融" at bounding box center [260, 238] width 18 height 13
click at [628, 242] on icon at bounding box center [630, 244] width 5 height 5
click at [639, 247] on icon at bounding box center [644, 245] width 10 height 10
click at [652, 248] on icon at bounding box center [657, 245] width 10 height 10
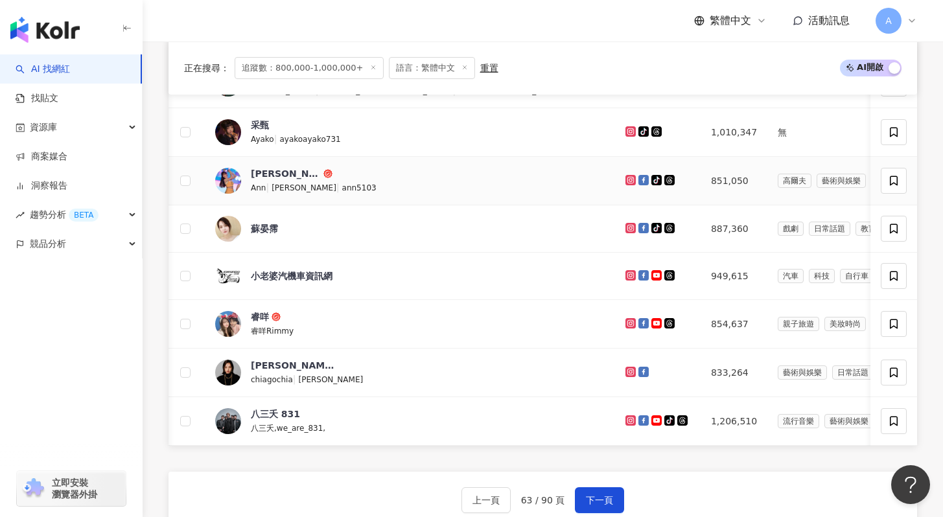
scroll to position [305, 0]
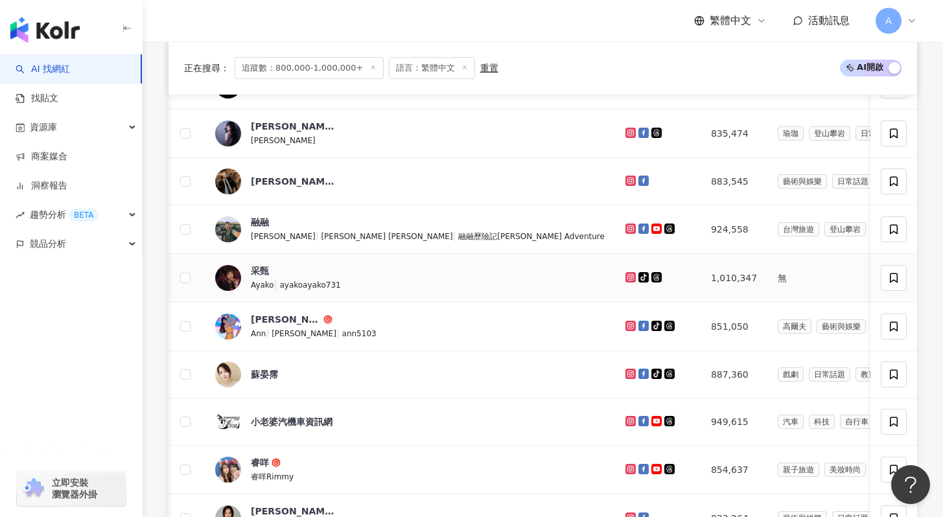
click at [626, 283] on div at bounding box center [658, 278] width 65 height 14
click at [626, 280] on icon at bounding box center [631, 277] width 10 height 10
click at [641, 276] on icon at bounding box center [644, 277] width 6 height 6
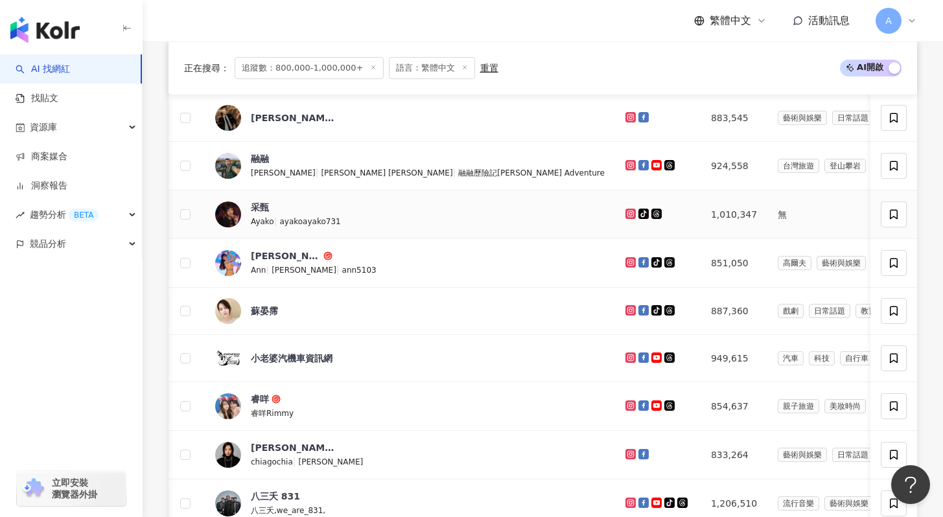
scroll to position [454, 0]
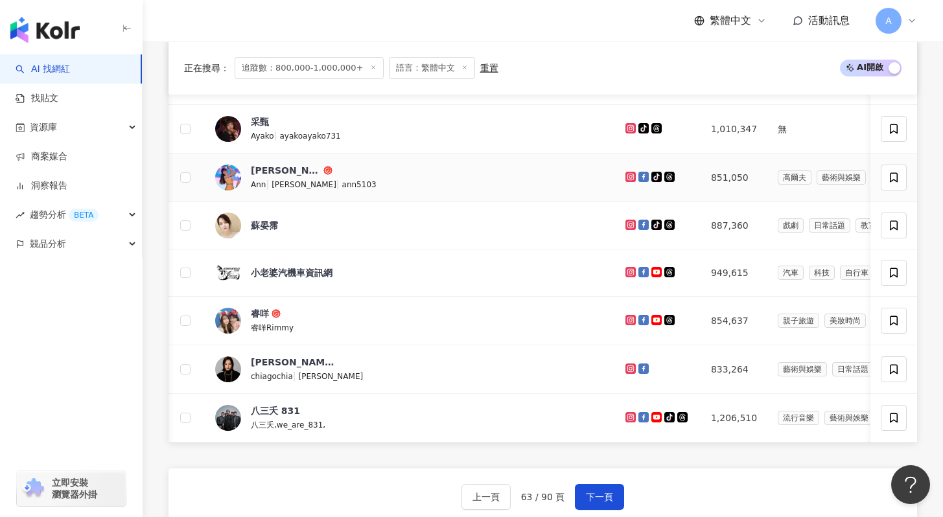
click at [628, 178] on icon at bounding box center [630, 176] width 5 height 5
click at [639, 181] on icon at bounding box center [644, 177] width 10 height 10
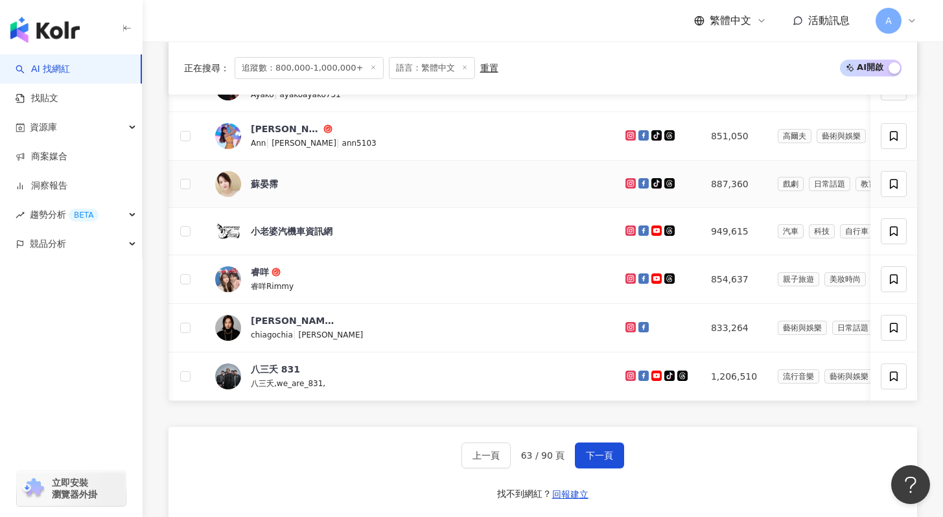
scroll to position [498, 0]
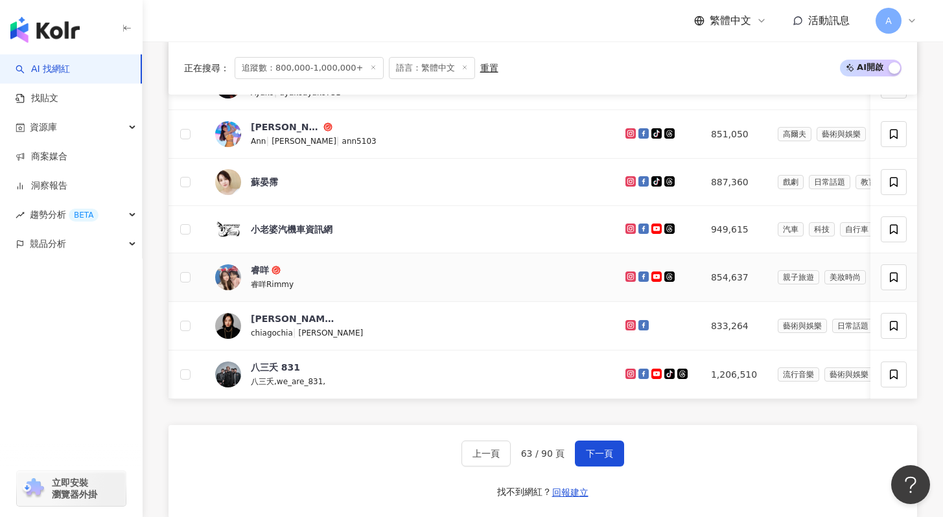
click at [626, 279] on icon at bounding box center [631, 277] width 10 height 10
click at [639, 280] on icon at bounding box center [644, 277] width 10 height 10
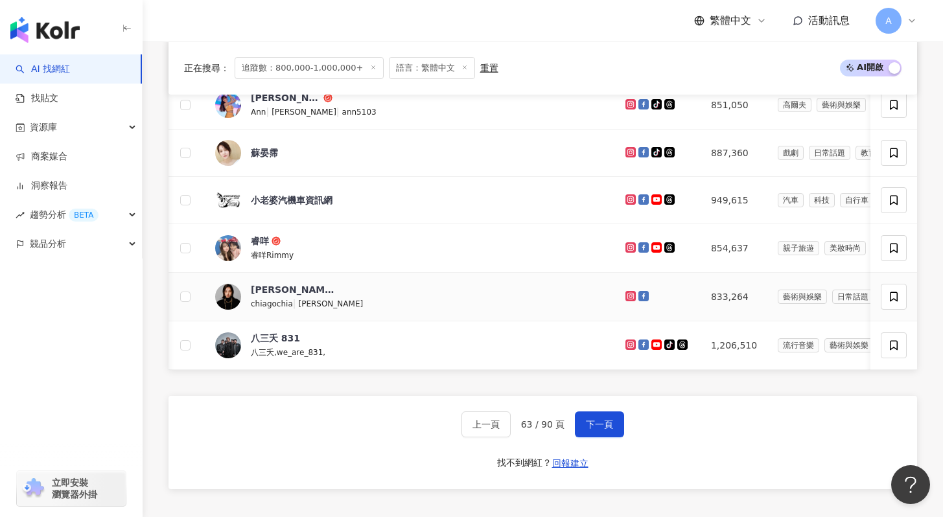
scroll to position [550, 0]
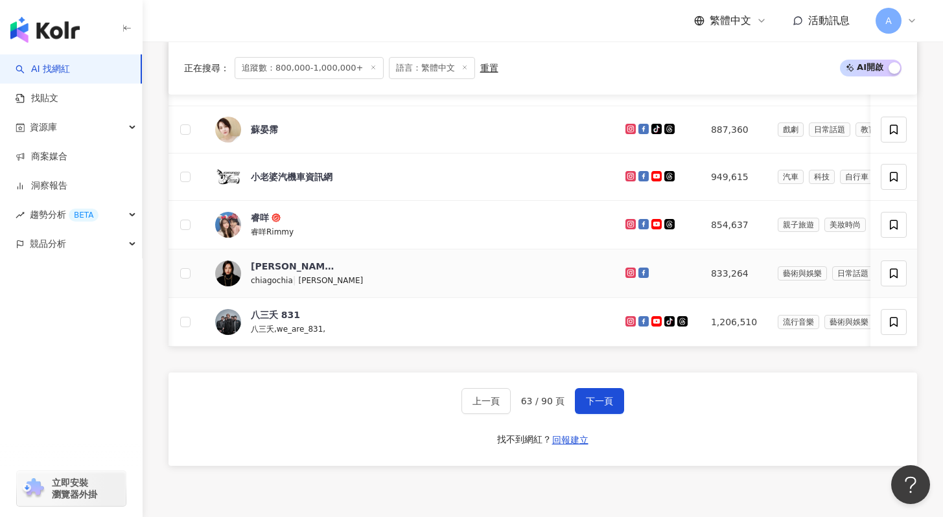
click at [627, 271] on icon at bounding box center [631, 273] width 8 height 8
click at [612, 414] on button "下一頁" at bounding box center [599, 401] width 49 height 26
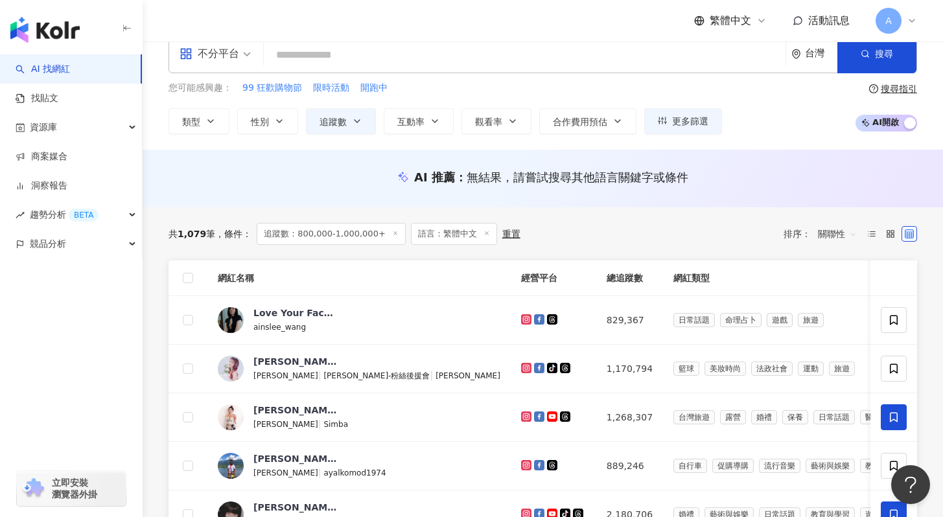
scroll to position [26, 0]
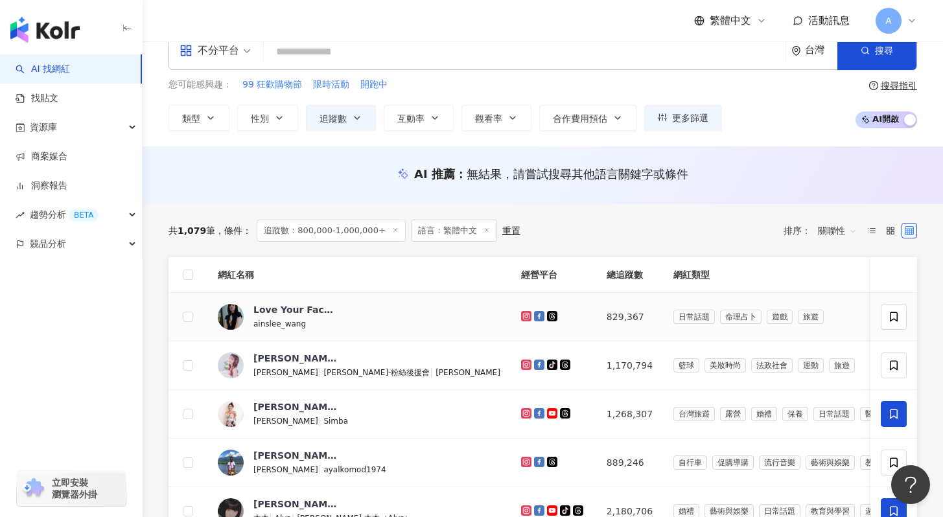
click at [536, 314] on icon at bounding box center [539, 315] width 7 height 7
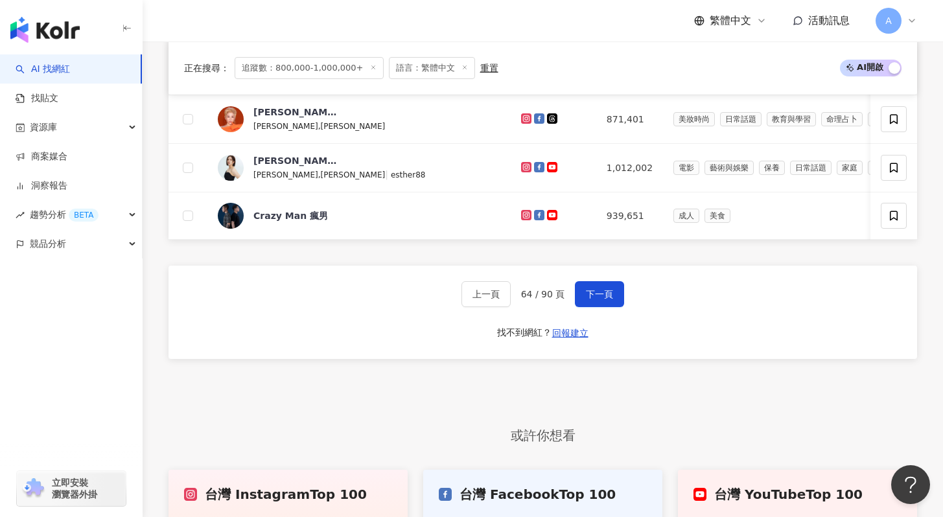
scroll to position [637, 0]
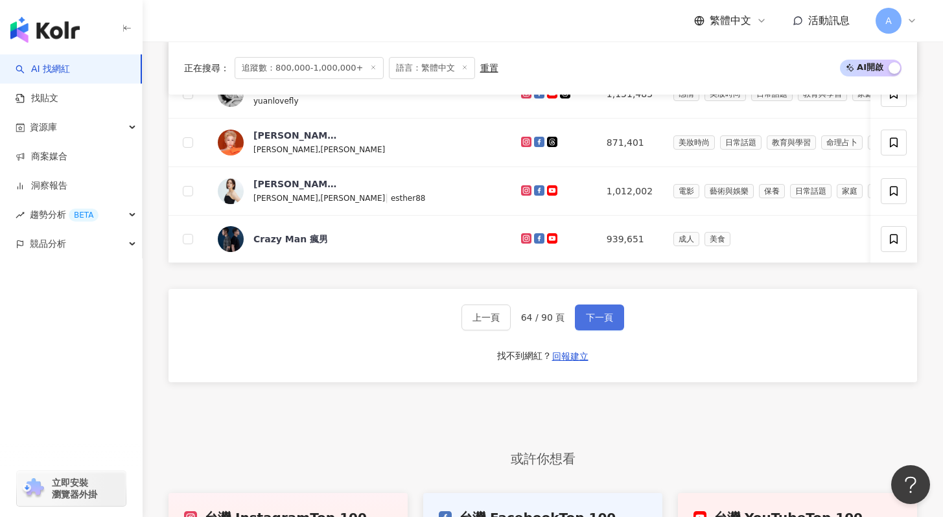
click at [590, 323] on span "下一頁" at bounding box center [599, 317] width 27 height 10
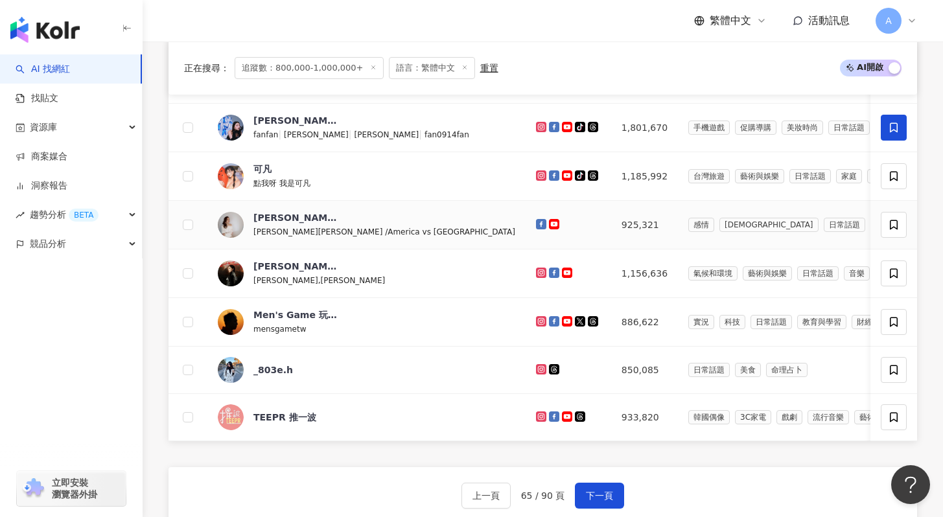
scroll to position [617, 0]
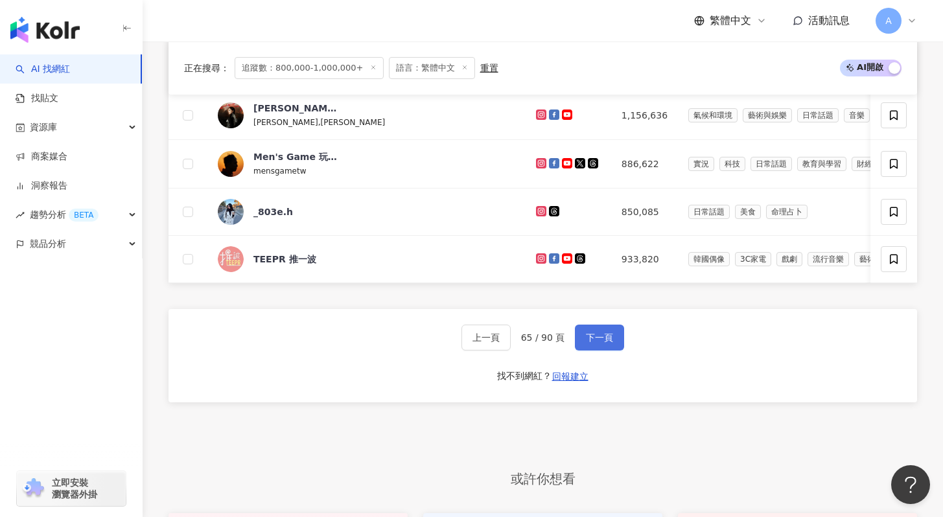
click at [590, 343] on span "下一頁" at bounding box center [599, 338] width 27 height 10
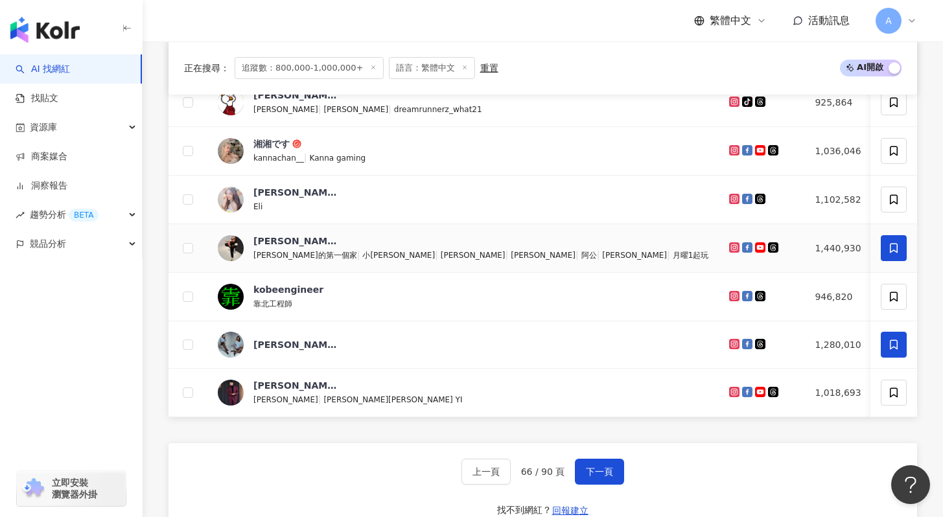
scroll to position [626, 0]
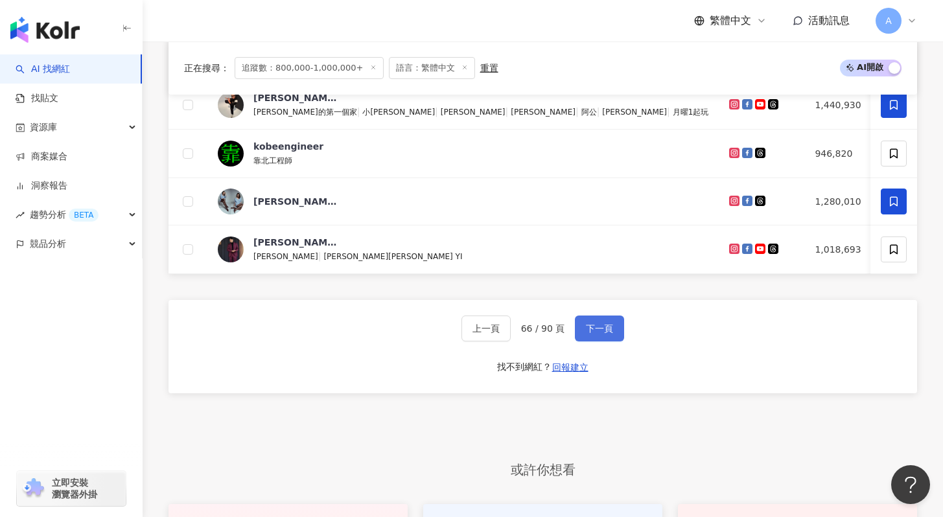
click at [607, 334] on span "下一頁" at bounding box center [599, 329] width 27 height 10
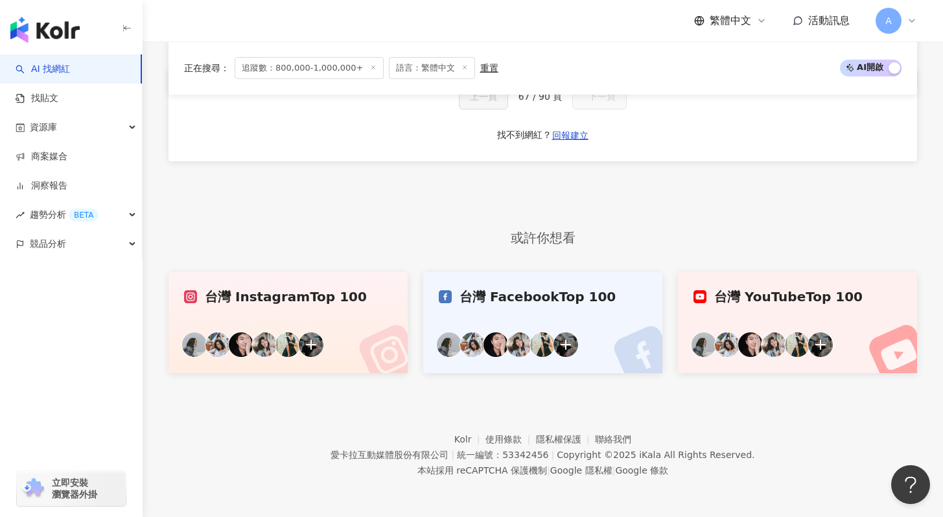
scroll to position [398, 0]
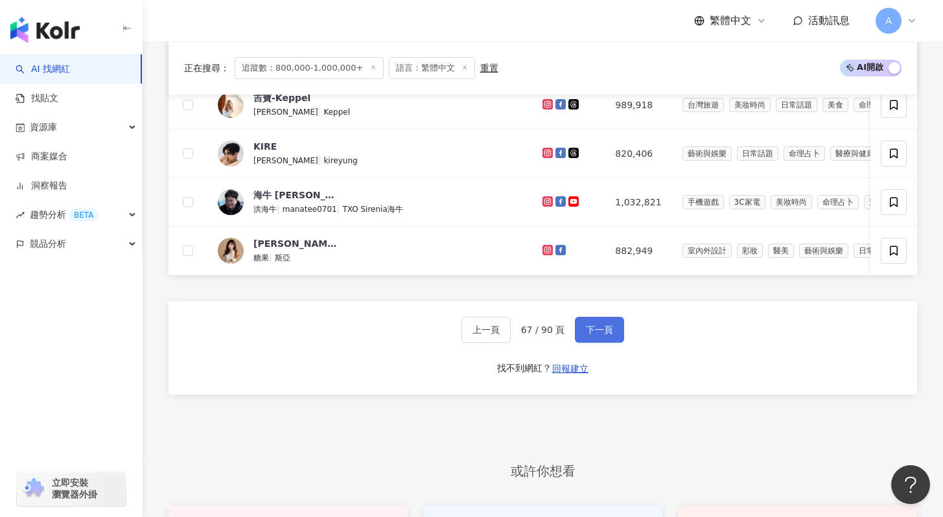
click at [607, 335] on span "下一頁" at bounding box center [599, 330] width 27 height 10
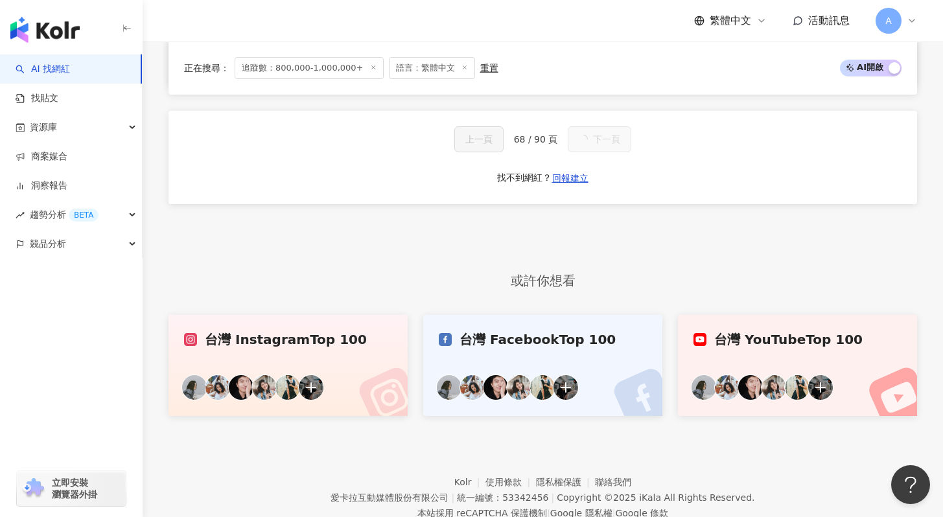
scroll to position [342, 0]
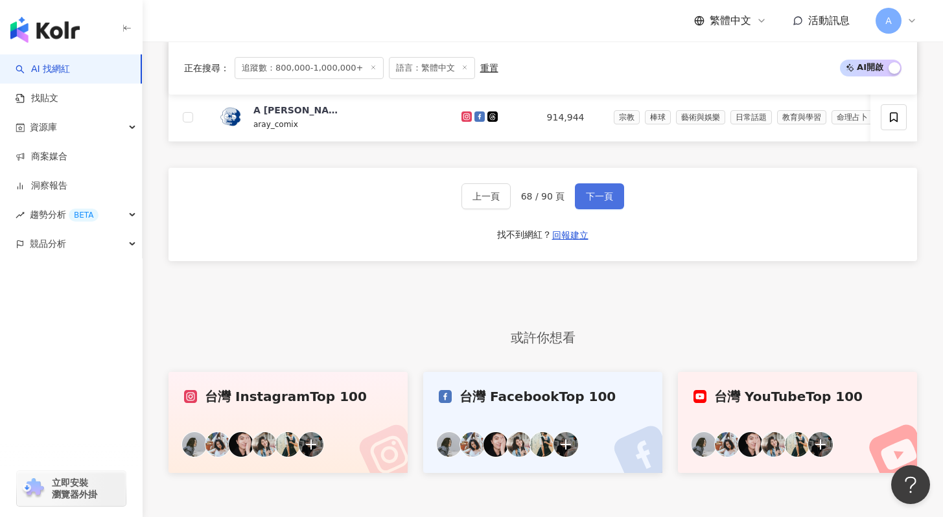
click at [604, 200] on button "下一頁" at bounding box center [599, 196] width 49 height 26
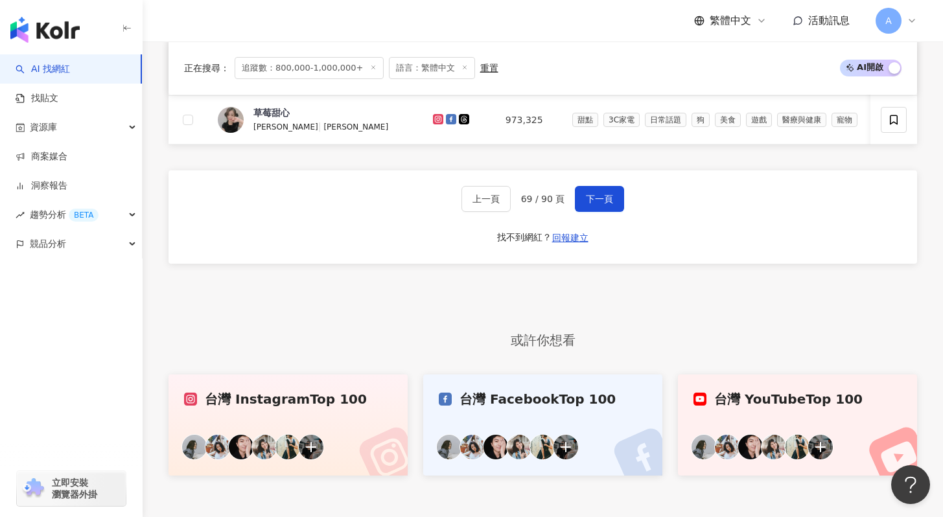
scroll to position [759, 0]
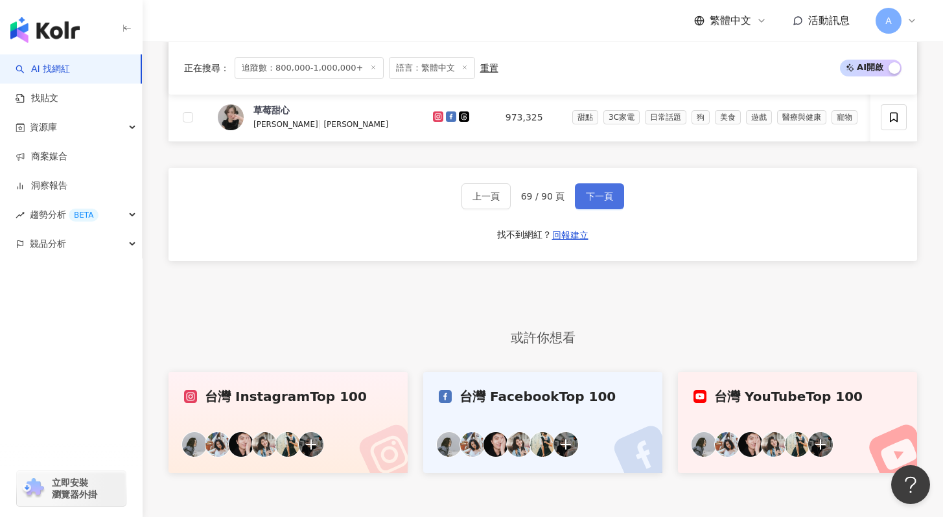
click at [600, 198] on button "下一頁" at bounding box center [599, 196] width 49 height 26
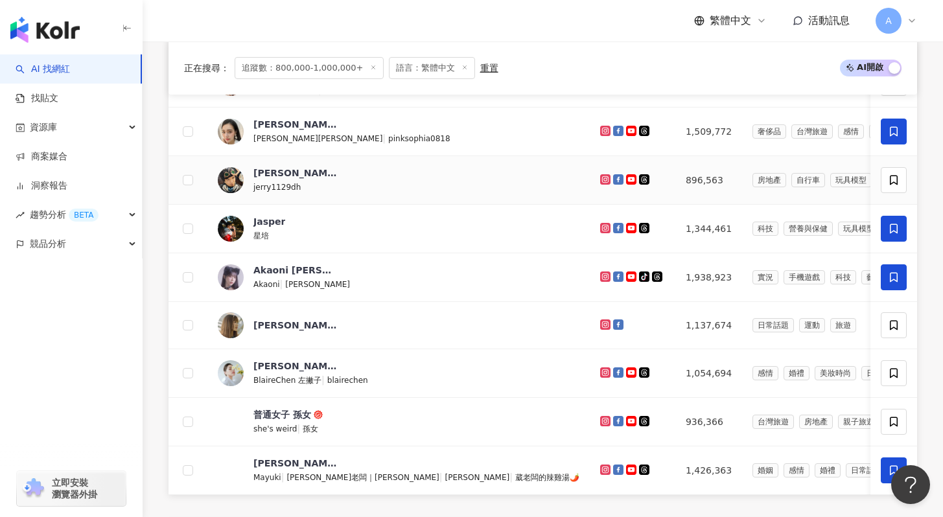
scroll to position [662, 0]
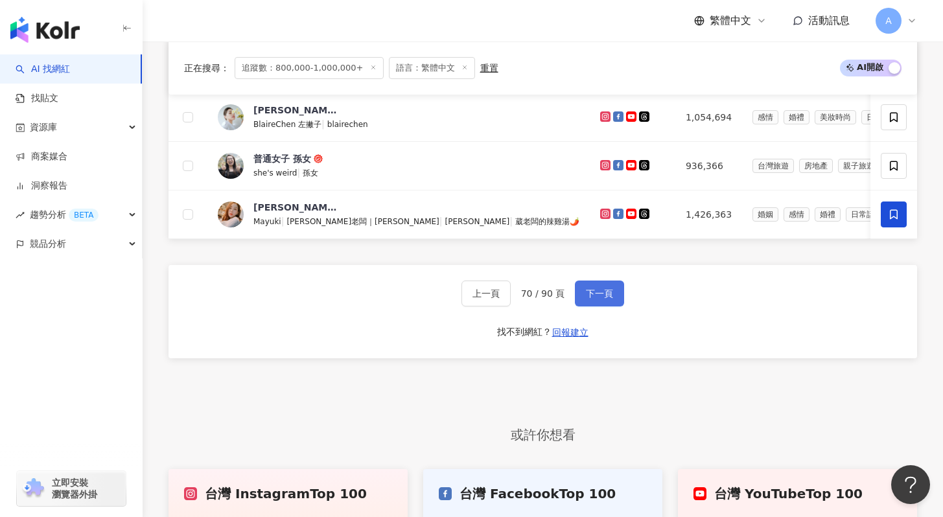
click at [609, 307] on button "下一頁" at bounding box center [599, 294] width 49 height 26
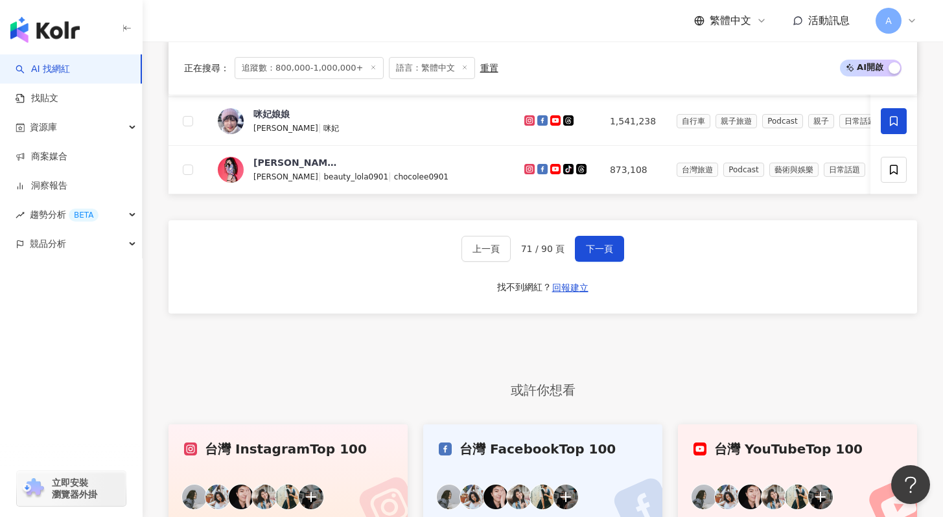
scroll to position [660, 0]
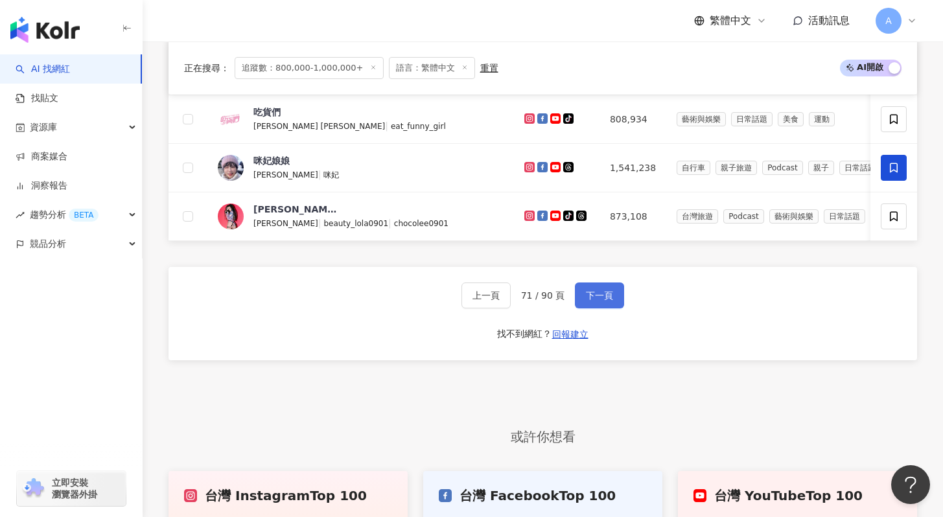
click at [606, 301] on span "下一頁" at bounding box center [599, 295] width 27 height 10
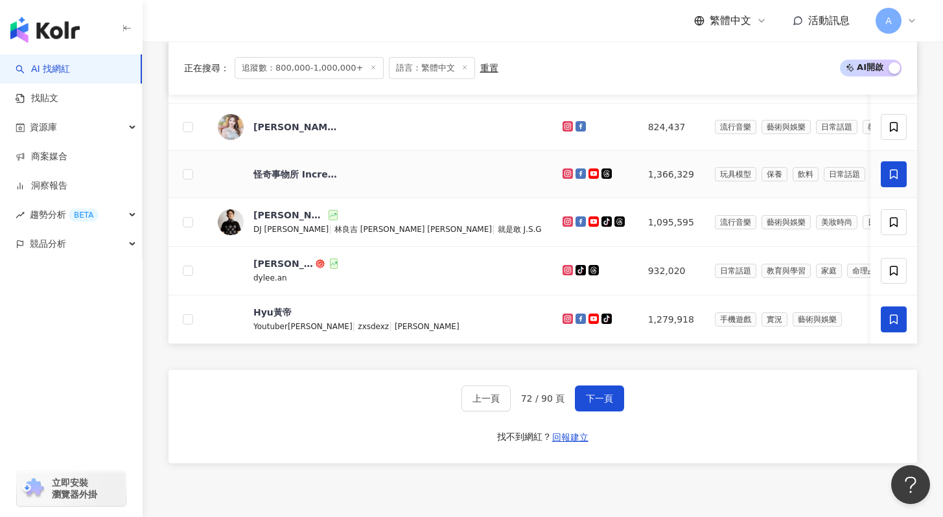
scroll to position [805, 0]
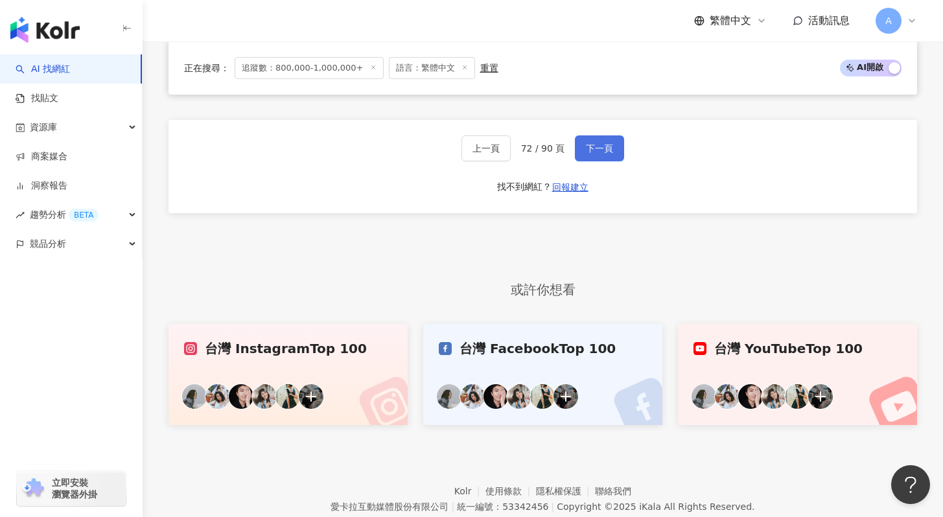
click at [612, 154] on button "下一頁" at bounding box center [599, 148] width 49 height 26
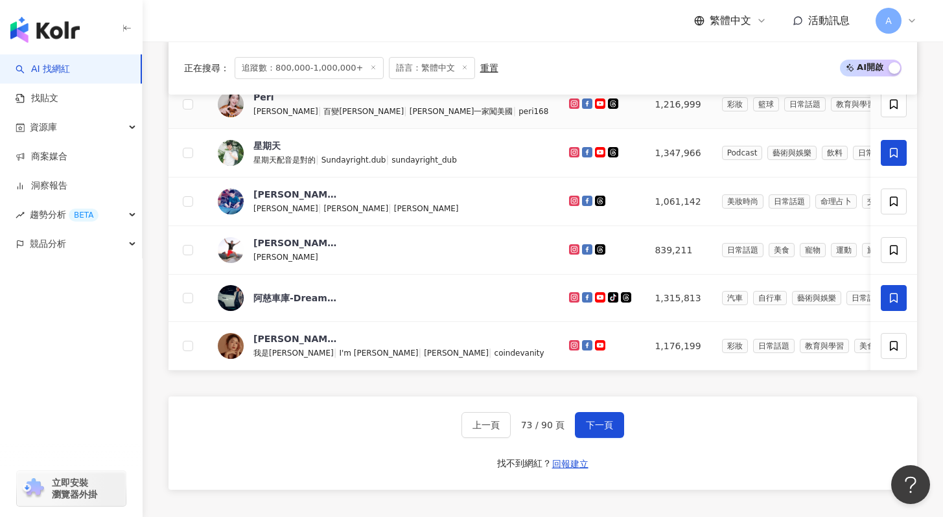
scroll to position [615, 0]
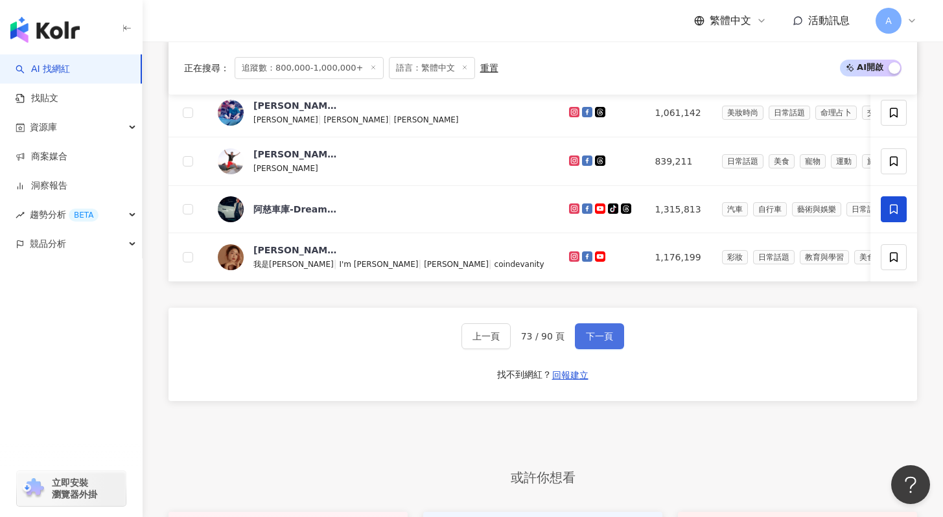
click at [592, 342] on span "下一頁" at bounding box center [599, 336] width 27 height 10
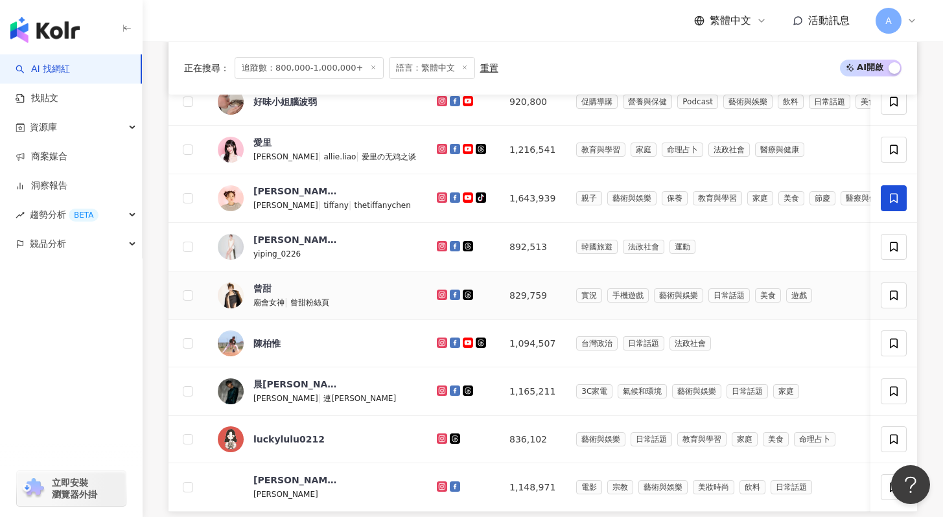
scroll to position [649, 0]
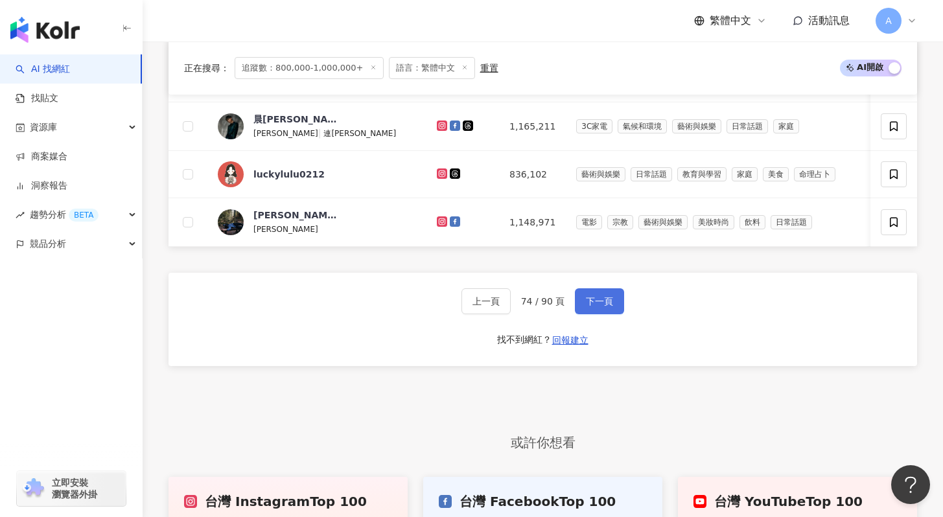
click at [611, 307] on span "下一頁" at bounding box center [599, 301] width 27 height 10
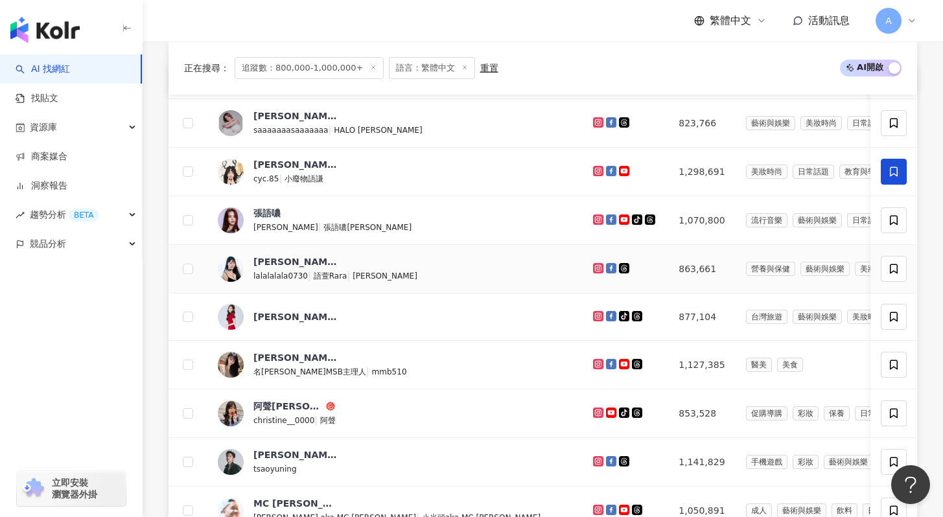
scroll to position [635, 0]
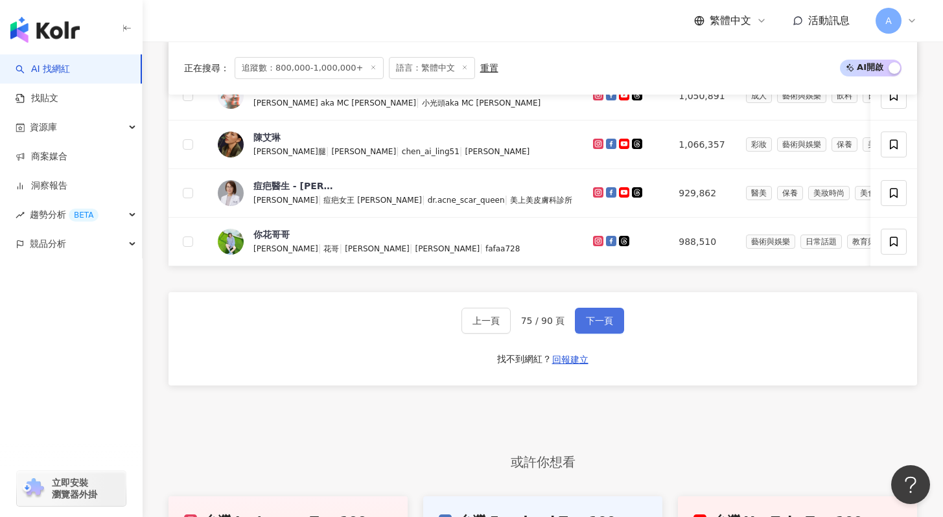
click at [614, 332] on button "下一頁" at bounding box center [599, 321] width 49 height 26
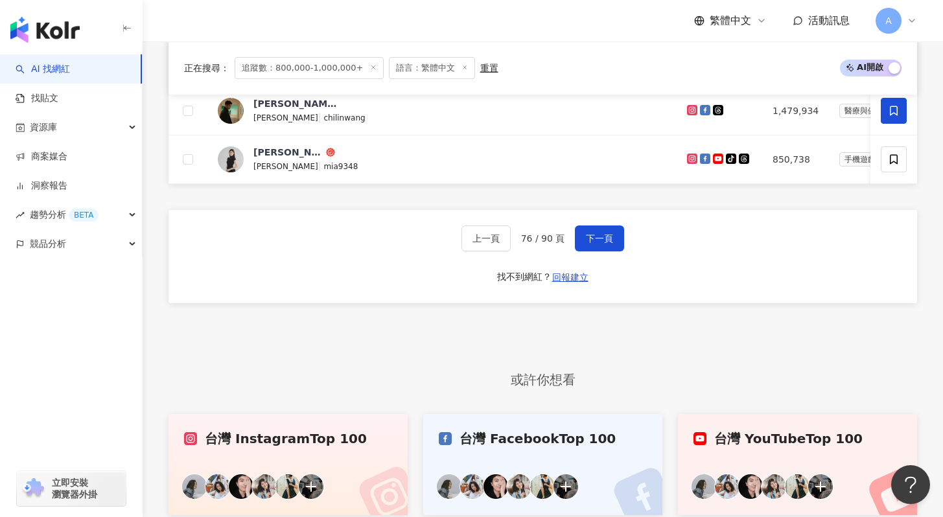
scroll to position [867, 0]
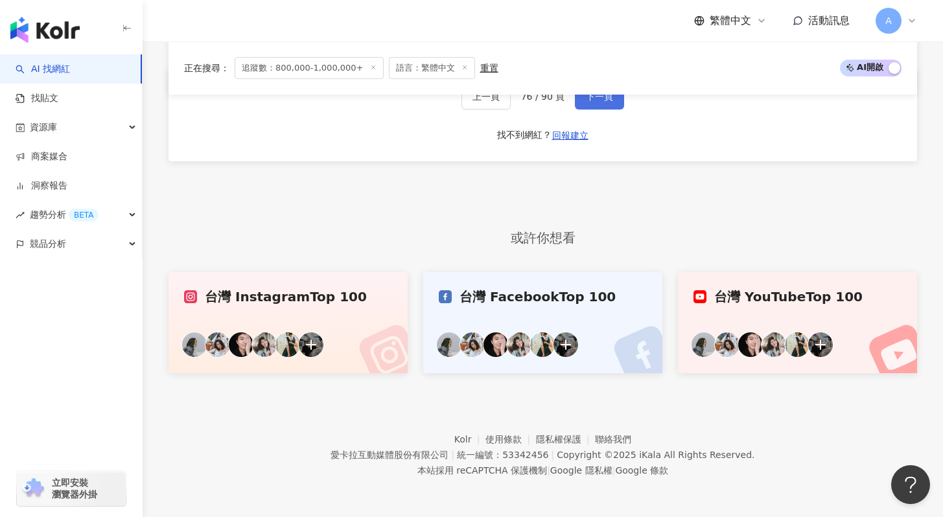
click at [609, 103] on button "下一頁" at bounding box center [599, 97] width 49 height 26
click at [604, 107] on button "下一頁" at bounding box center [599, 97] width 49 height 26
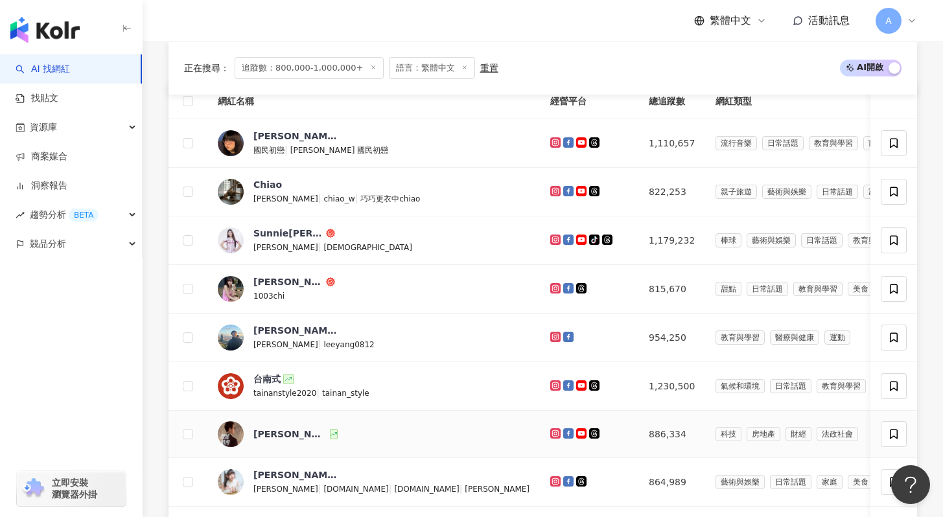
scroll to position [121, 0]
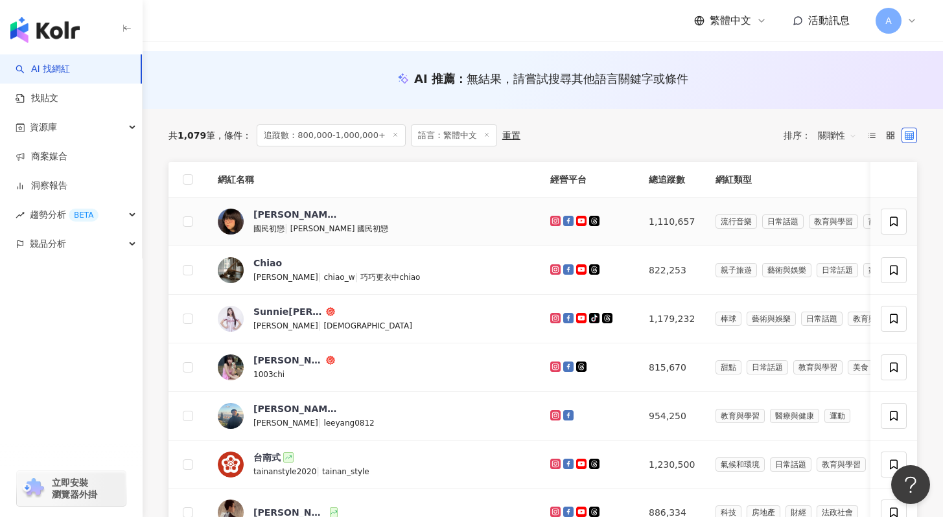
click at [552, 222] on icon at bounding box center [556, 221] width 8 height 8
click at [565, 220] on icon at bounding box center [568, 220] width 7 height 7
click at [576, 218] on icon at bounding box center [581, 221] width 10 height 10
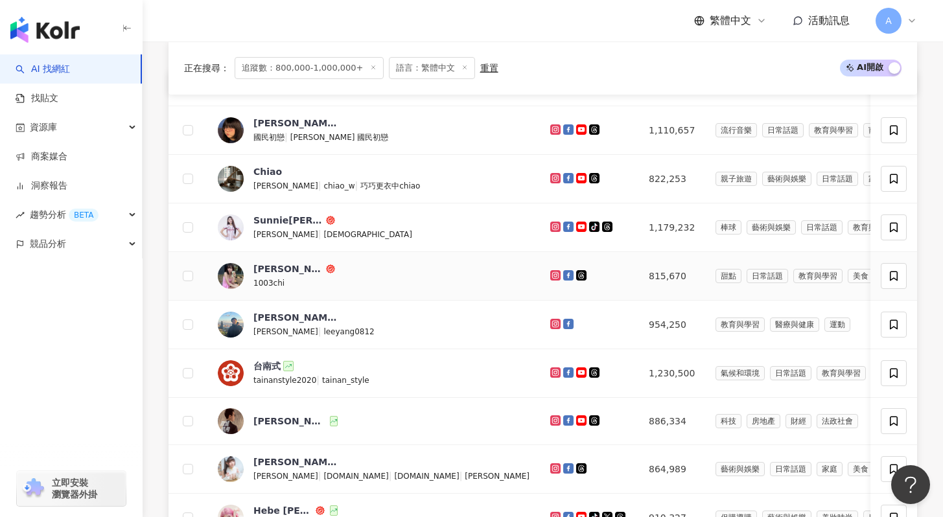
scroll to position [202, 0]
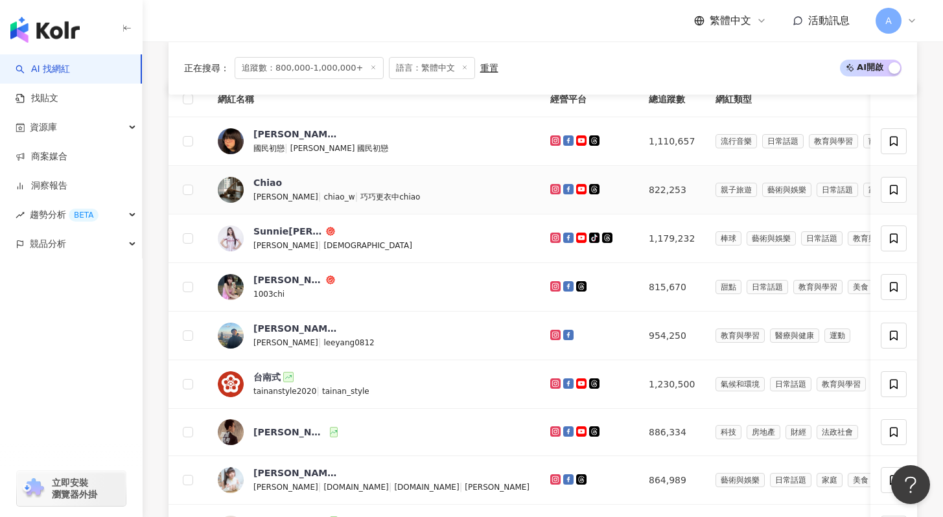
click at [266, 174] on td "Chiao chiao wen | chiao_w | 巧巧更衣中chiao" at bounding box center [373, 190] width 333 height 49
click at [267, 180] on div "Chiao" at bounding box center [267, 182] width 29 height 13
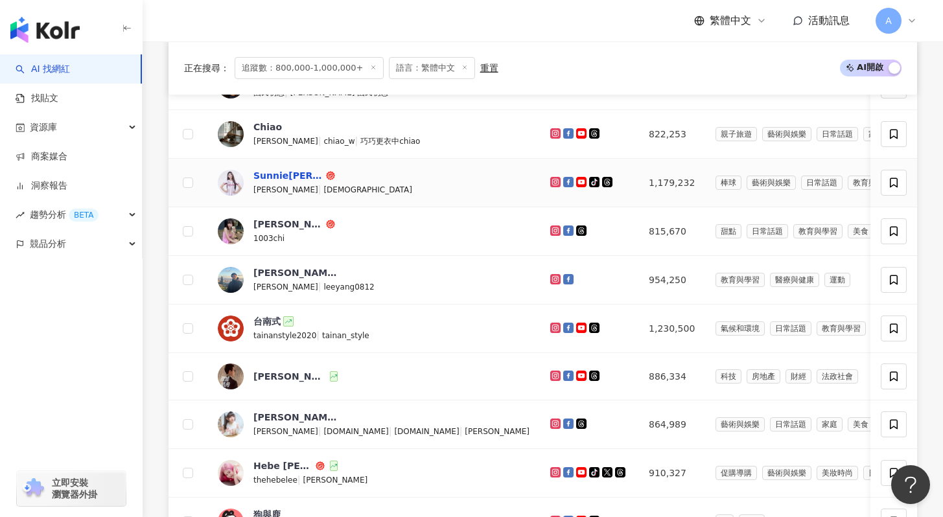
click at [290, 176] on div "Sunnie陸筱晴" at bounding box center [288, 175] width 70 height 13
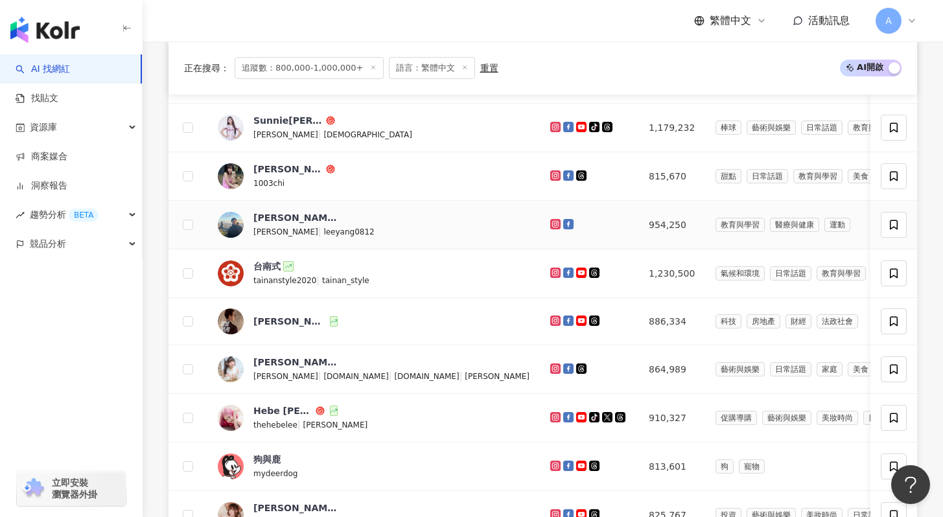
scroll to position [331, 0]
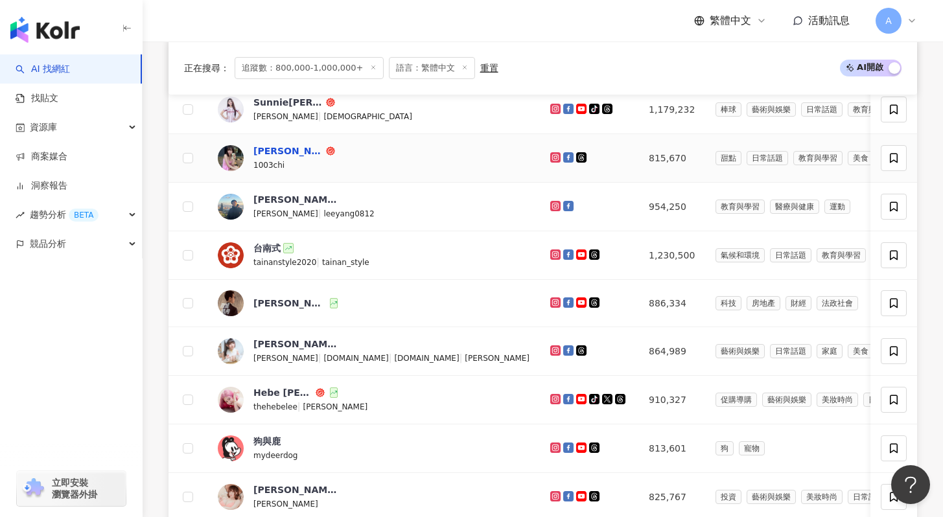
click at [275, 150] on div "琦琦_CHI" at bounding box center [288, 151] width 70 height 13
click at [261, 205] on div "李洋" at bounding box center [295, 199] width 84 height 13
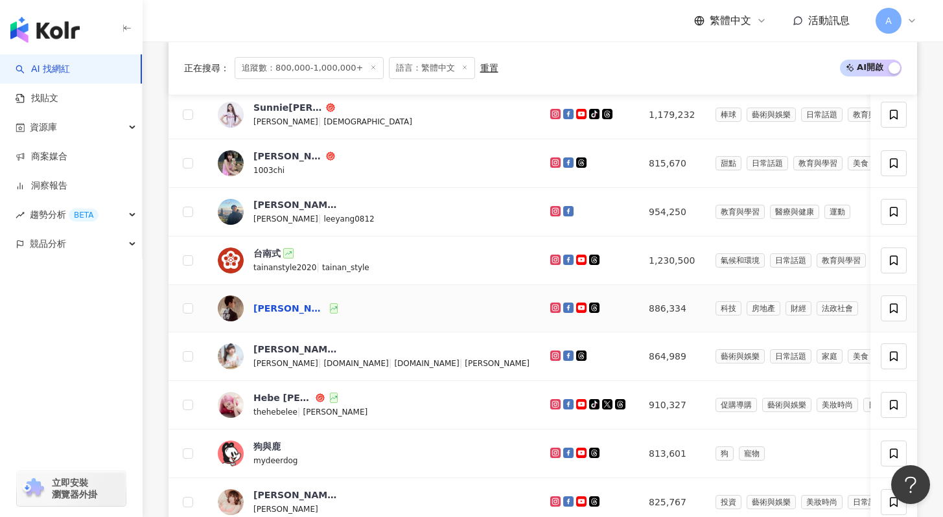
scroll to position [414, 0]
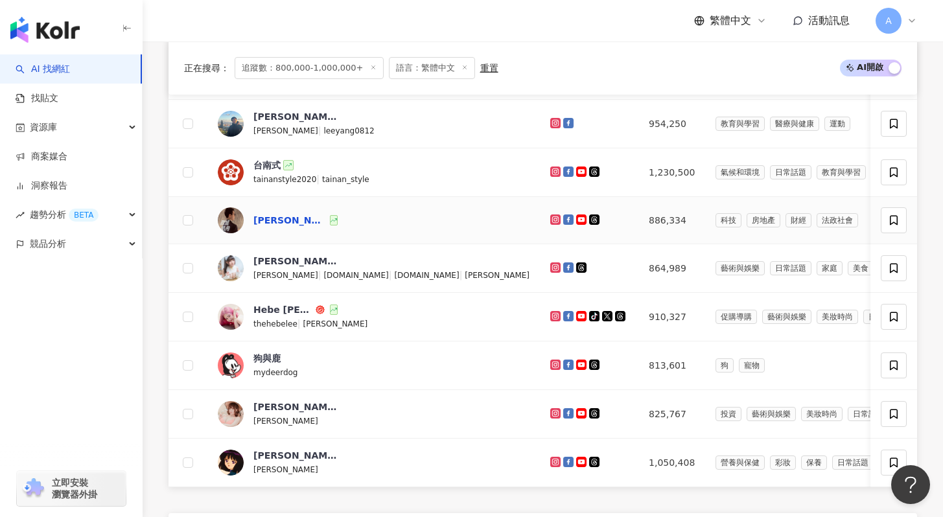
click at [285, 214] on div "游庭皓的財經皓角" at bounding box center [290, 220] width 74 height 13
click at [268, 255] on div "Helene 海琳" at bounding box center [295, 261] width 84 height 13
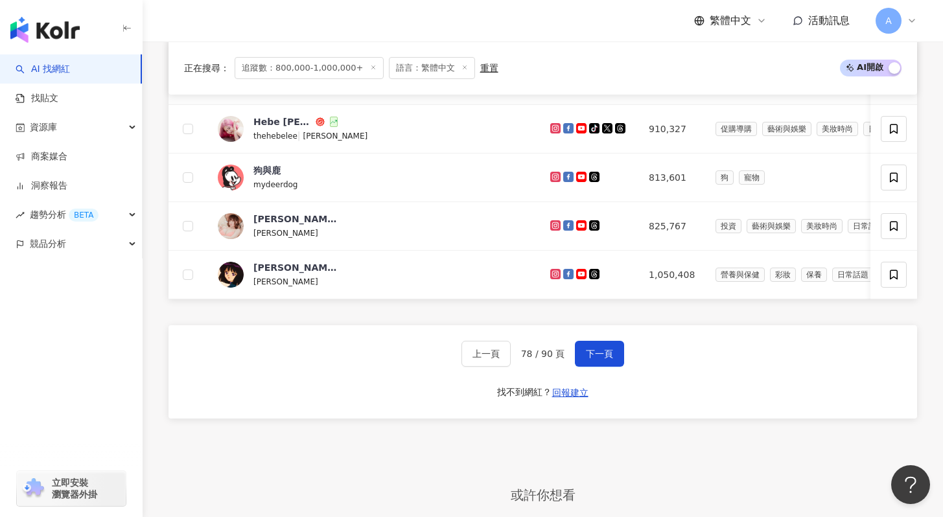
click at [261, 80] on div "Helene 海琳" at bounding box center [295, 73] width 84 height 13
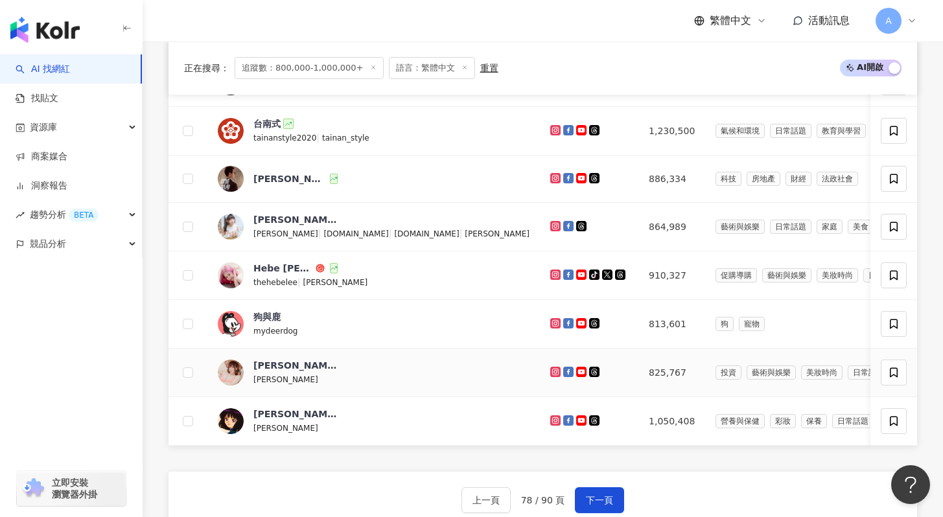
scroll to position [427, 0]
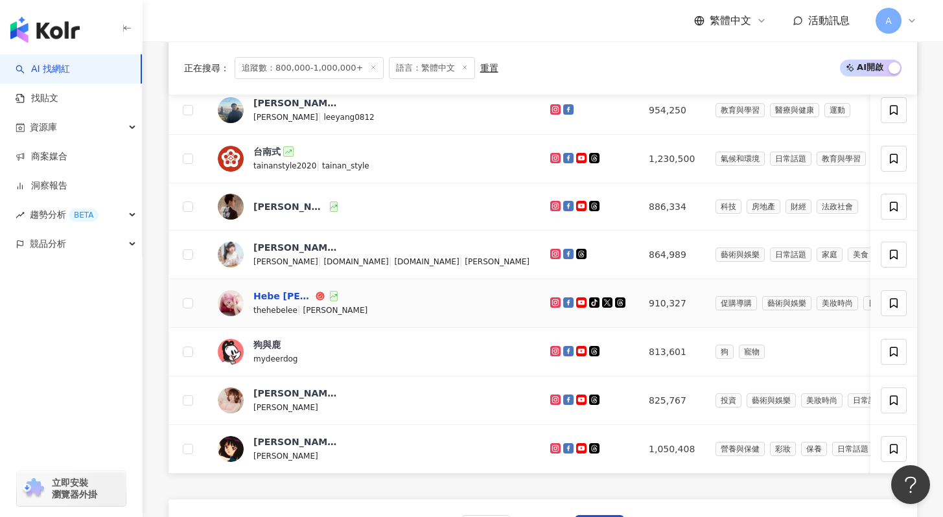
click at [276, 298] on div "Hebe Lee 李芸" at bounding box center [283, 296] width 60 height 13
click at [277, 300] on div "Hebe Lee 李芸" at bounding box center [283, 296] width 60 height 13
click at [262, 346] on div "狗與鹿" at bounding box center [266, 344] width 27 height 13
click at [302, 386] on td "Shiraga Yanko 小泱 小泱" at bounding box center [373, 401] width 333 height 49
click at [305, 397] on div "Shiraga Yanko 小泱" at bounding box center [295, 393] width 84 height 13
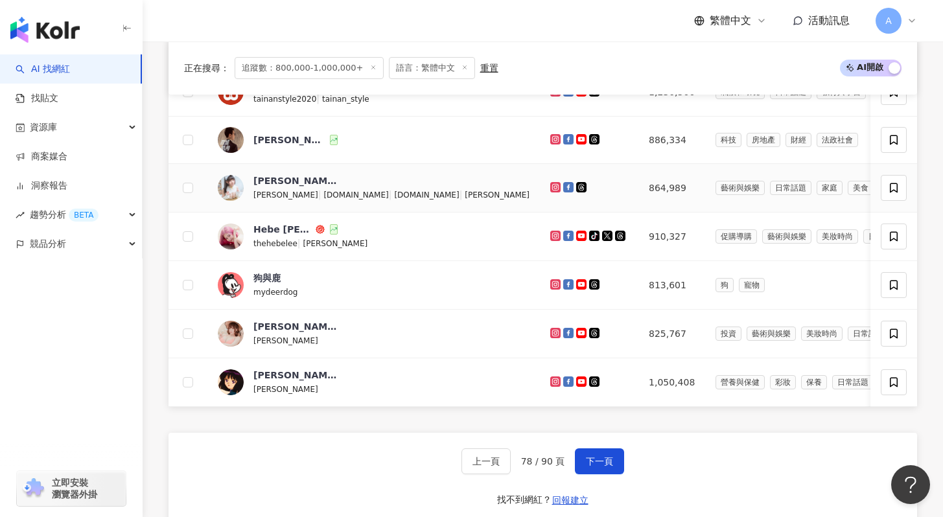
scroll to position [499, 0]
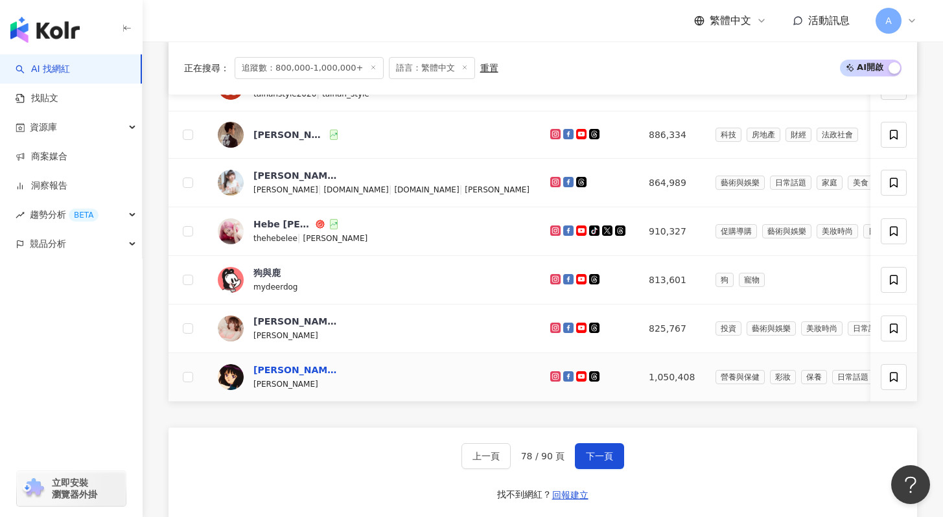
click at [265, 371] on div "[PERSON_NAME]" at bounding box center [295, 370] width 84 height 13
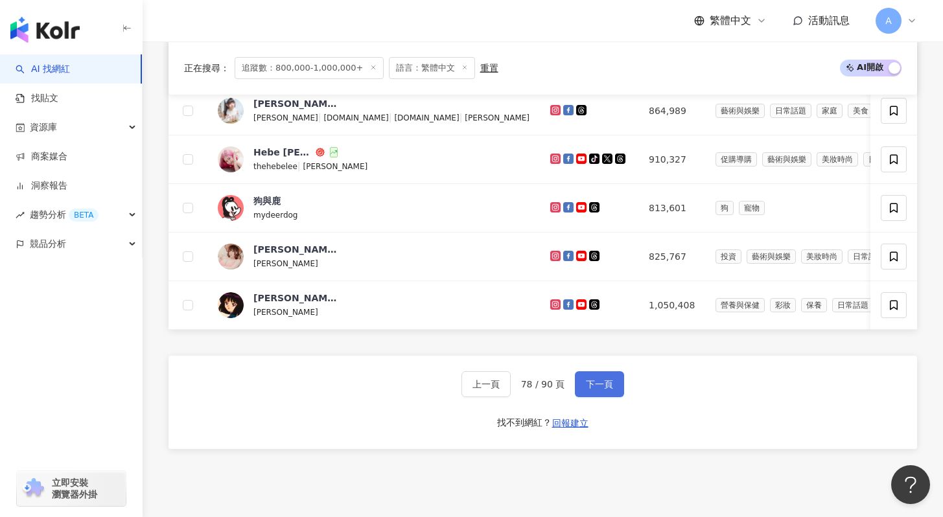
click at [614, 392] on button "下一頁" at bounding box center [599, 384] width 49 height 26
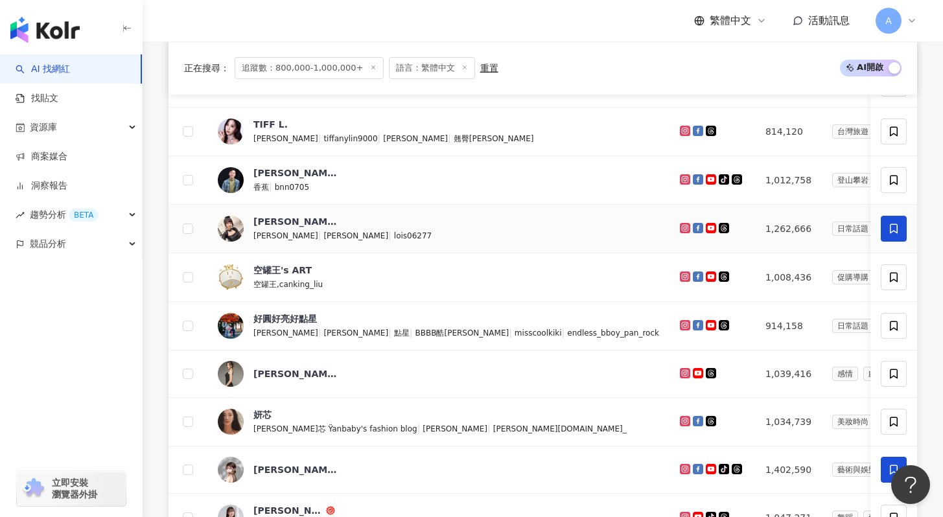
scroll to position [703, 0]
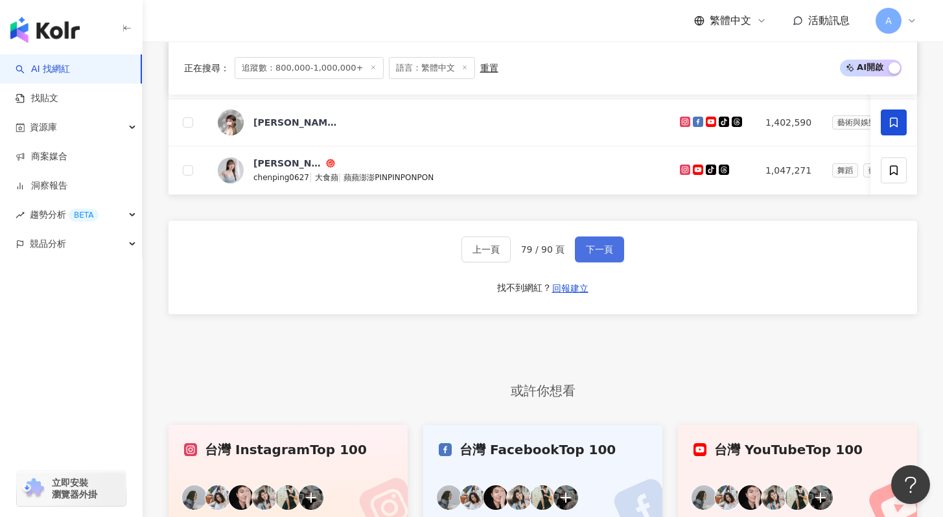
click at [605, 263] on button "下一頁" at bounding box center [599, 250] width 49 height 26
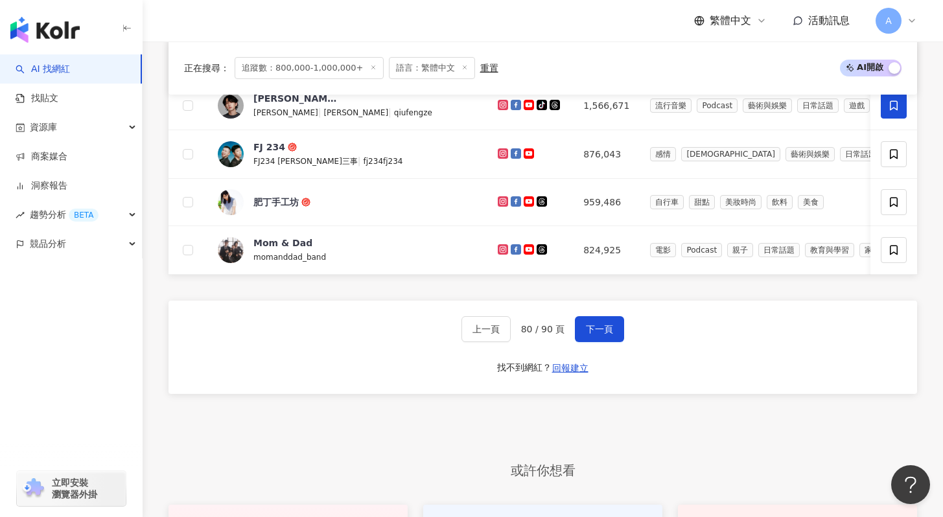
scroll to position [612, 0]
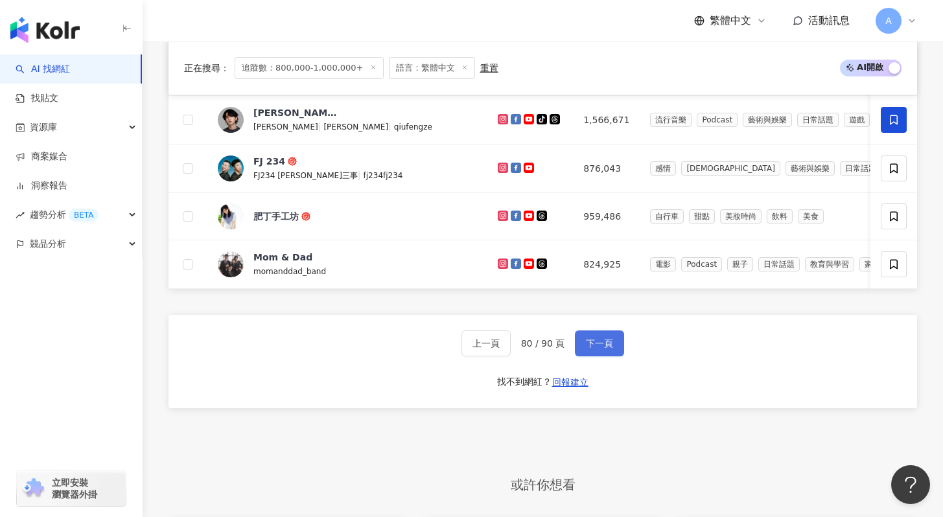
click at [613, 347] on button "下一頁" at bounding box center [599, 344] width 49 height 26
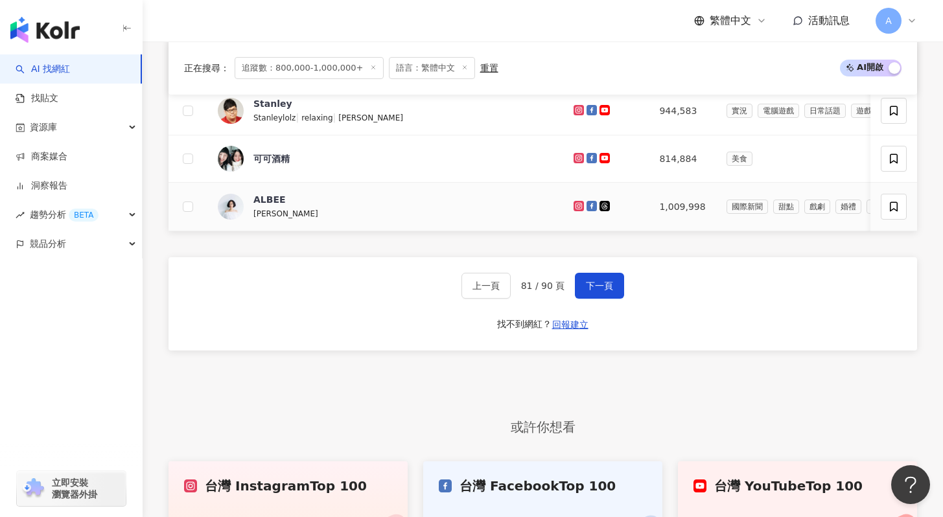
scroll to position [674, 0]
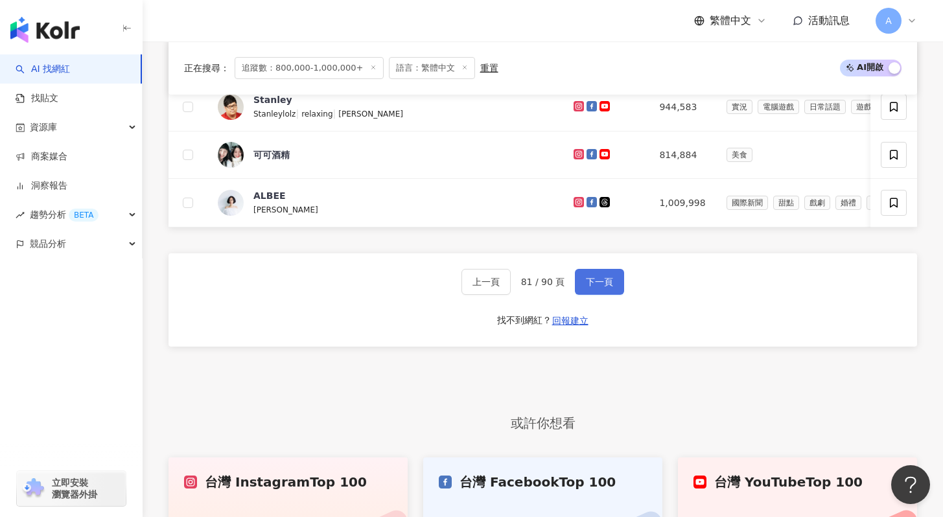
click at [596, 287] on span "下一頁" at bounding box center [599, 282] width 27 height 10
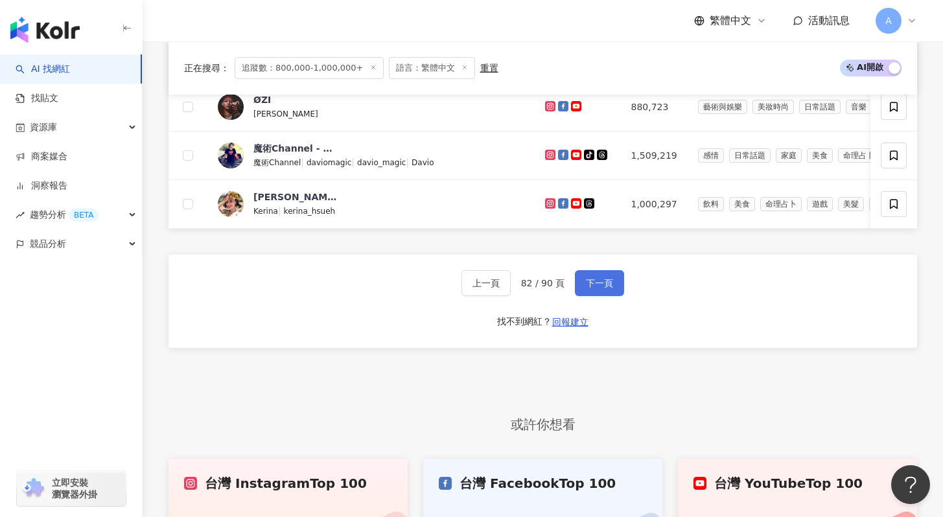
click at [602, 288] on span "下一頁" at bounding box center [599, 283] width 27 height 10
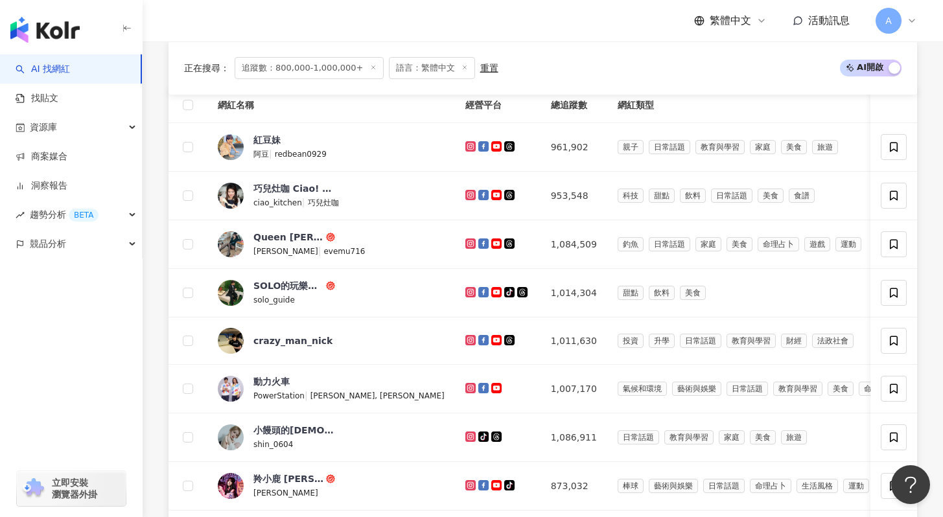
scroll to position [747, 0]
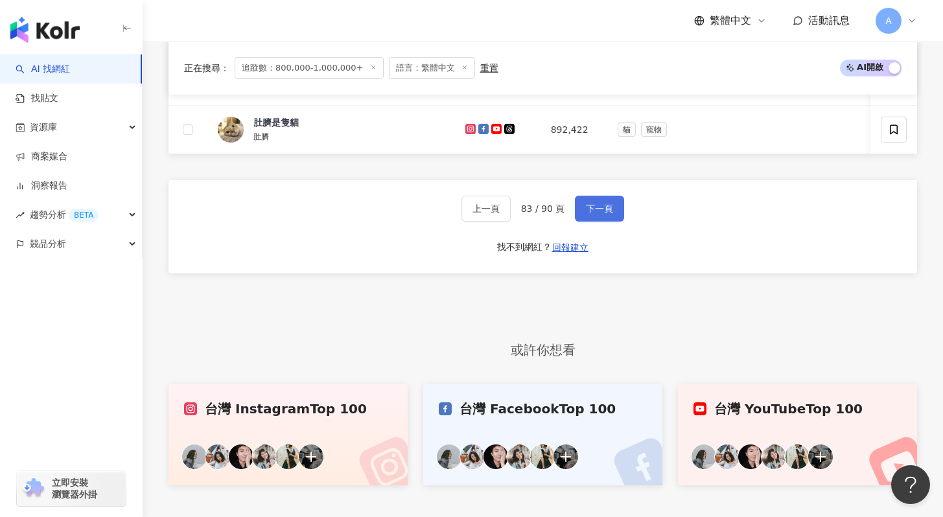
click at [599, 222] on button "下一頁" at bounding box center [599, 209] width 49 height 26
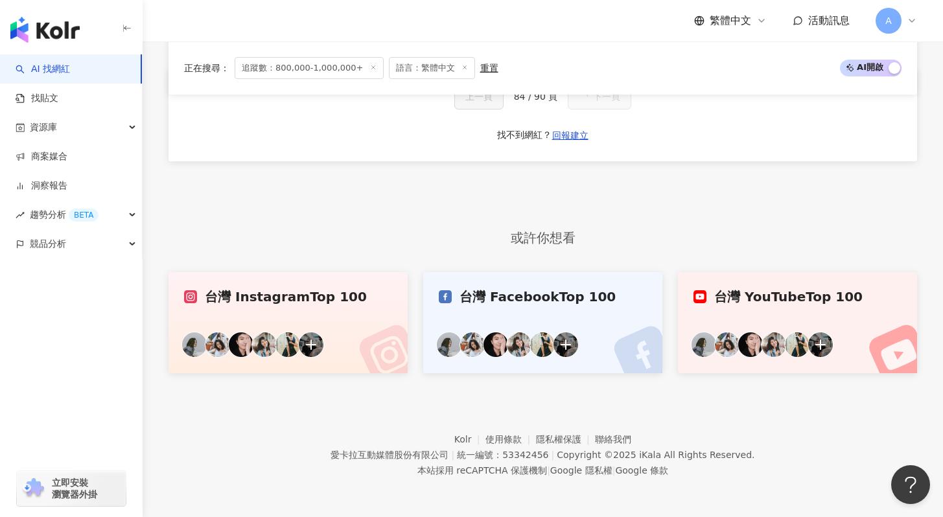
click at [599, 217] on div "網紅名稱 經營平台 總追蹤數 網紅類型 互動率 漲粉率 觀看率 操作 上一頁 84 / 90 頁 下一頁 找不到網紅？ 回報建立" at bounding box center [543, 52] width 749 height 335
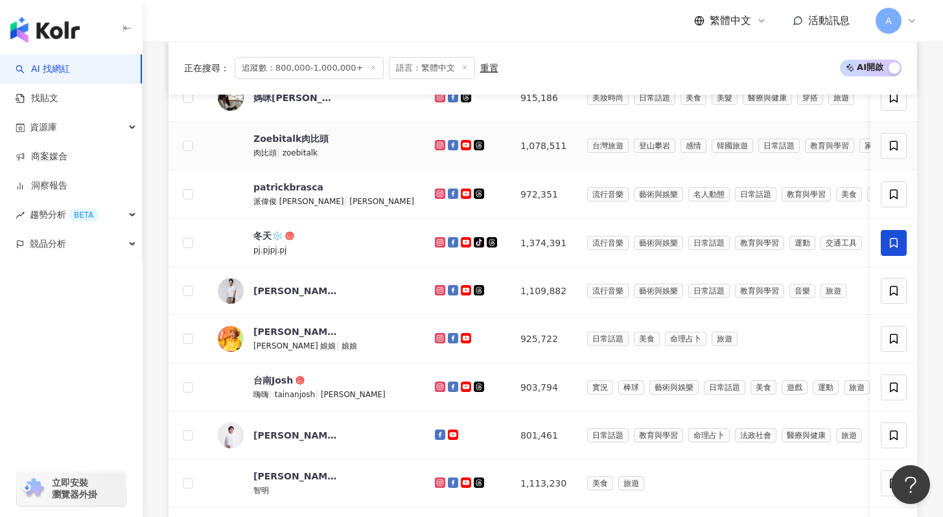
scroll to position [342, 0]
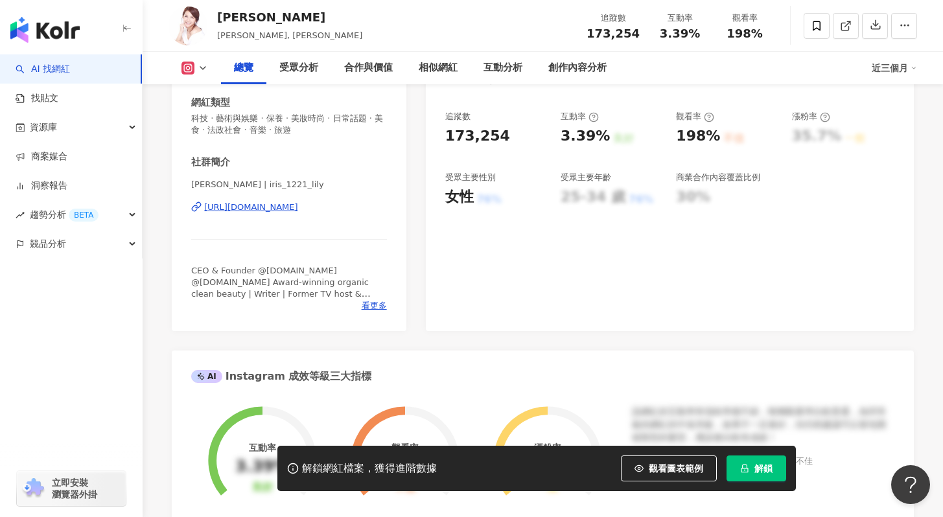
scroll to position [153, 0]
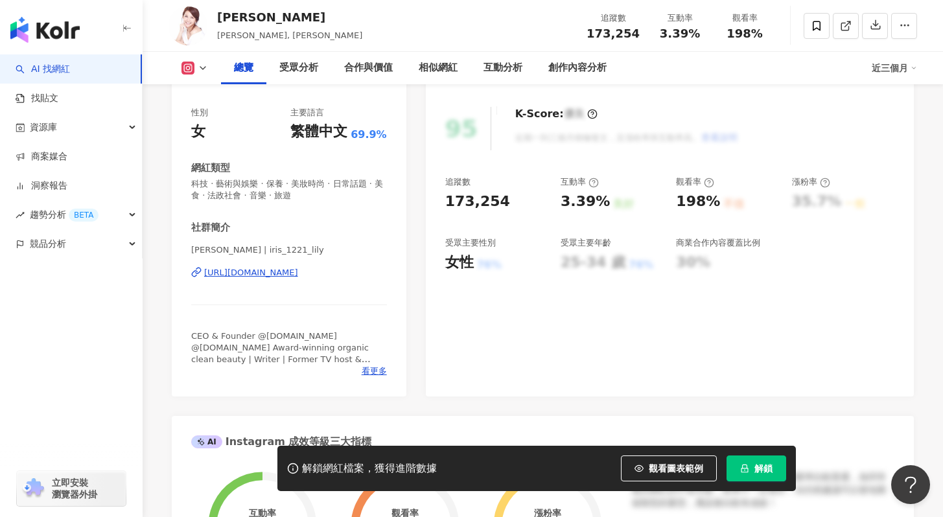
click at [297, 277] on div "https://www.instagram.com/iris_1221_lily/" at bounding box center [251, 273] width 94 height 12
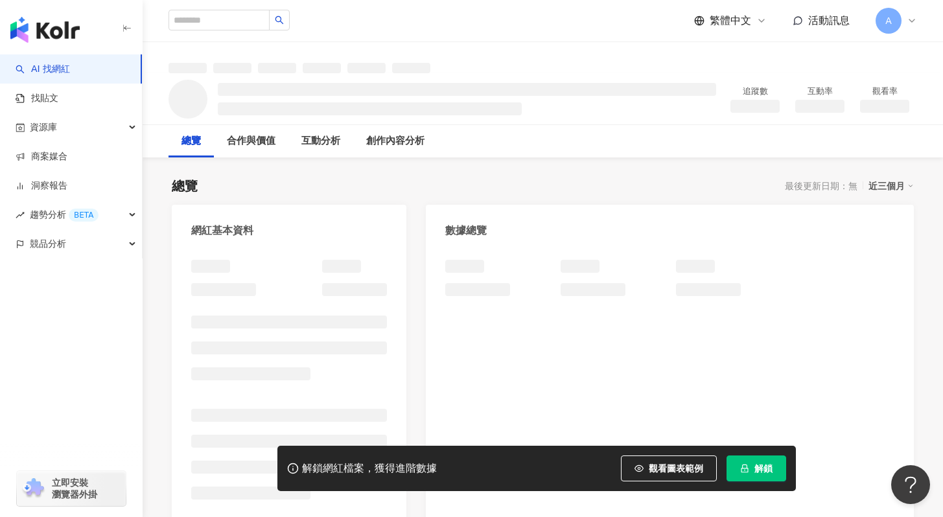
scroll to position [46, 0]
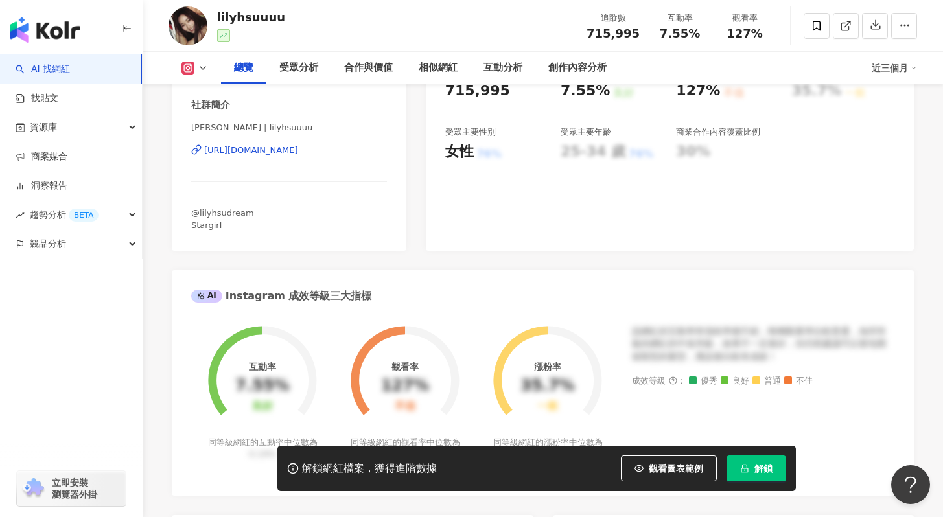
scroll to position [301, 0]
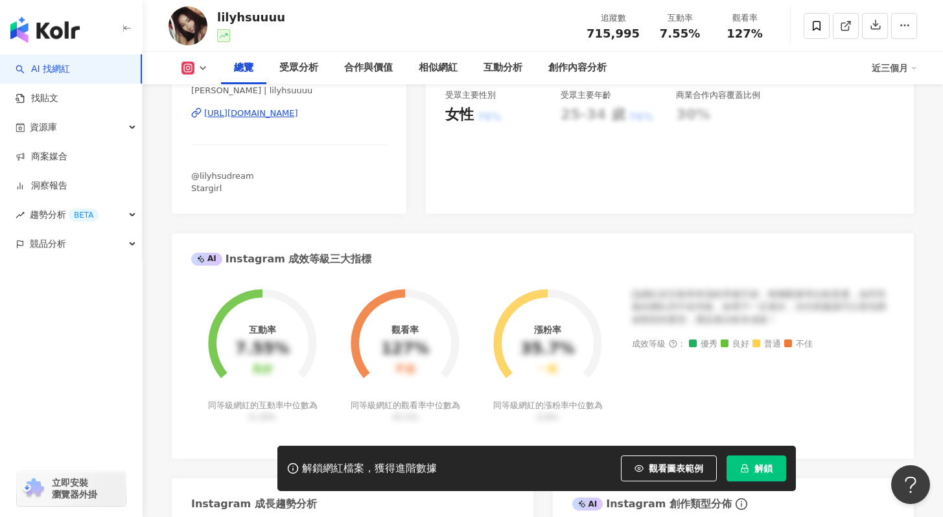
click at [310, 121] on div "Lily Hsu | lilyhsuuuu https://www.instagram.com/lilyhsuuuu/" at bounding box center [289, 123] width 196 height 76
click at [298, 117] on div "https://www.instagram.com/lilyhsuuuu/" at bounding box center [251, 114] width 94 height 12
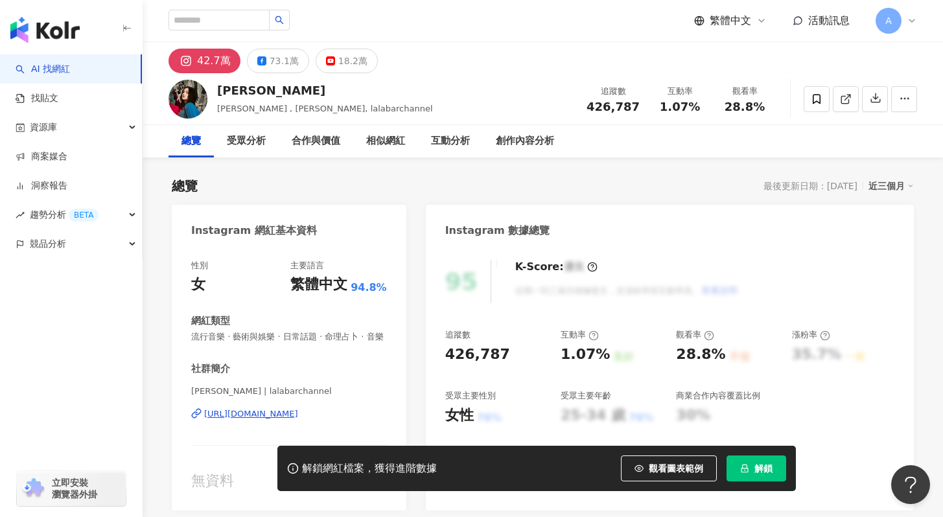
click at [283, 414] on div "https://www.instagram.com/lalabarchannel/" at bounding box center [251, 414] width 94 height 12
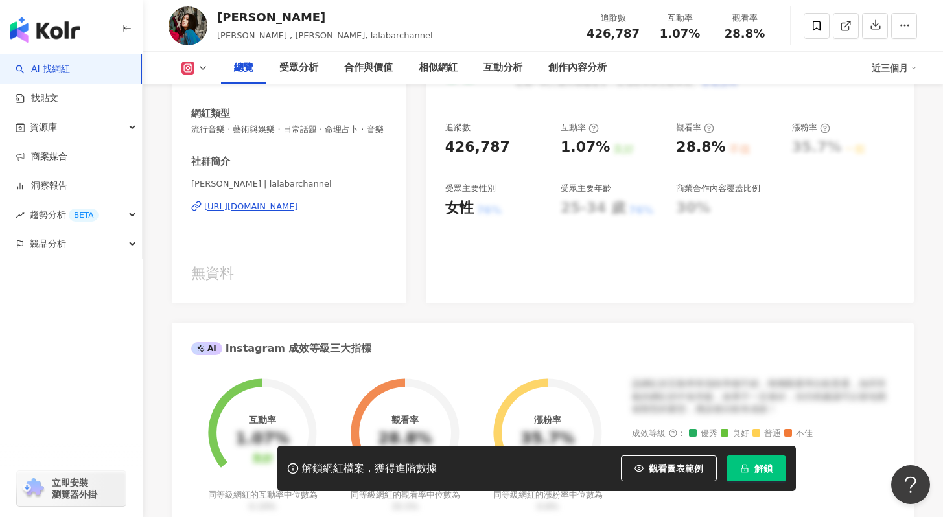
scroll to position [502, 0]
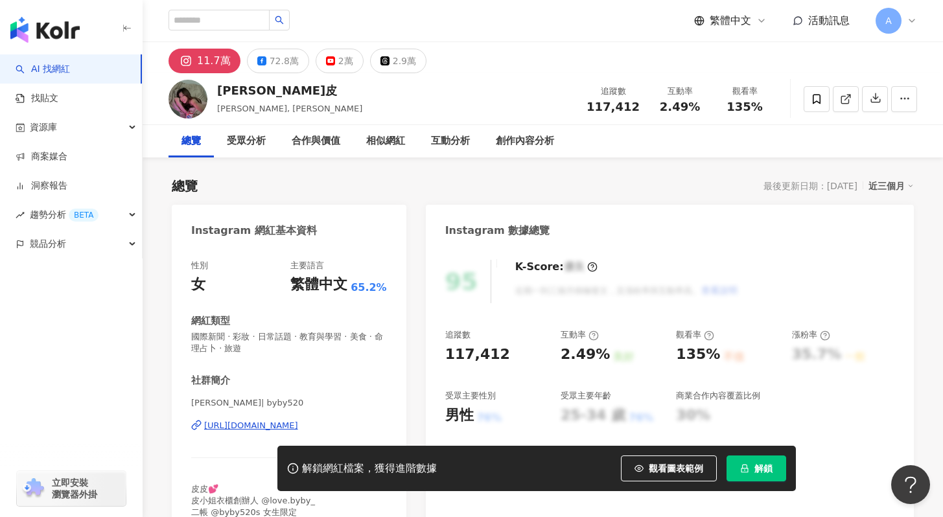
click at [302, 383] on div "社群簡介 [PERSON_NAME] | byby520 [URL][DOMAIN_NAME] 皮皮💕 皮小姐衣櫃創辦人 @love.byby_ 二帳 @by…" at bounding box center [289, 446] width 196 height 145
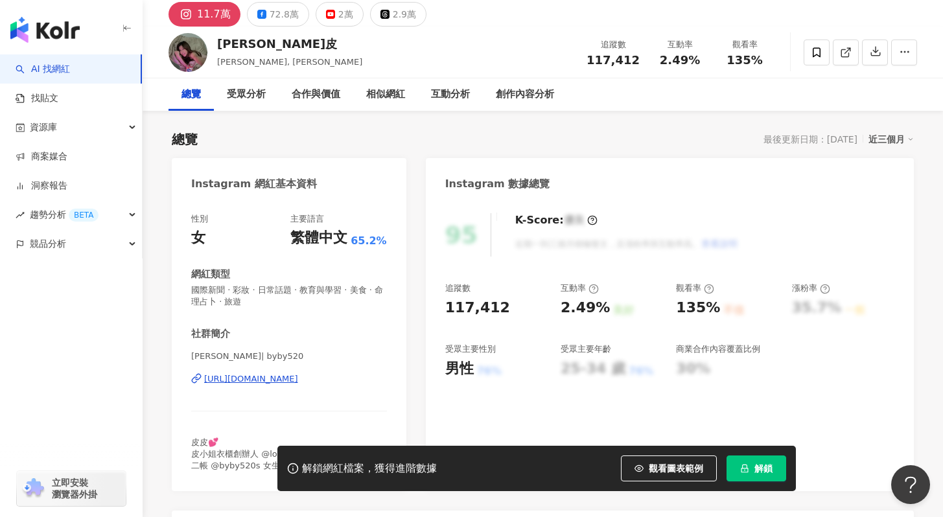
click at [298, 381] on div "[URL][DOMAIN_NAME]" at bounding box center [251, 379] width 94 height 12
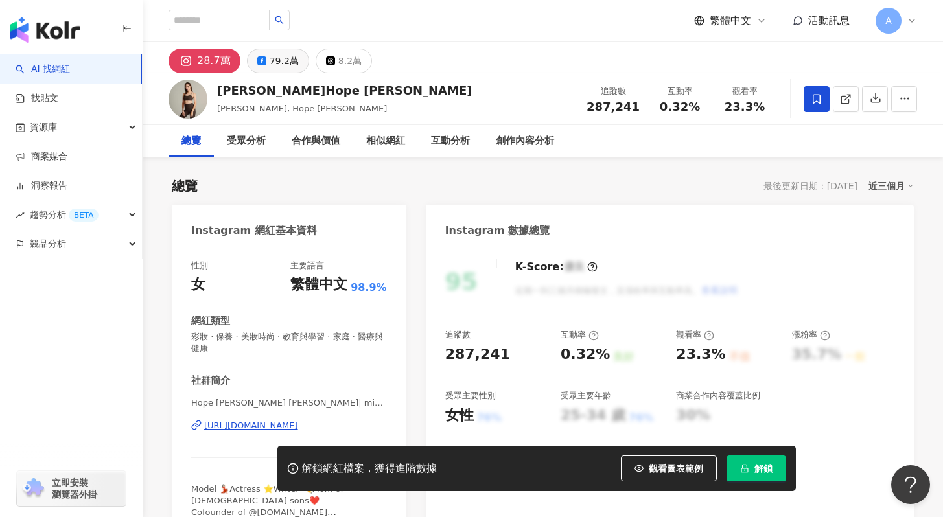
click at [273, 58] on div "79.2萬" at bounding box center [284, 61] width 29 height 18
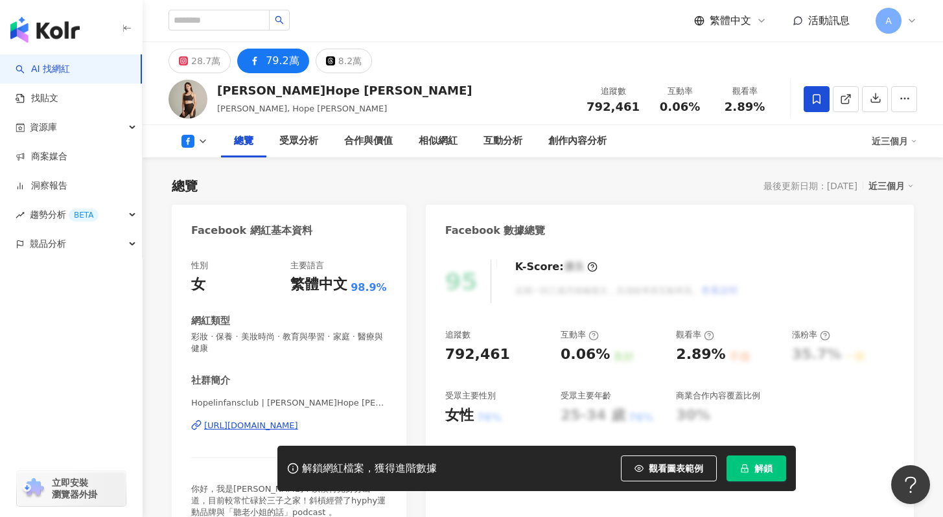
scroll to position [62, 0]
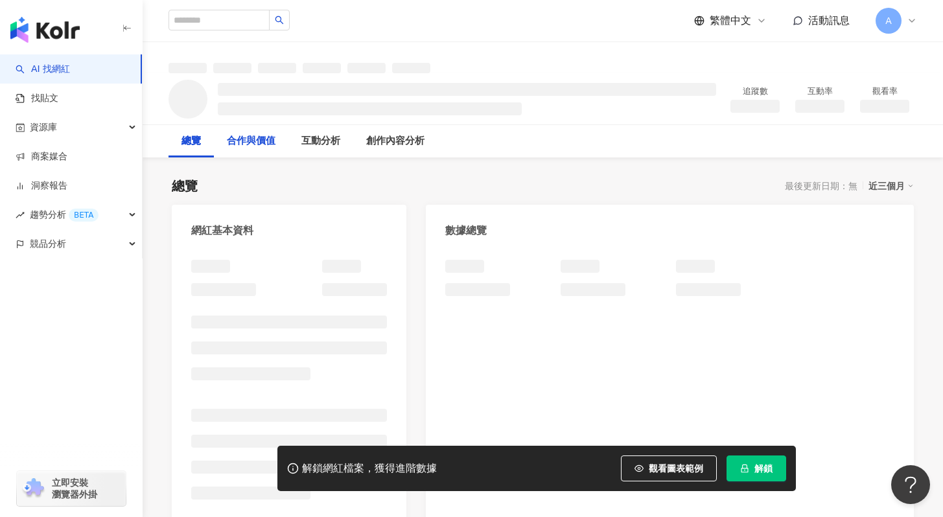
click at [249, 143] on div "合作與價值" at bounding box center [251, 142] width 49 height 16
